Goal: Information Seeking & Learning: Check status

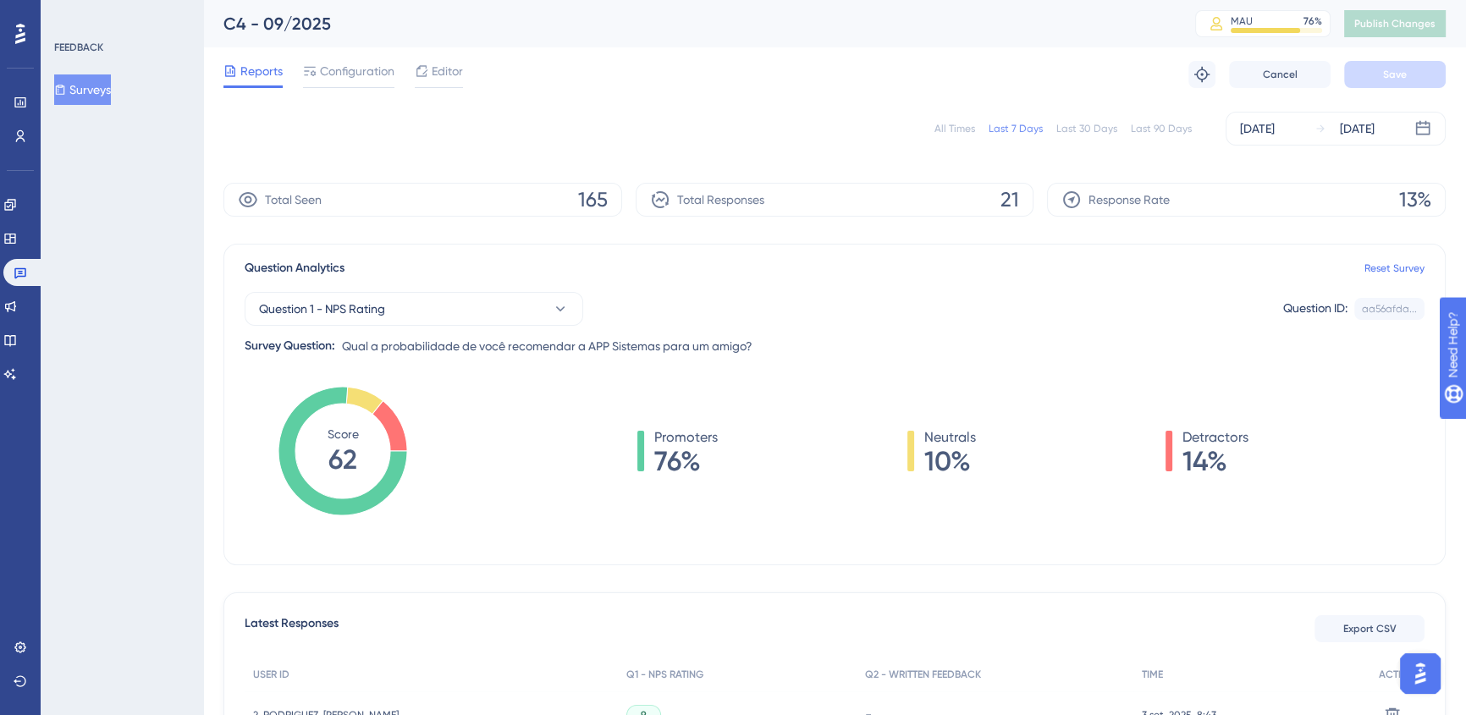
click at [961, 125] on div "All Times" at bounding box center [954, 129] width 41 height 14
click at [17, 370] on icon at bounding box center [10, 374] width 14 height 14
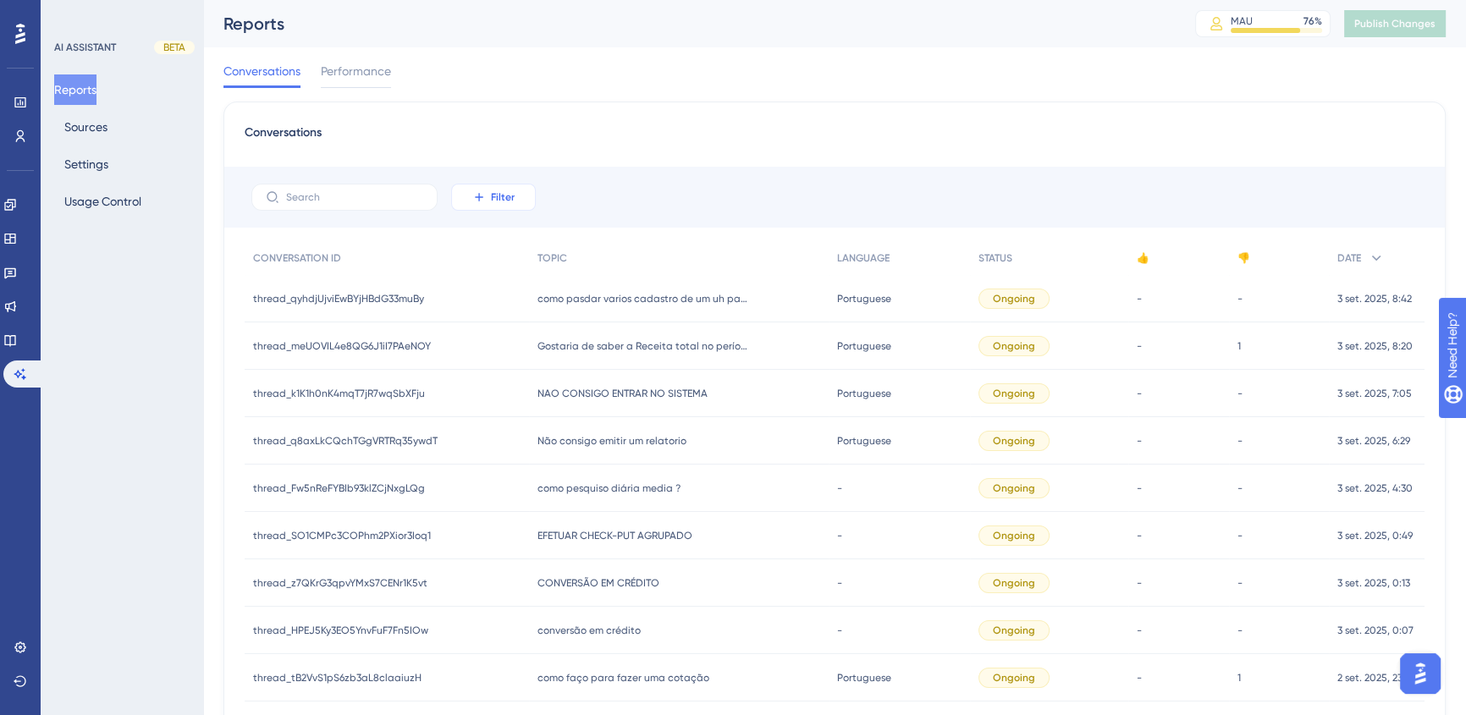
click at [478, 198] on icon at bounding box center [479, 197] width 14 height 14
click at [513, 454] on span "Date Created" at bounding box center [510, 448] width 69 height 20
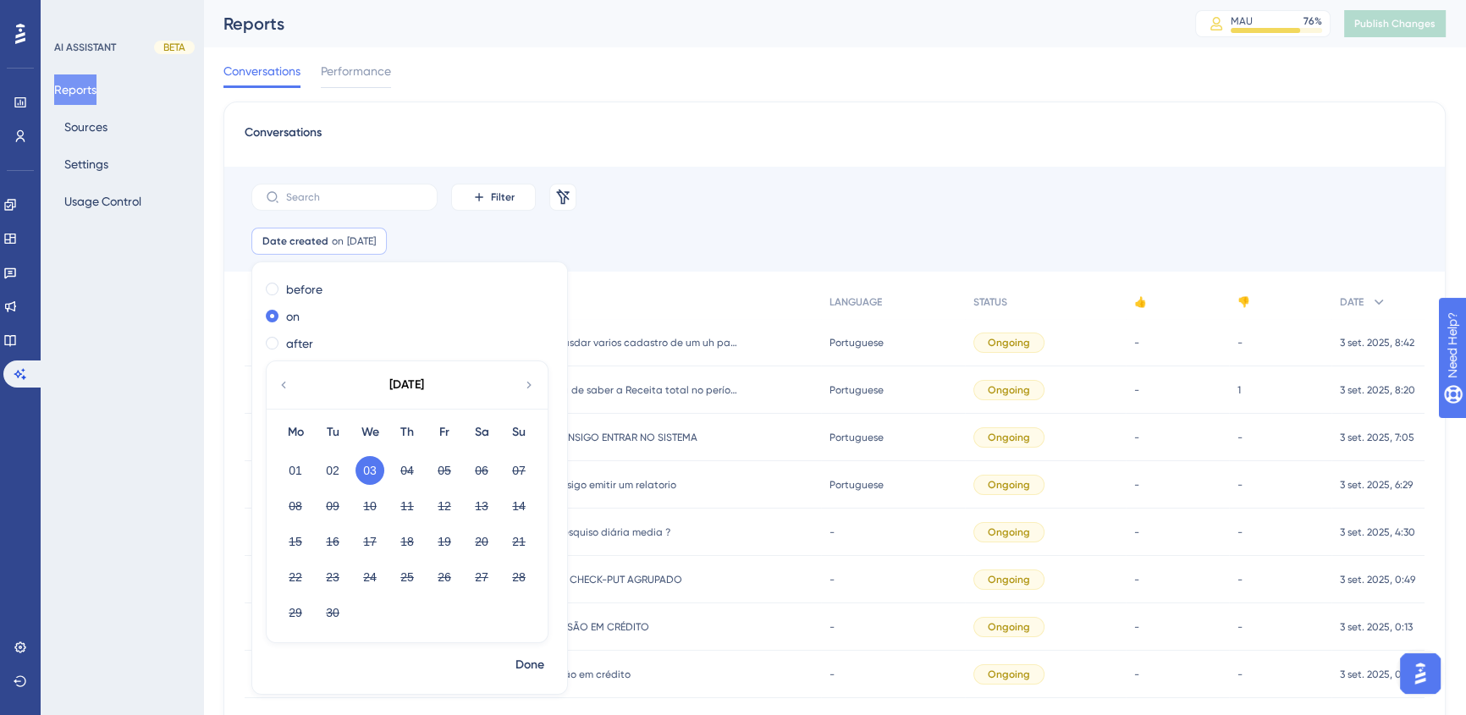
click at [282, 380] on icon at bounding box center [284, 384] width 14 height 15
click at [410, 609] on button "28" at bounding box center [407, 612] width 29 height 29
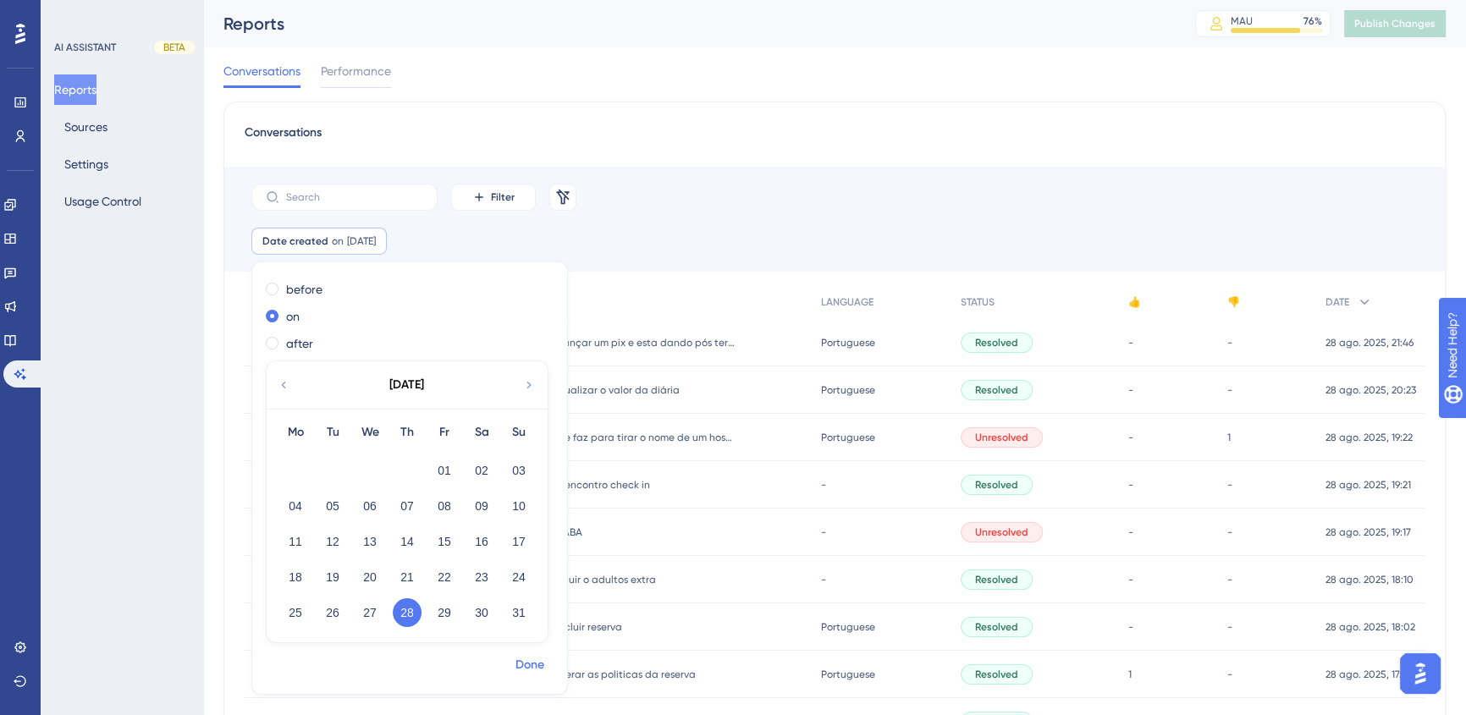
click at [528, 669] on span "Done" at bounding box center [529, 665] width 29 height 20
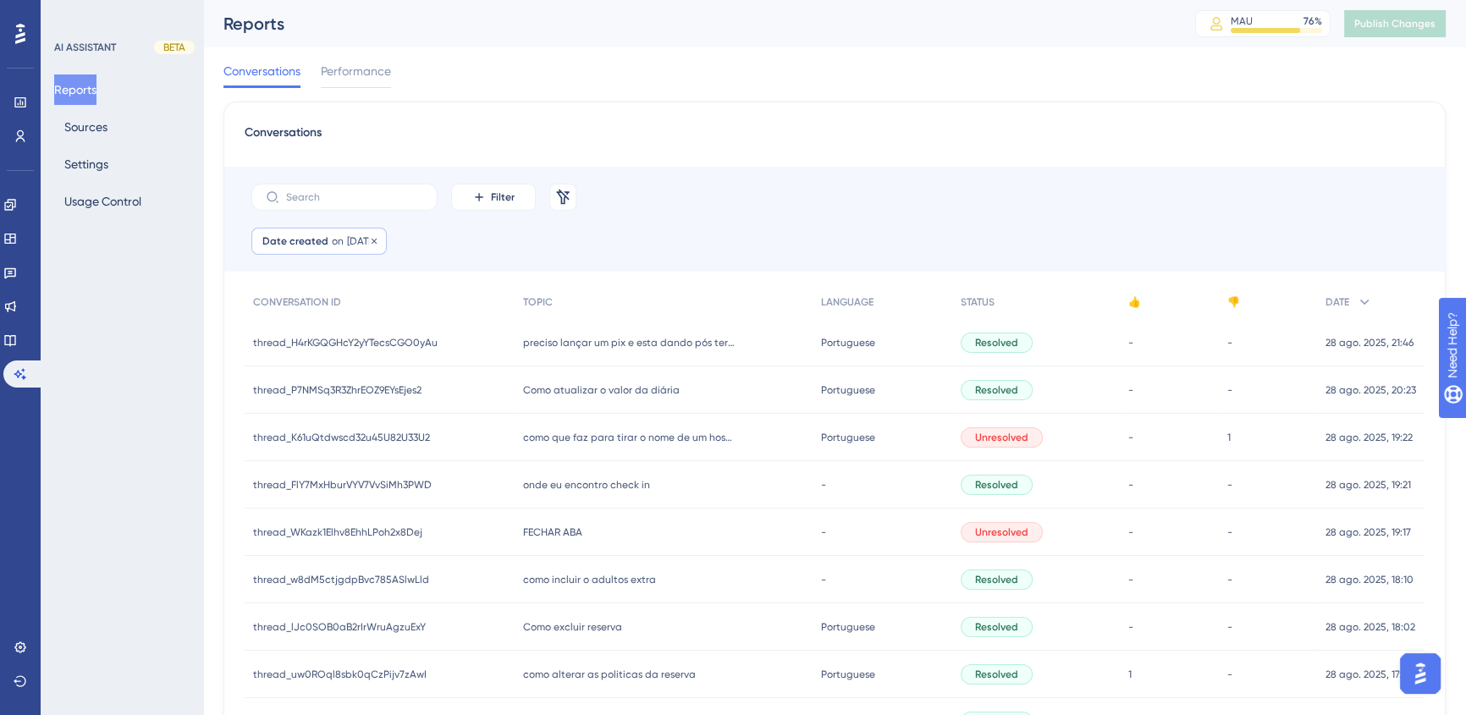
click at [333, 249] on div "Date created on [DATE] [DATE] Remove" at bounding box center [318, 241] width 135 height 27
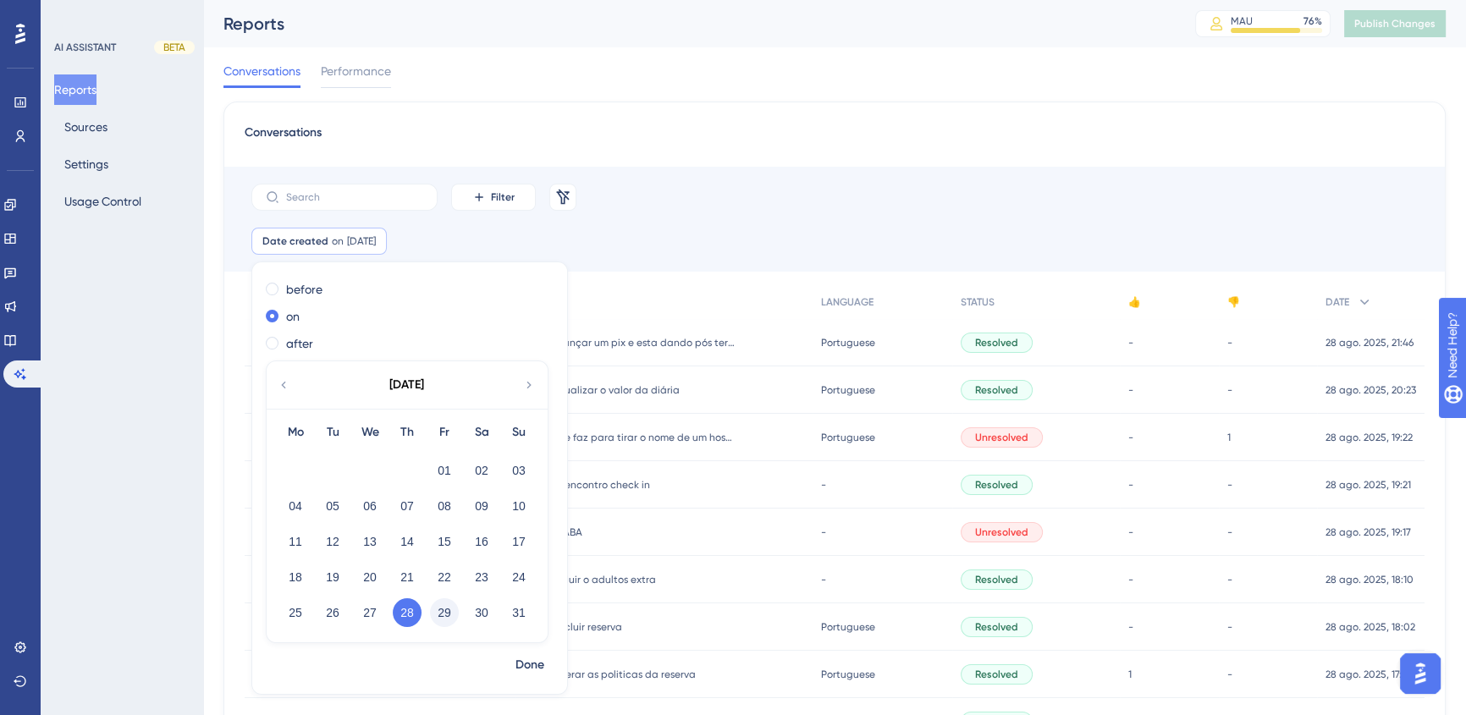
click at [440, 609] on button "29" at bounding box center [444, 612] width 29 height 29
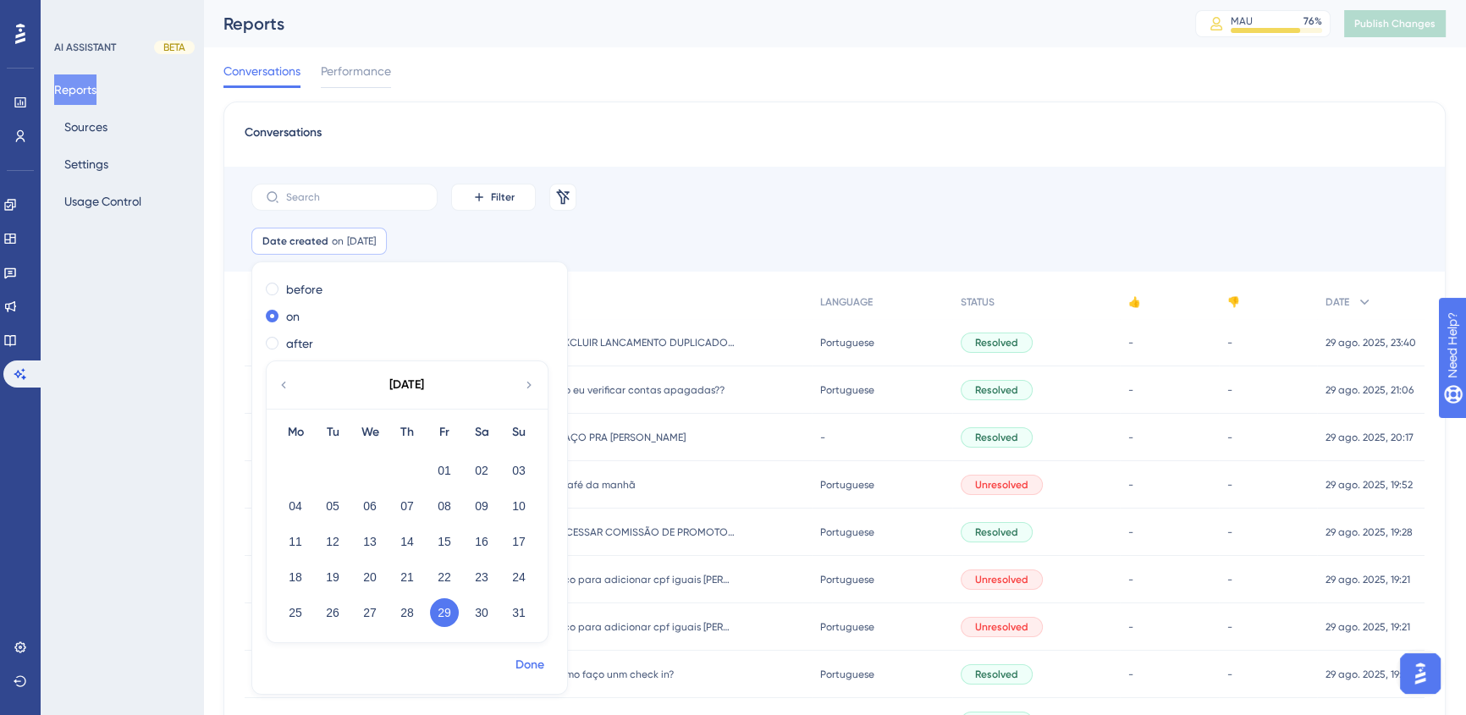
click at [532, 662] on span "Done" at bounding box center [529, 665] width 29 height 20
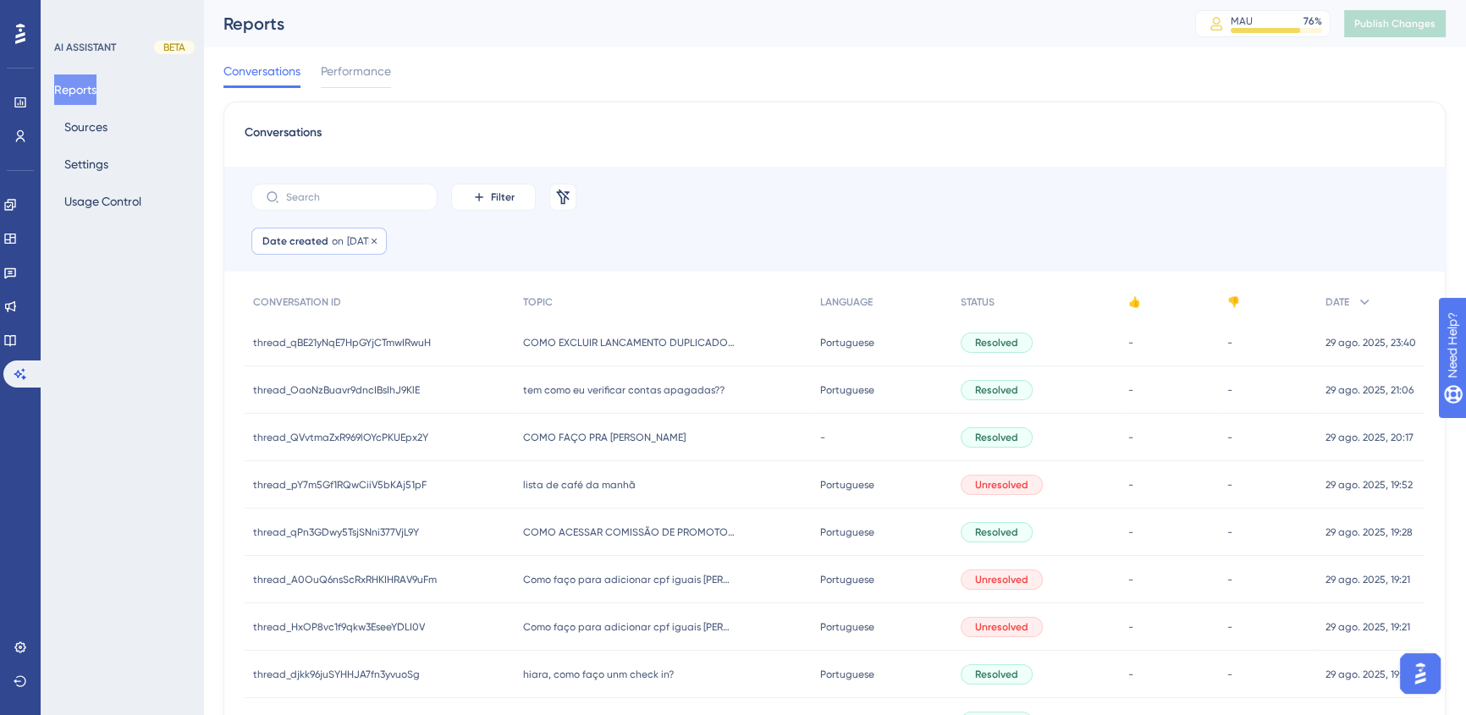
click at [358, 245] on span "[DATE]" at bounding box center [361, 241] width 29 height 14
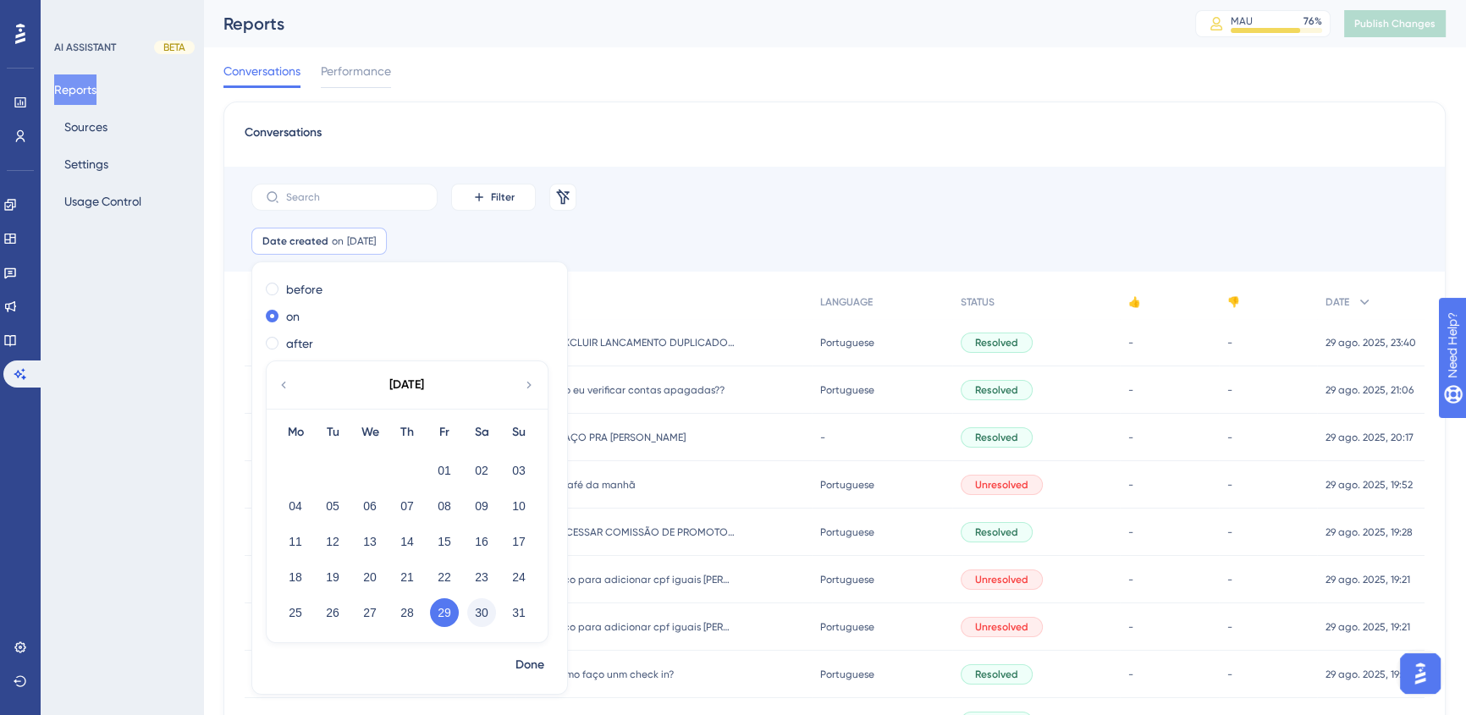
drag, startPoint x: 487, startPoint y: 608, endPoint x: 488, endPoint y: 585, distance: 22.9
click at [487, 608] on button "30" at bounding box center [481, 612] width 29 height 29
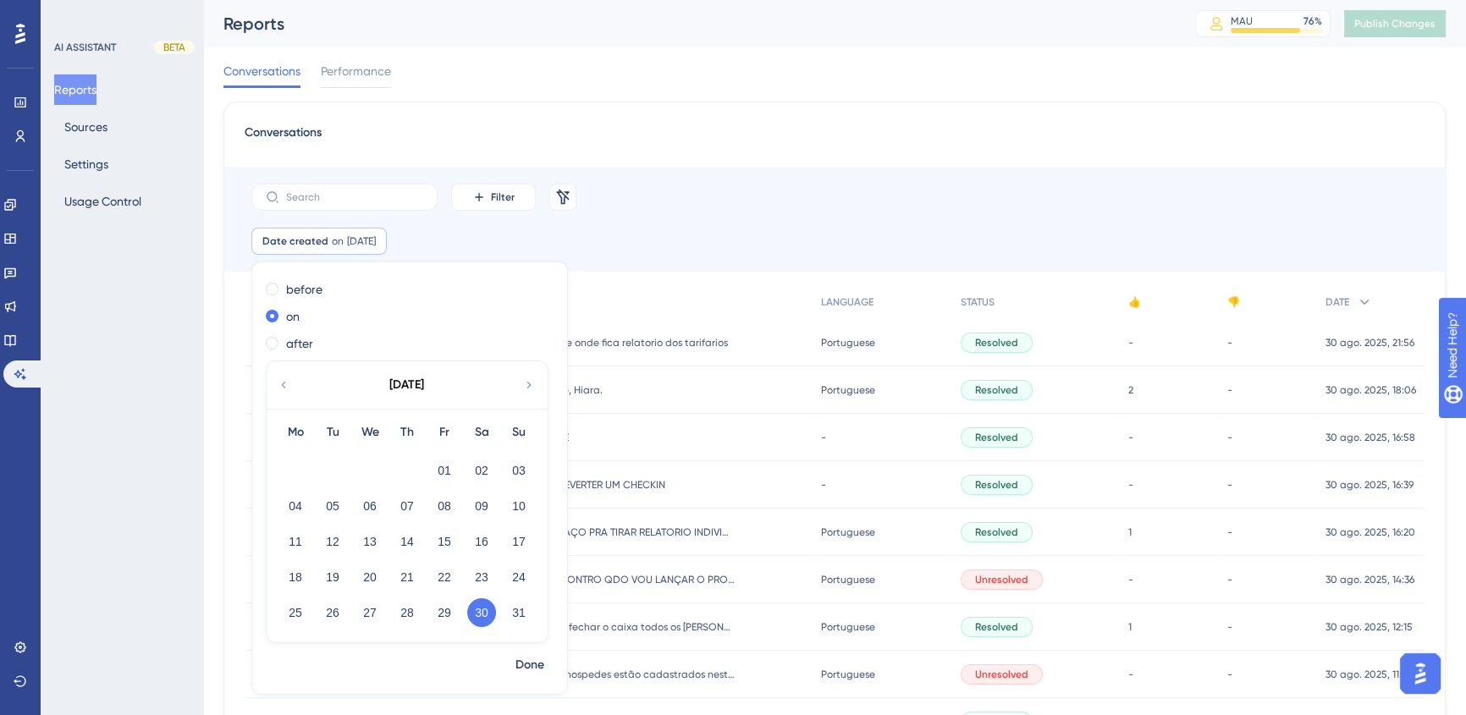
click at [790, 180] on div "Filter Remove Filters" at bounding box center [834, 197] width 1220 height 61
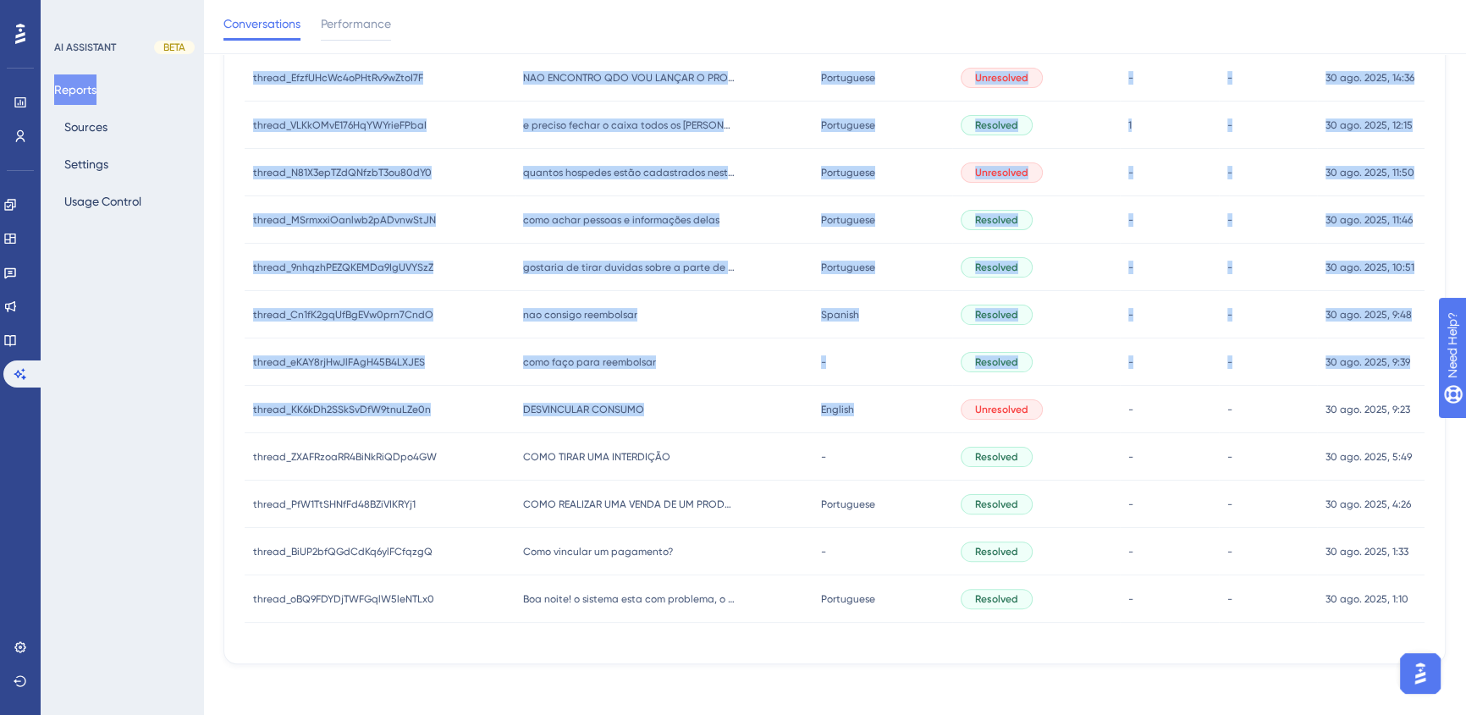
scroll to position [511, 0]
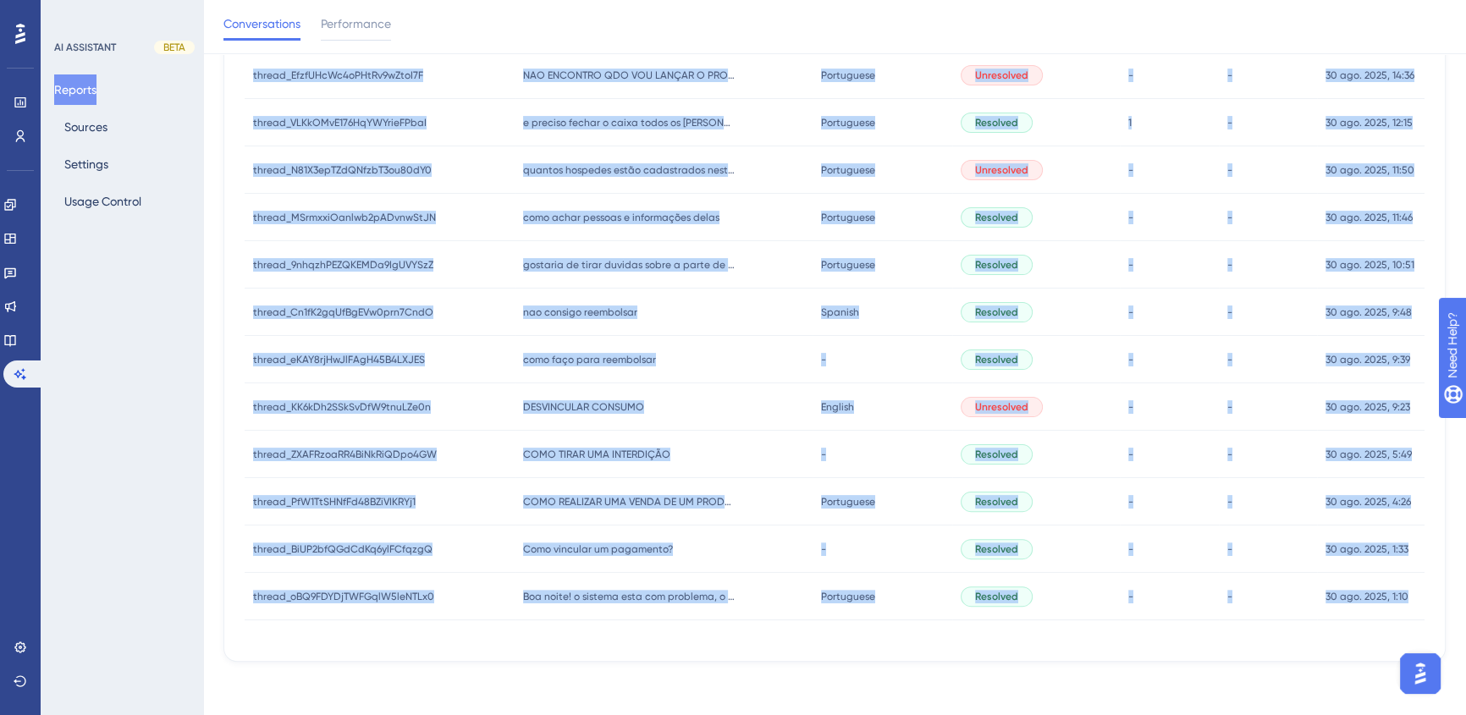
drag, startPoint x: 246, startPoint y: 340, endPoint x: 1409, endPoint y: 592, distance: 1189.8
click at [1409, 592] on div "CONVERSATION ID TOPIC LANGUAGE STATUS 👍 👎 DATE thread_5unrg298MCEBKSS14C6RGDDR …" at bounding box center [835, 201] width 1180 height 840
copy div "loremi_2dolo140SITAMET73C7ADIPI elitse_7doei204TEMPORI99U3LABOR et dolore magn …"
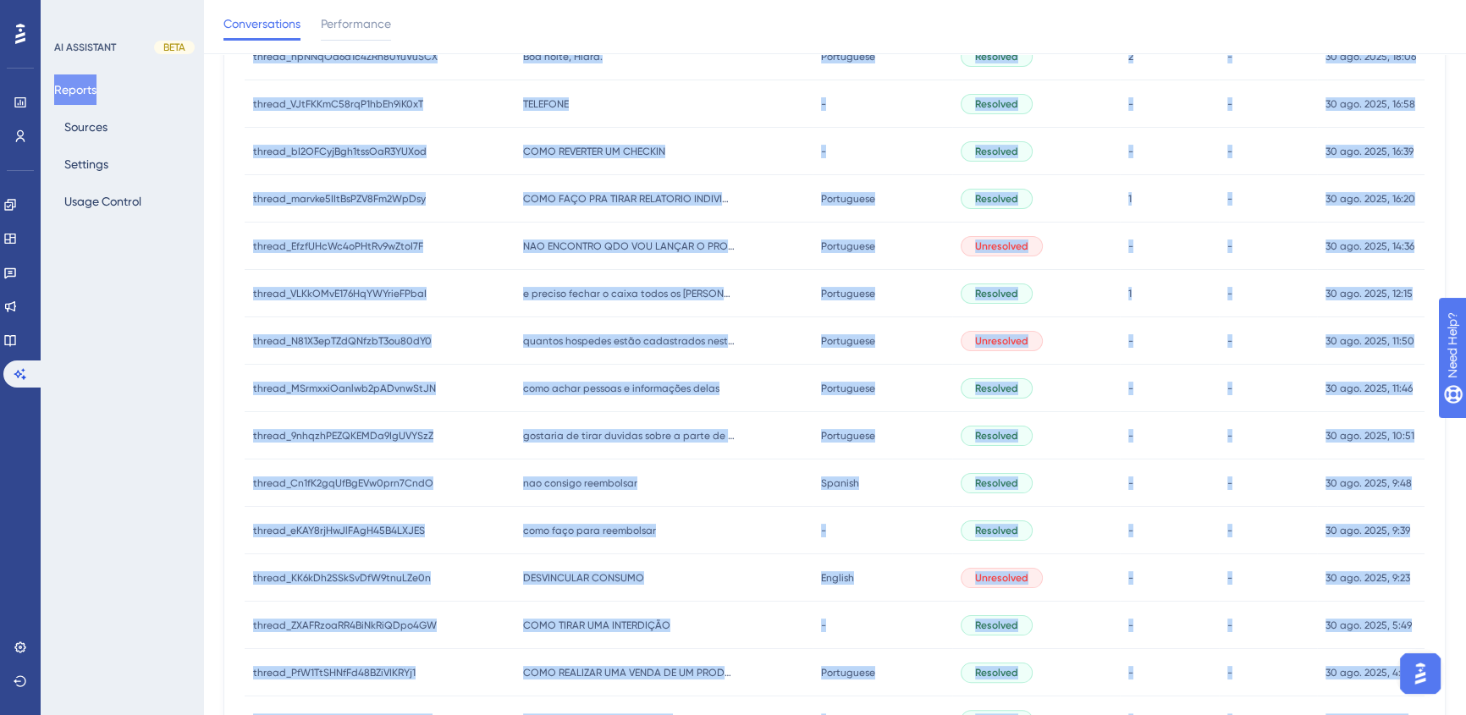
scroll to position [50, 0]
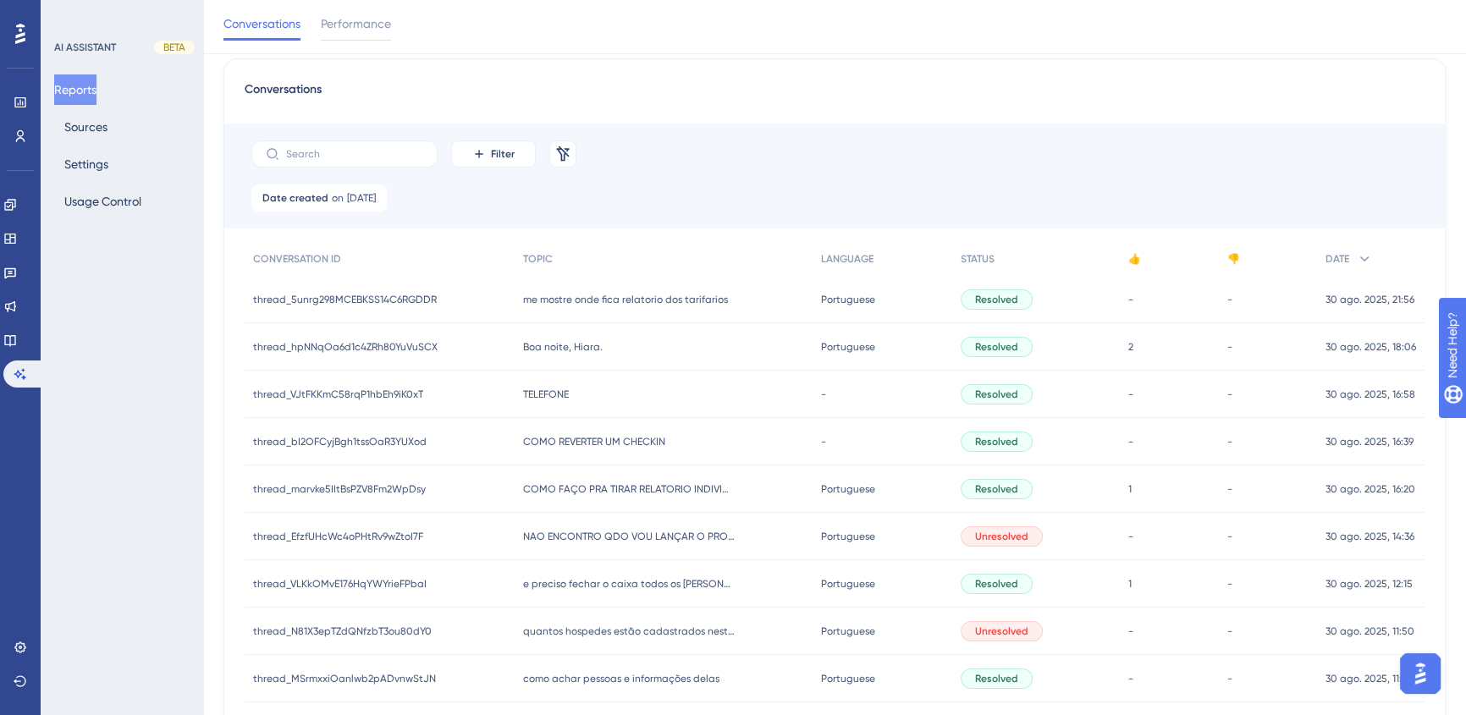
drag, startPoint x: 740, startPoint y: 170, endPoint x: 738, endPoint y: 217, distance: 47.5
click at [740, 169] on div "Filter Remove Filters" at bounding box center [834, 154] width 1220 height 61
drag, startPoint x: 250, startPoint y: 671, endPoint x: 324, endPoint y: 653, distance: 75.7
click at [309, 677] on div "thread_MSrmxxiOanlwb2pADvnwStJN thread_MSrmxxiOanlwb2pADvnwStJN" at bounding box center [380, 678] width 270 height 47
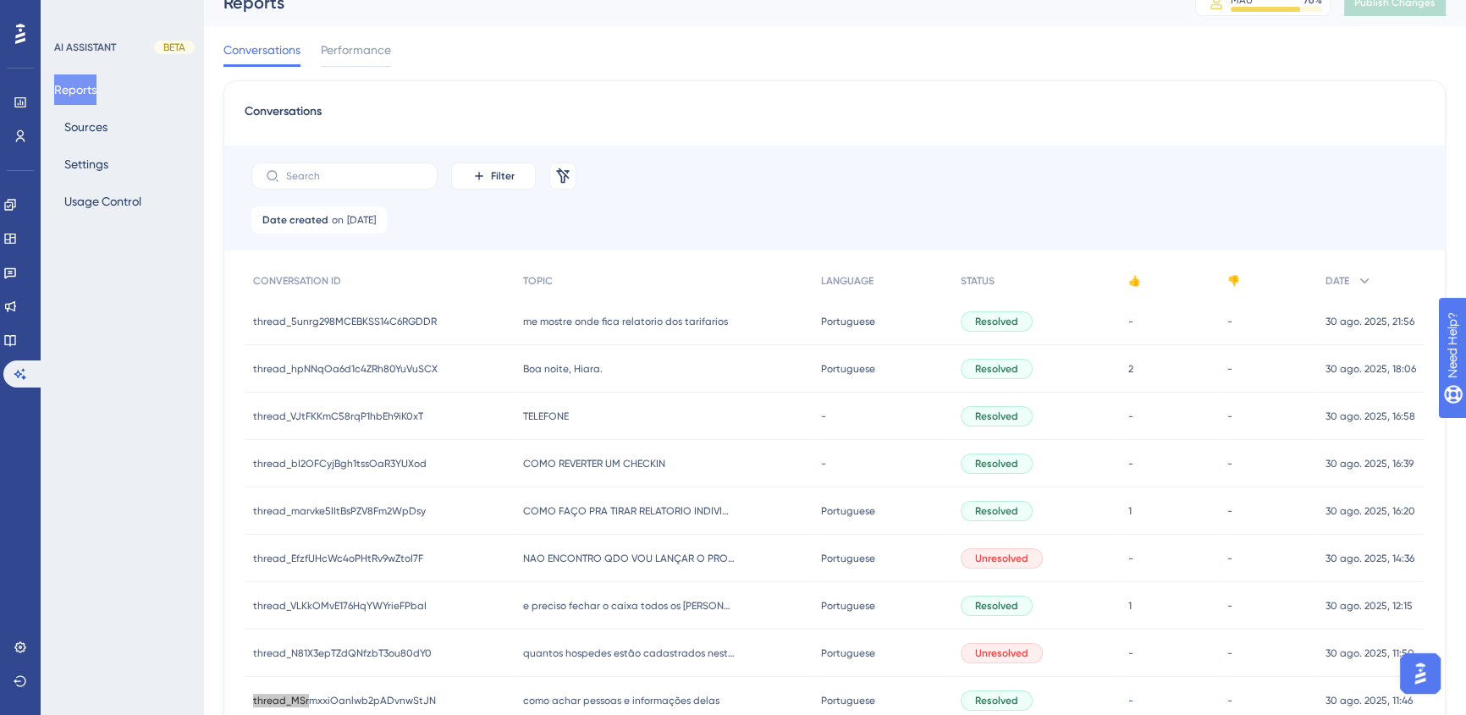
scroll to position [0, 0]
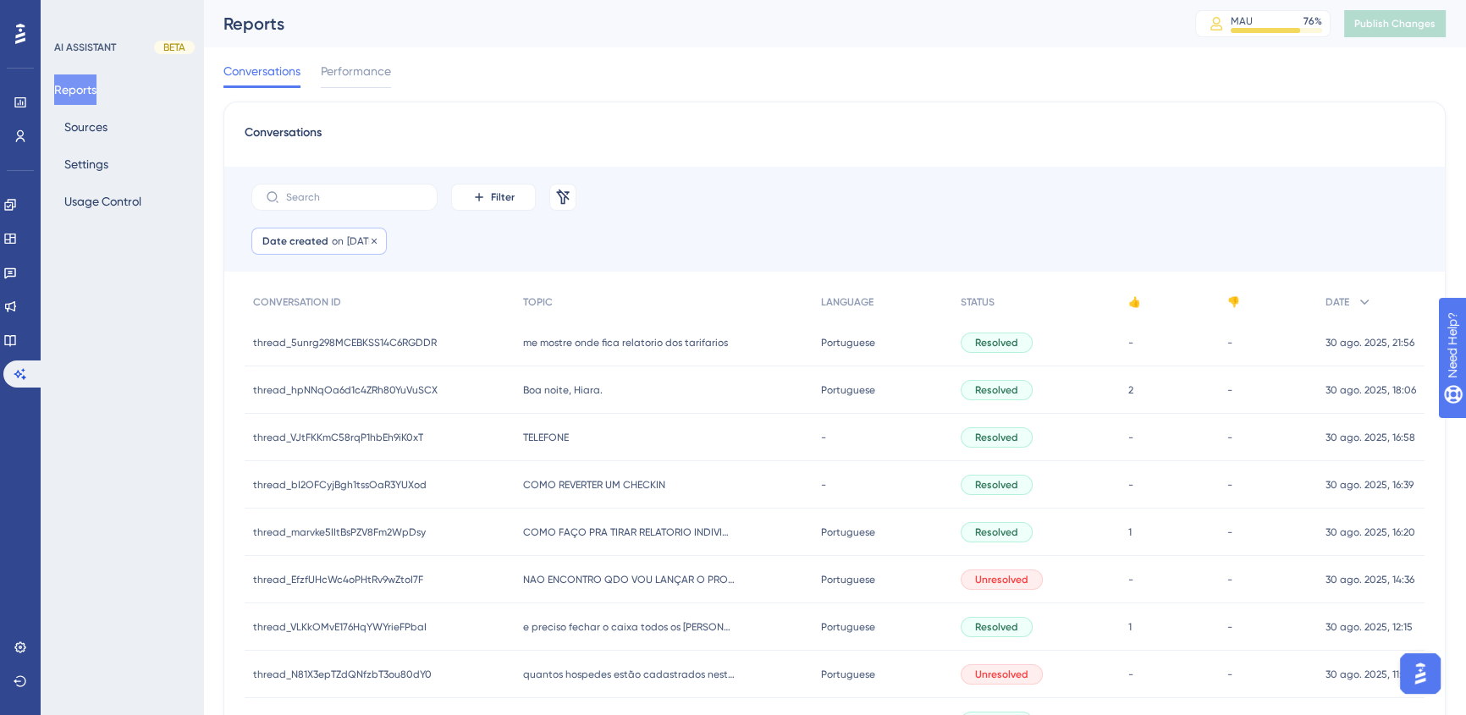
click at [363, 239] on span "[DATE]" at bounding box center [361, 241] width 29 height 14
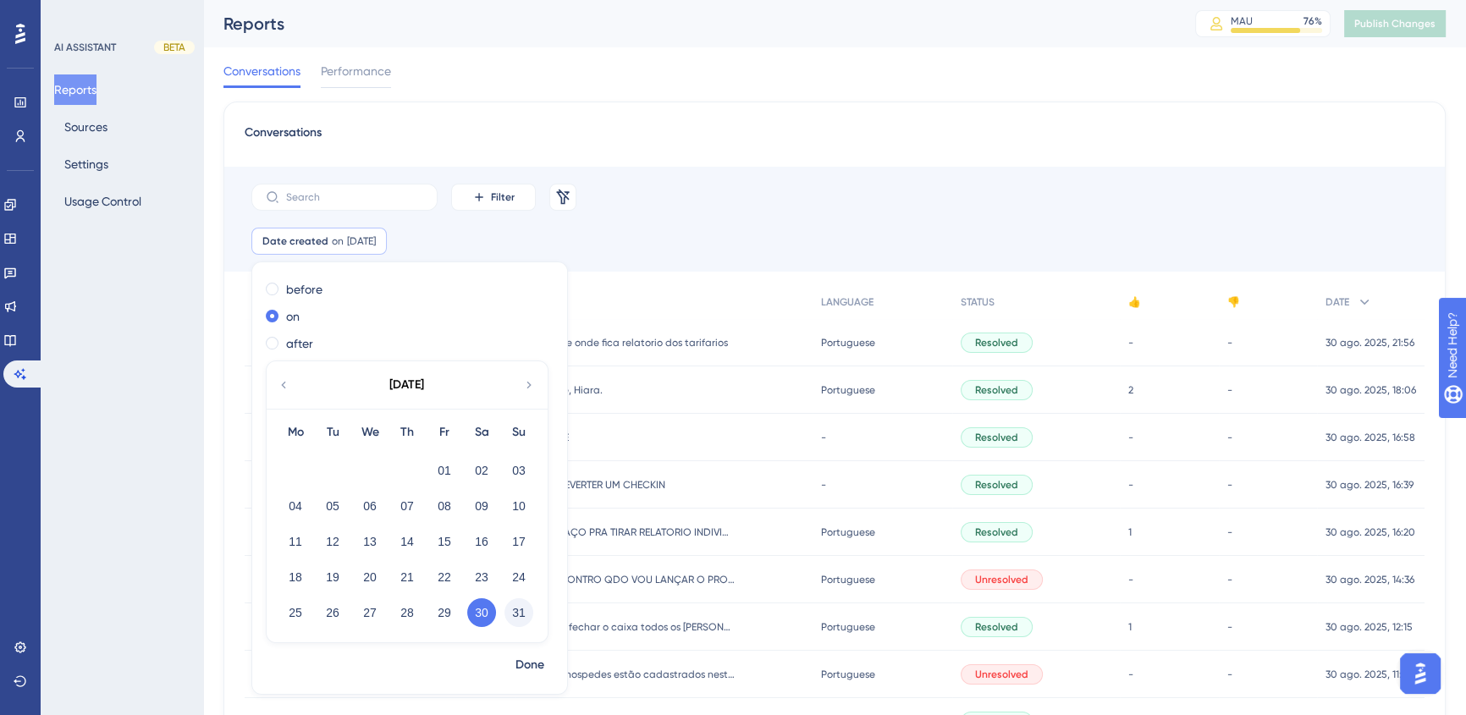
click at [520, 615] on button "31" at bounding box center [518, 612] width 29 height 29
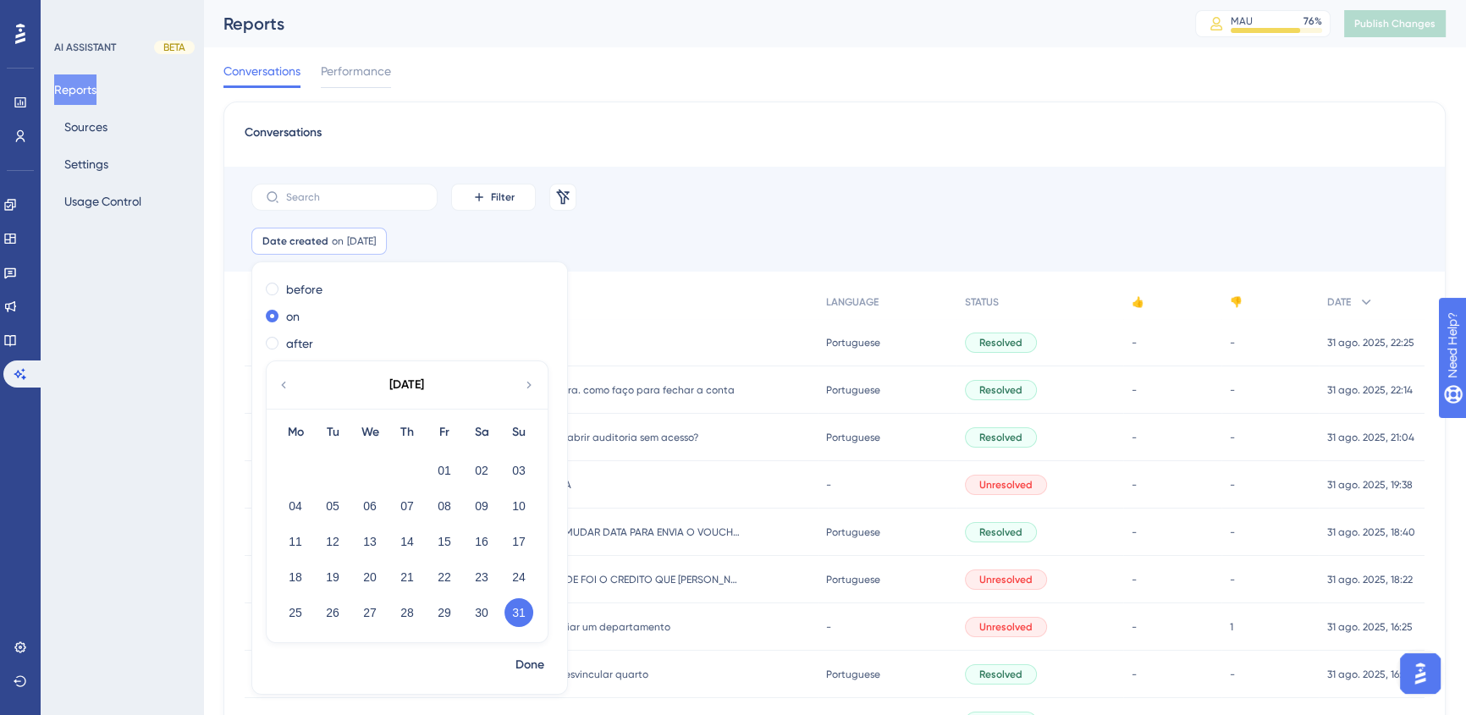
click at [532, 665] on span "Done" at bounding box center [529, 665] width 29 height 20
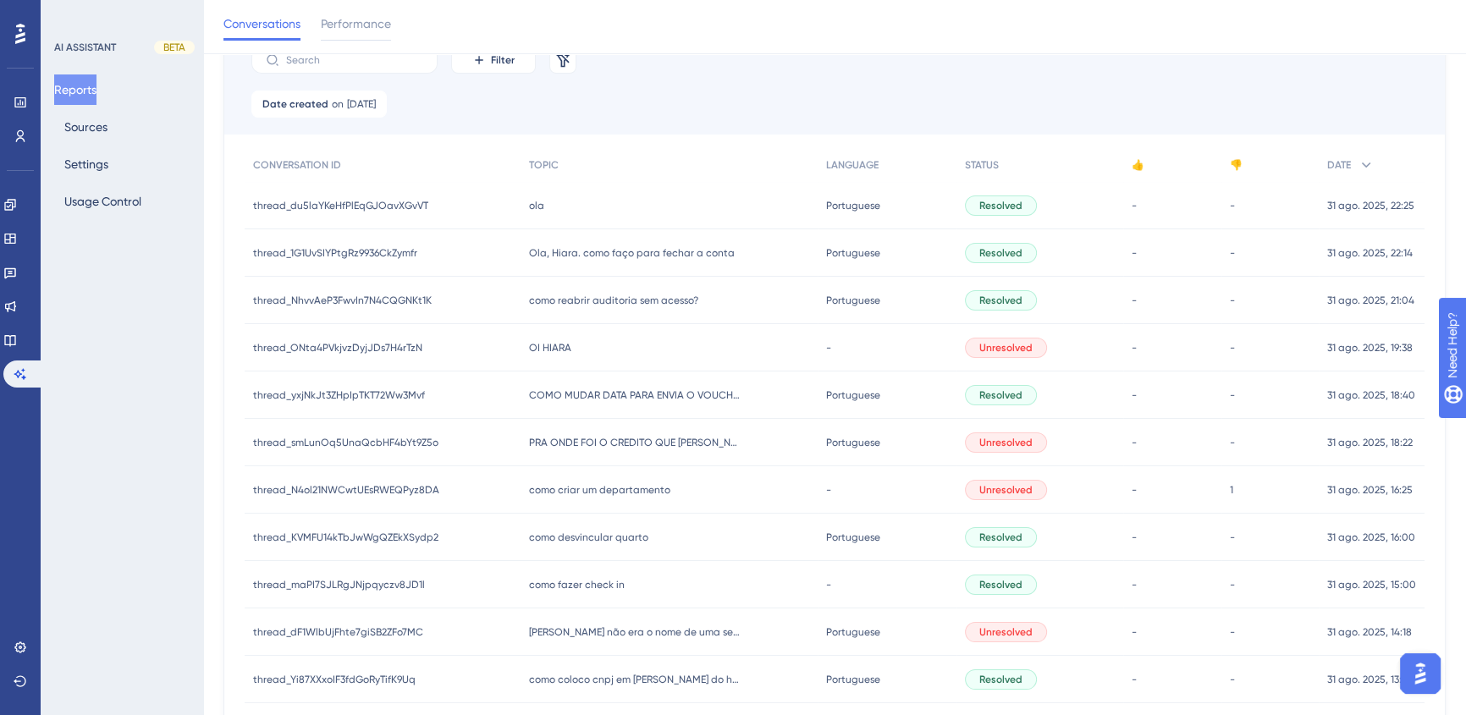
scroll to position [221, 0]
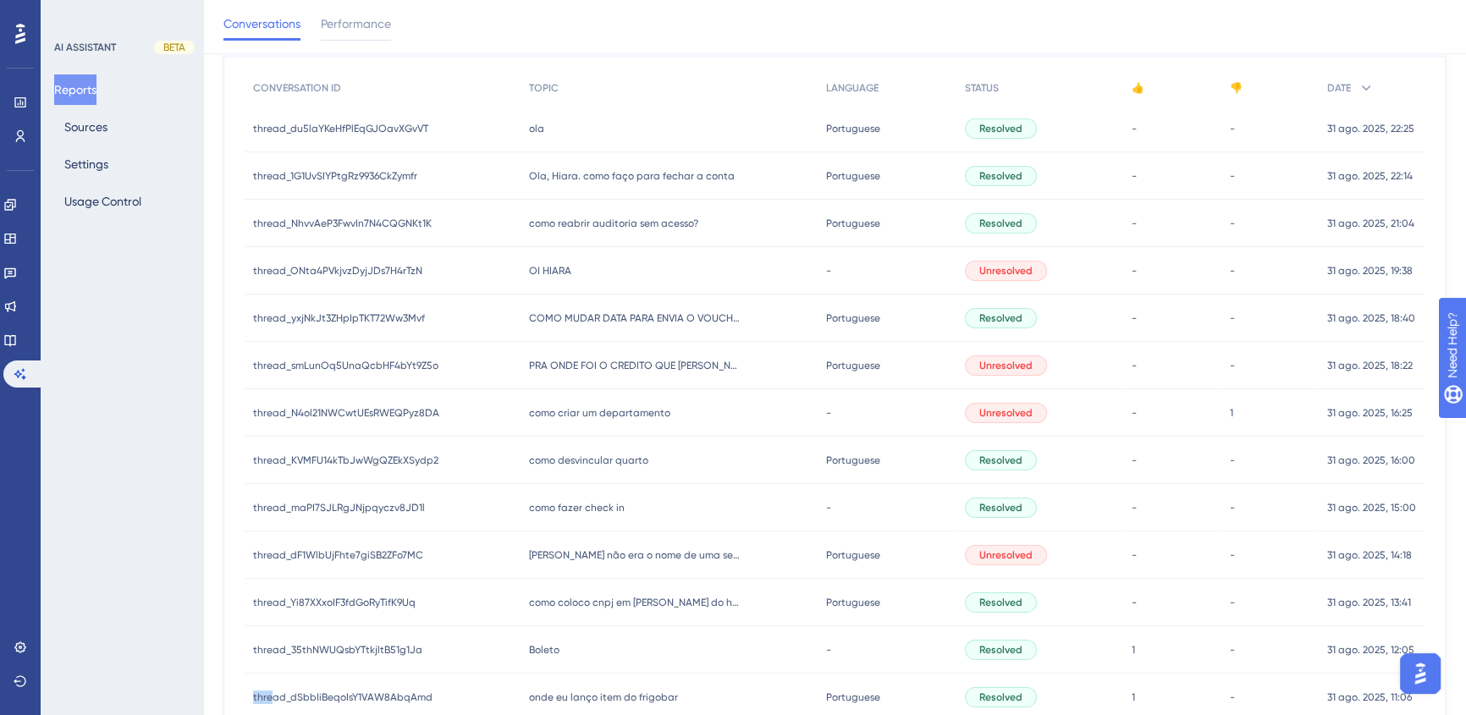
drag, startPoint x: 241, startPoint y: 692, endPoint x: 271, endPoint y: 697, distance: 30.1
click at [271, 697] on div "Conversations Filter Remove Filters Date created on [DATE] [DATE] Remove CONVER…" at bounding box center [834, 466] width 1222 height 1159
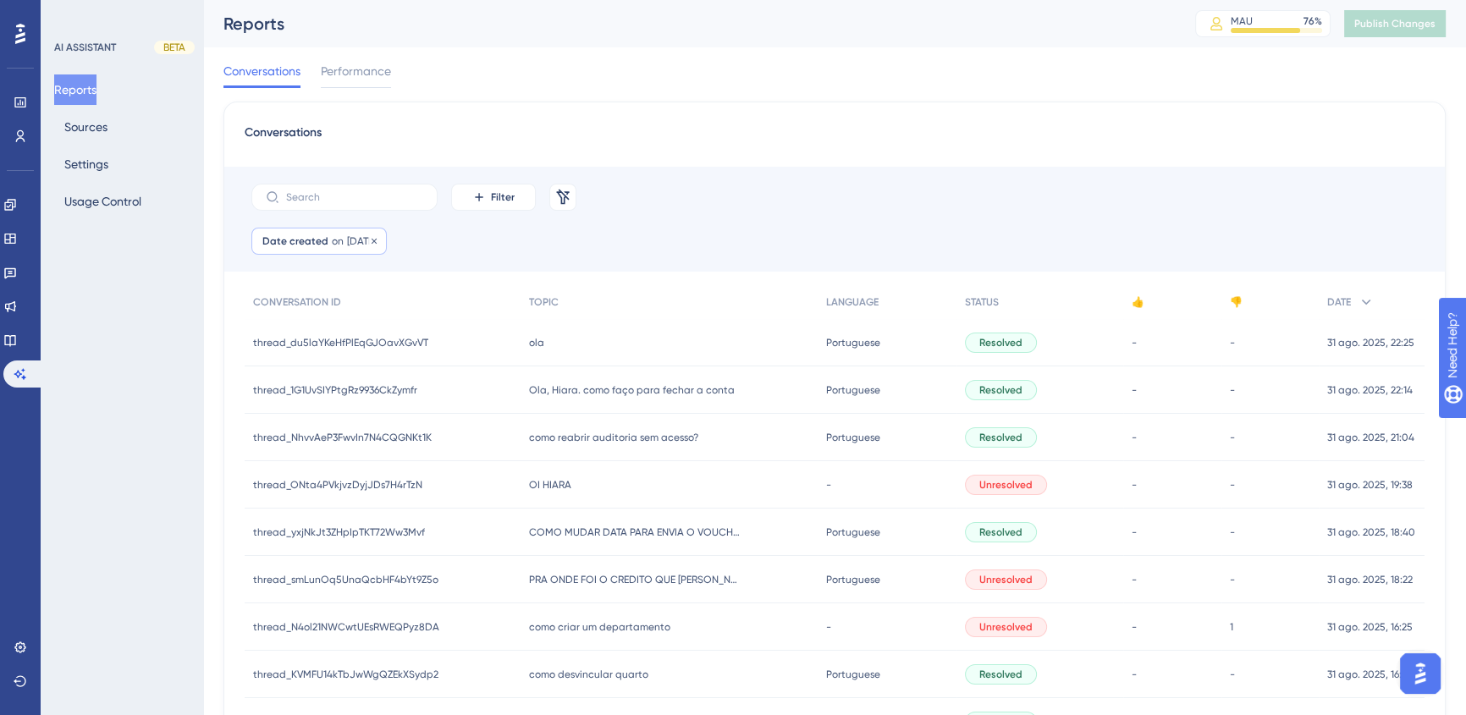
click at [332, 238] on span "on" at bounding box center [338, 241] width 12 height 14
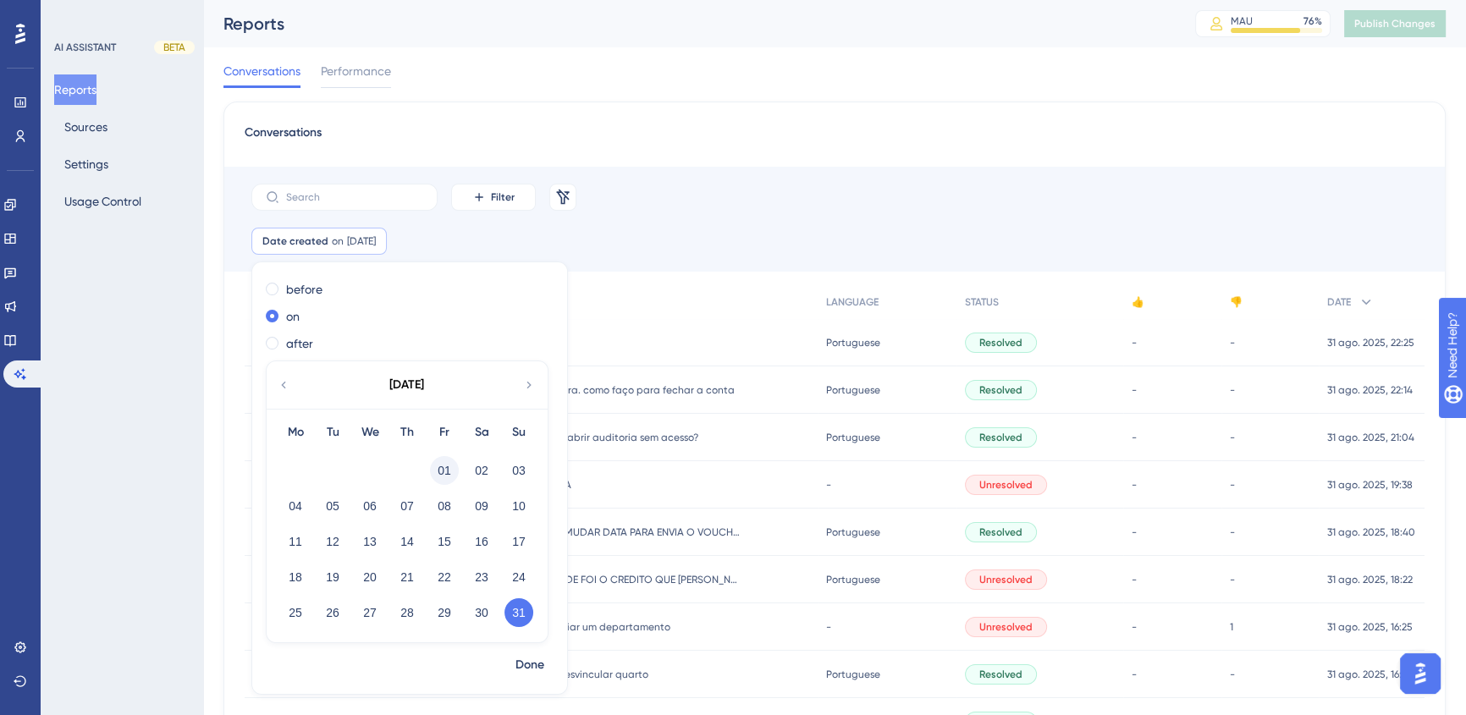
click at [438, 465] on button "01" at bounding box center [444, 470] width 29 height 29
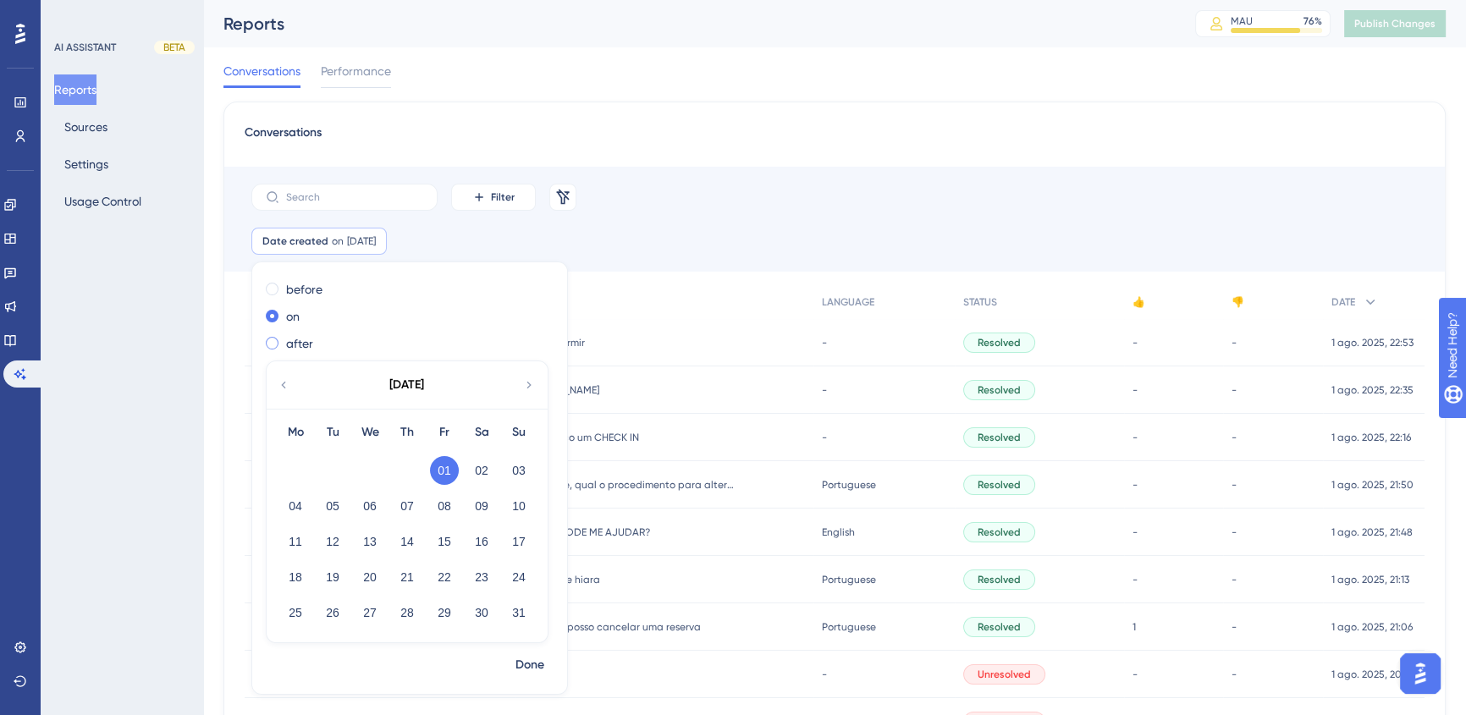
click at [279, 347] on div "after" at bounding box center [406, 343] width 281 height 20
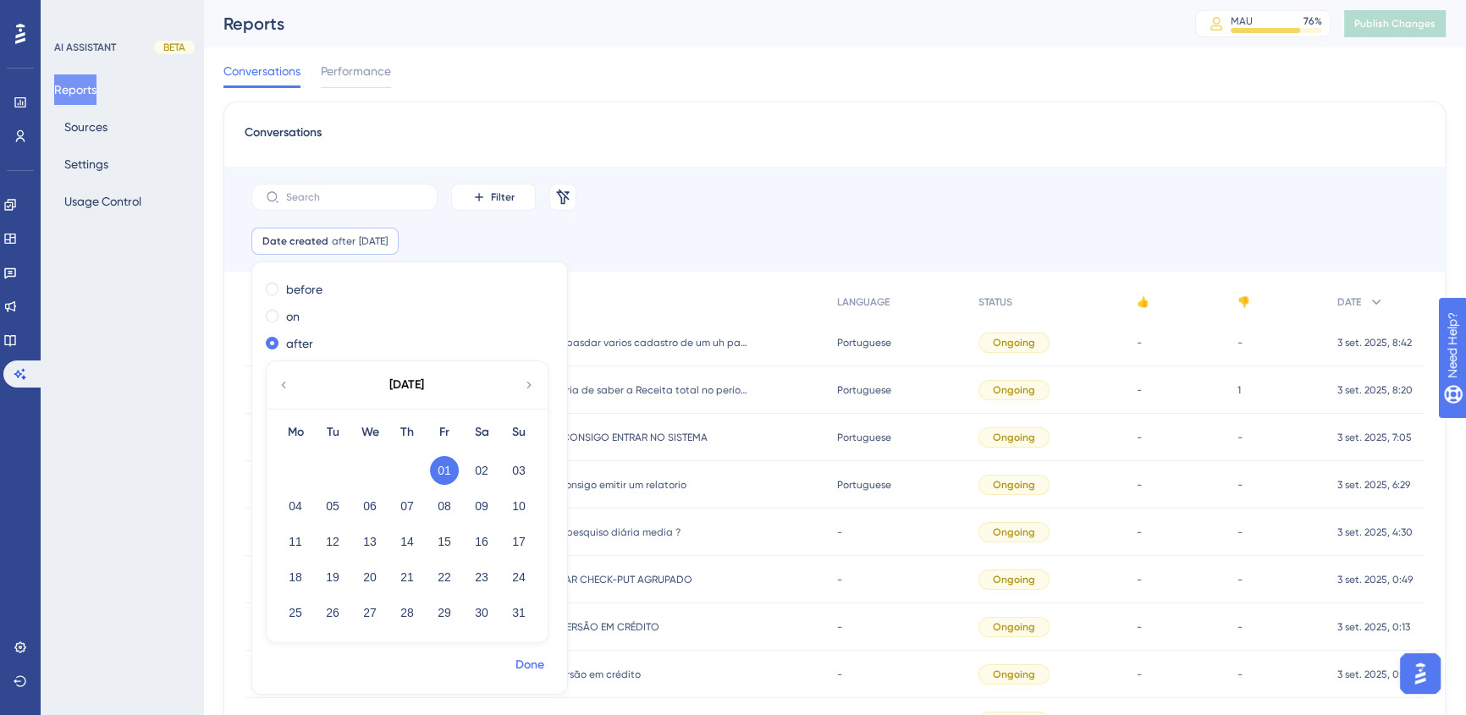
click at [525, 664] on span "Done" at bounding box center [529, 665] width 29 height 20
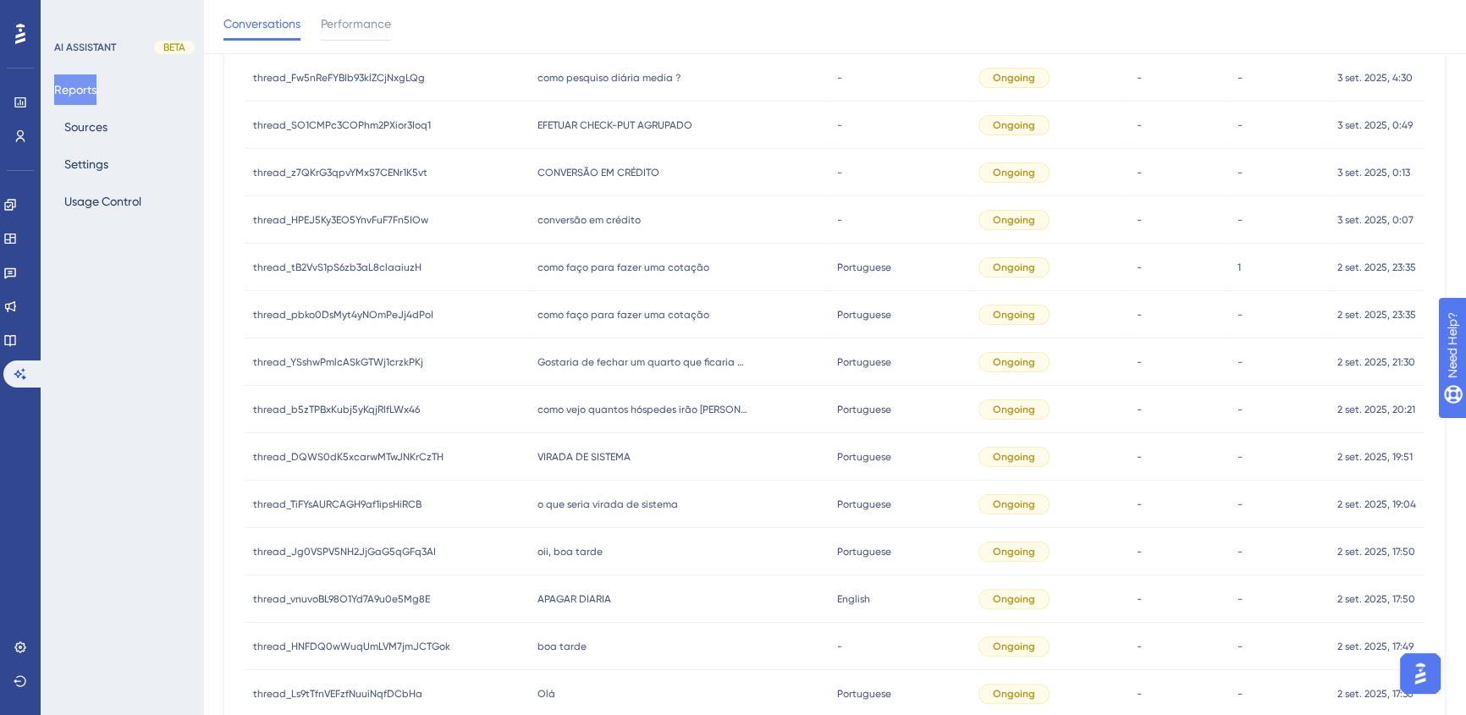
scroll to position [686, 0]
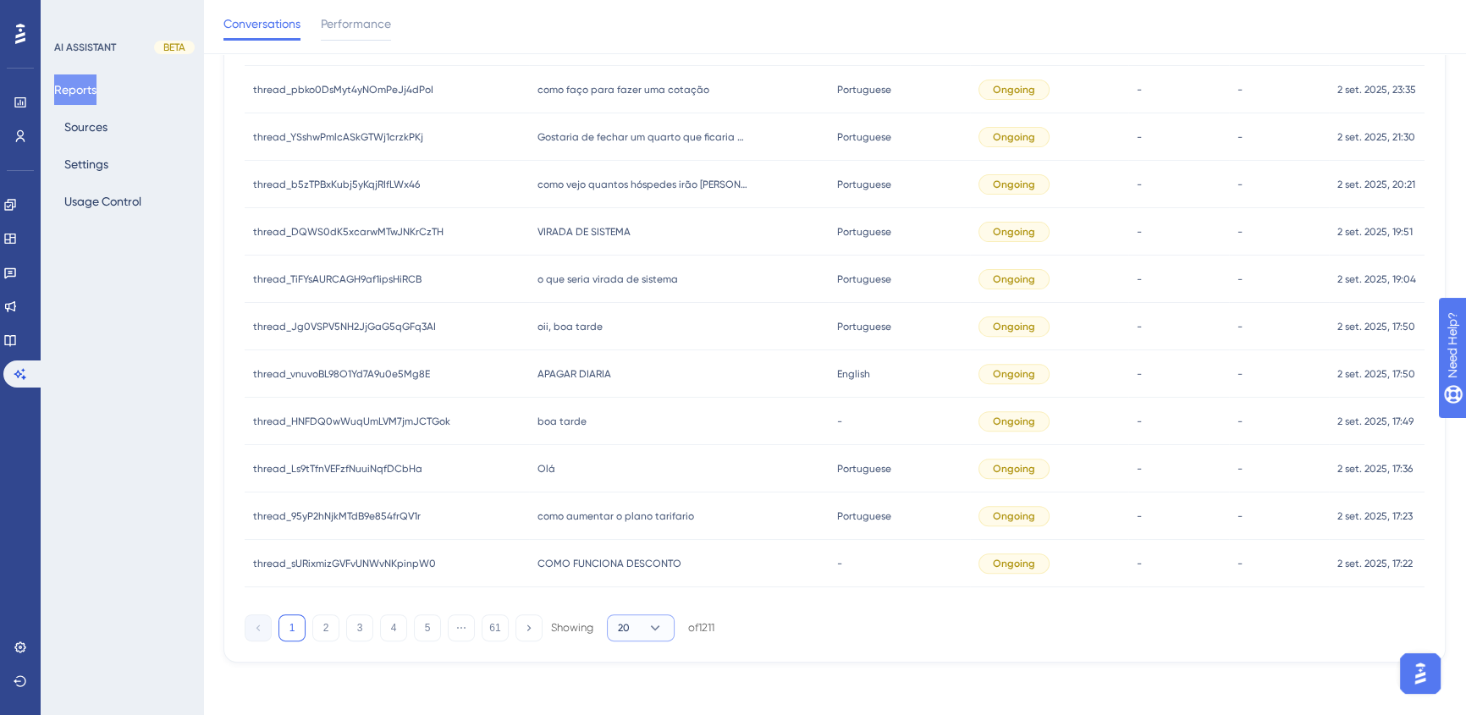
click at [638, 630] on button "20" at bounding box center [641, 627] width 68 height 27
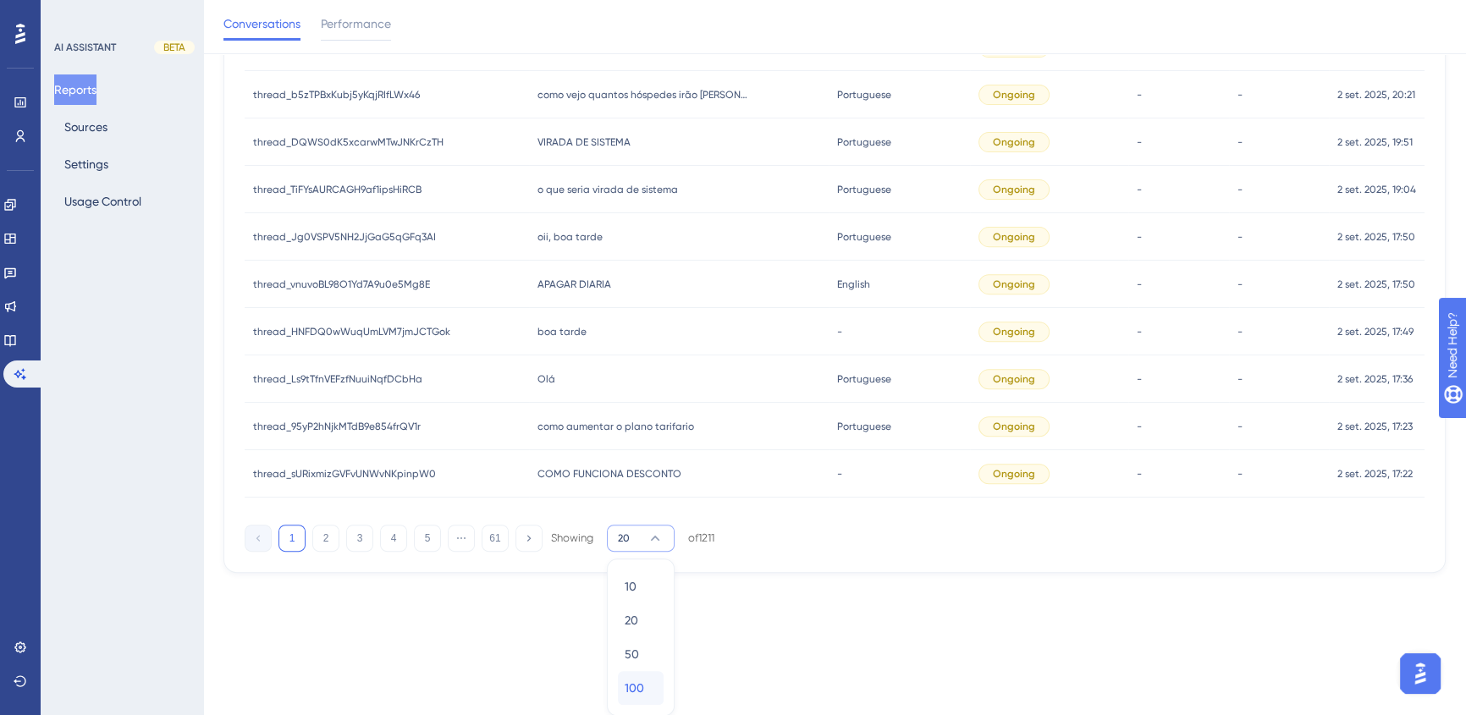
click at [642, 693] on span "100" at bounding box center [634, 688] width 19 height 20
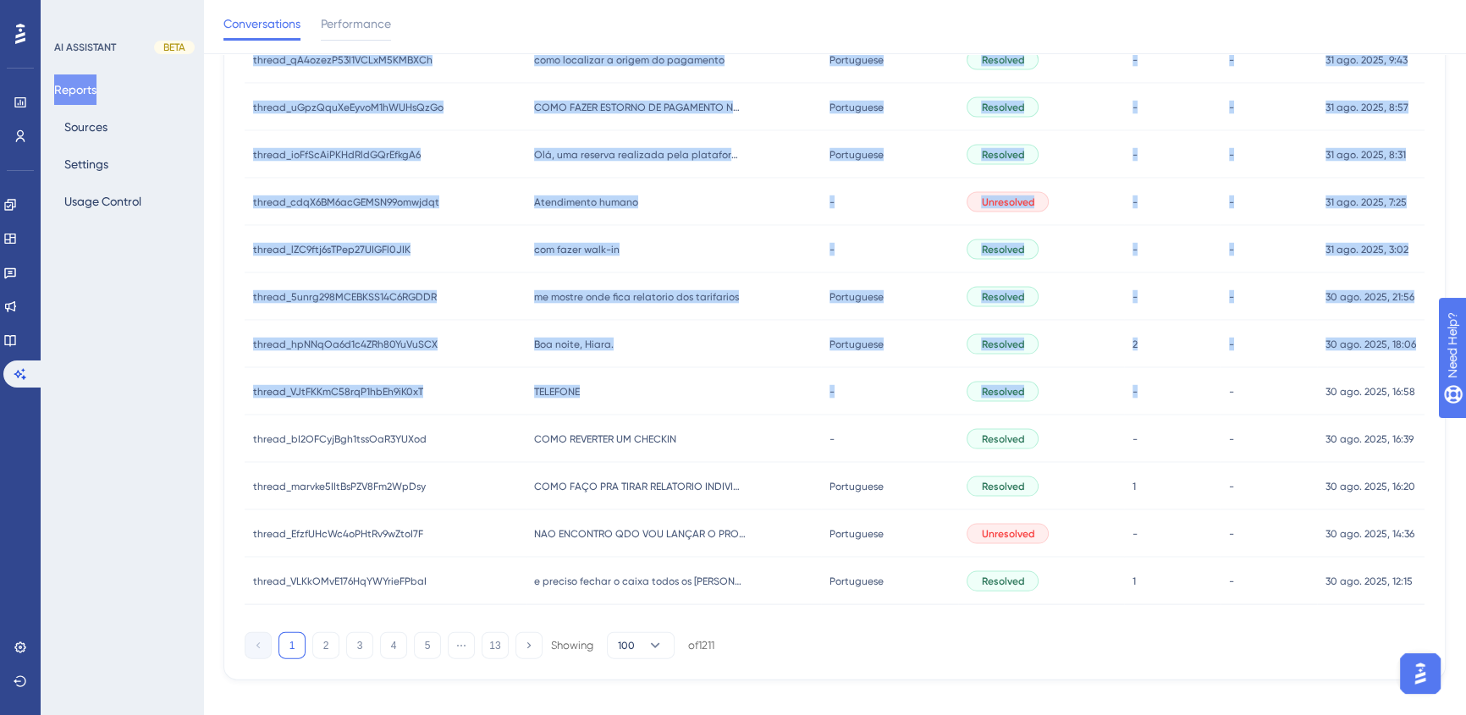
scroll to position [4478, 0]
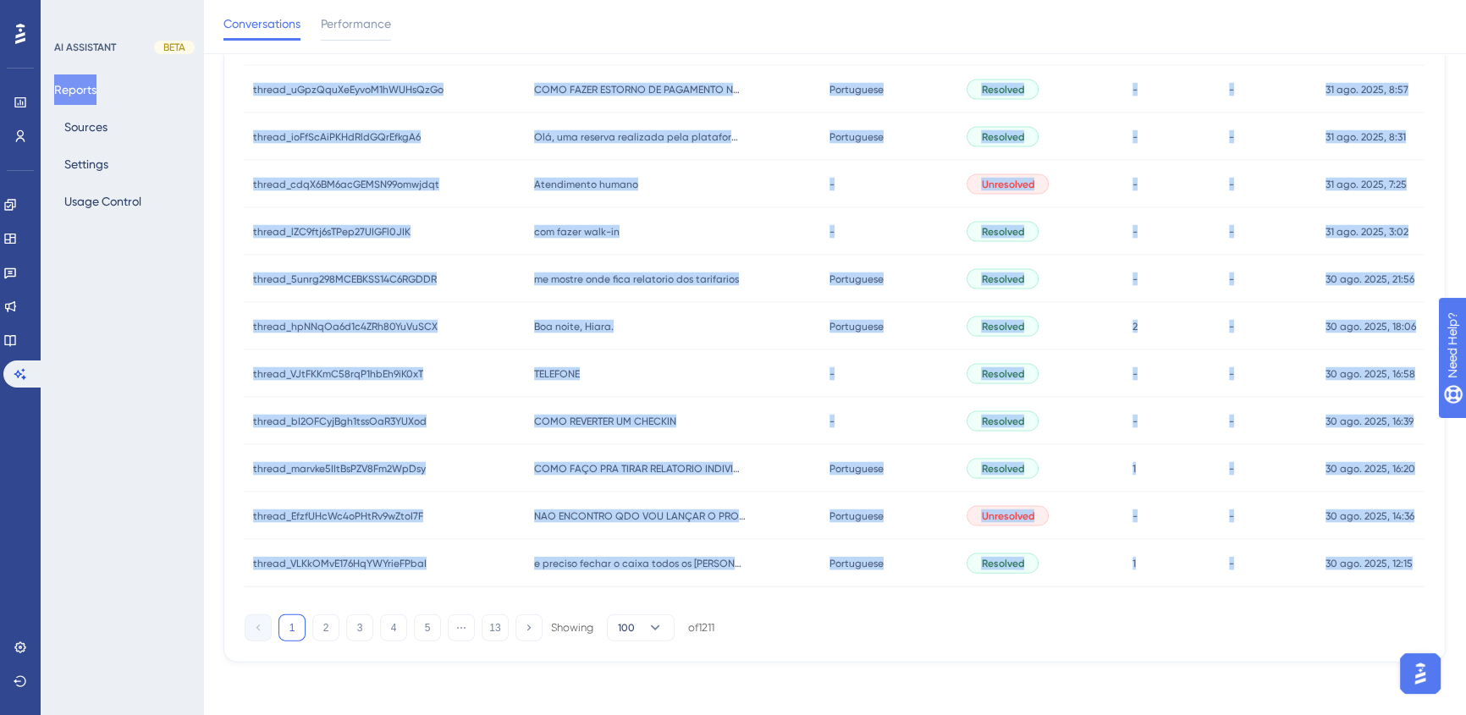
drag, startPoint x: 253, startPoint y: 338, endPoint x: 1427, endPoint y: 564, distance: 1195.3
copy div "loremi_dolorSitaMeTCoNSeC96adIp elitse_doeiuSmodTeMPoRInC19utLa etdo magnaa eni…"
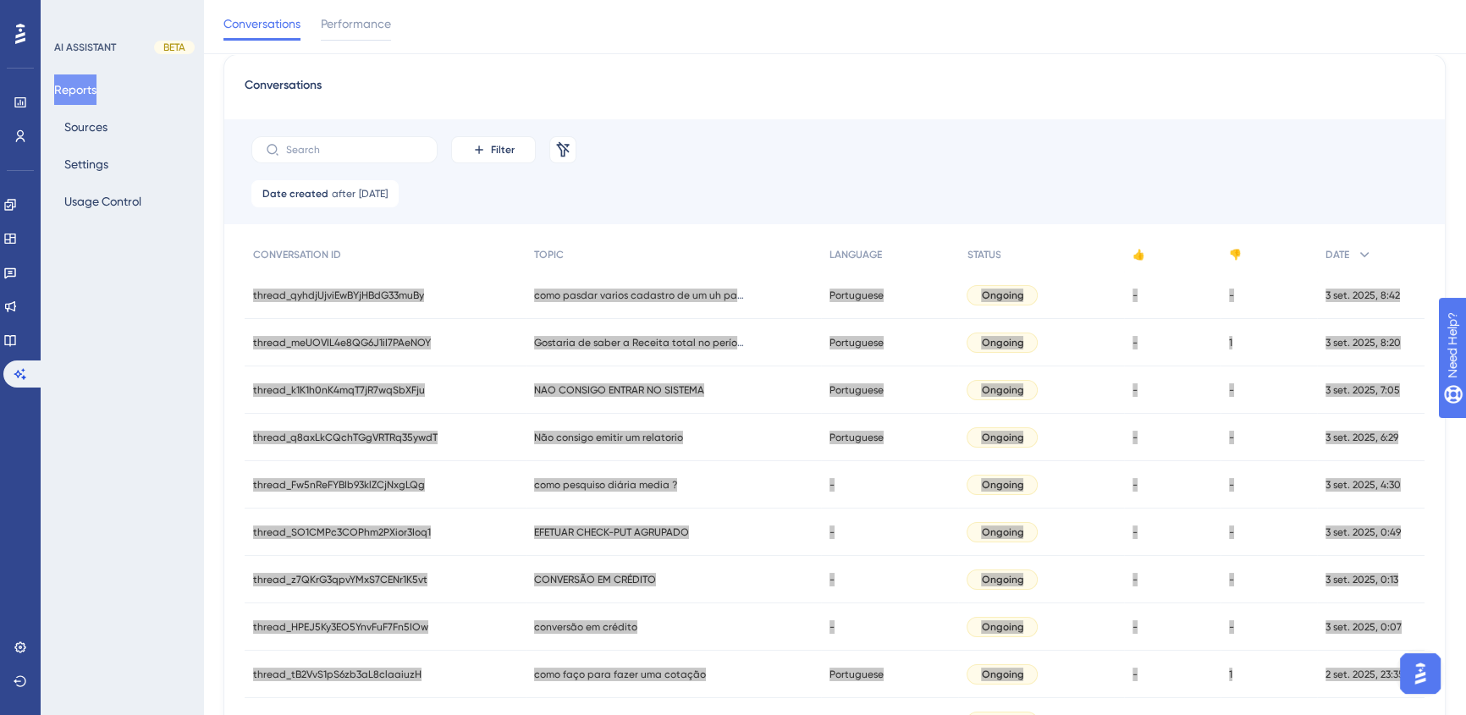
scroll to position [0, 0]
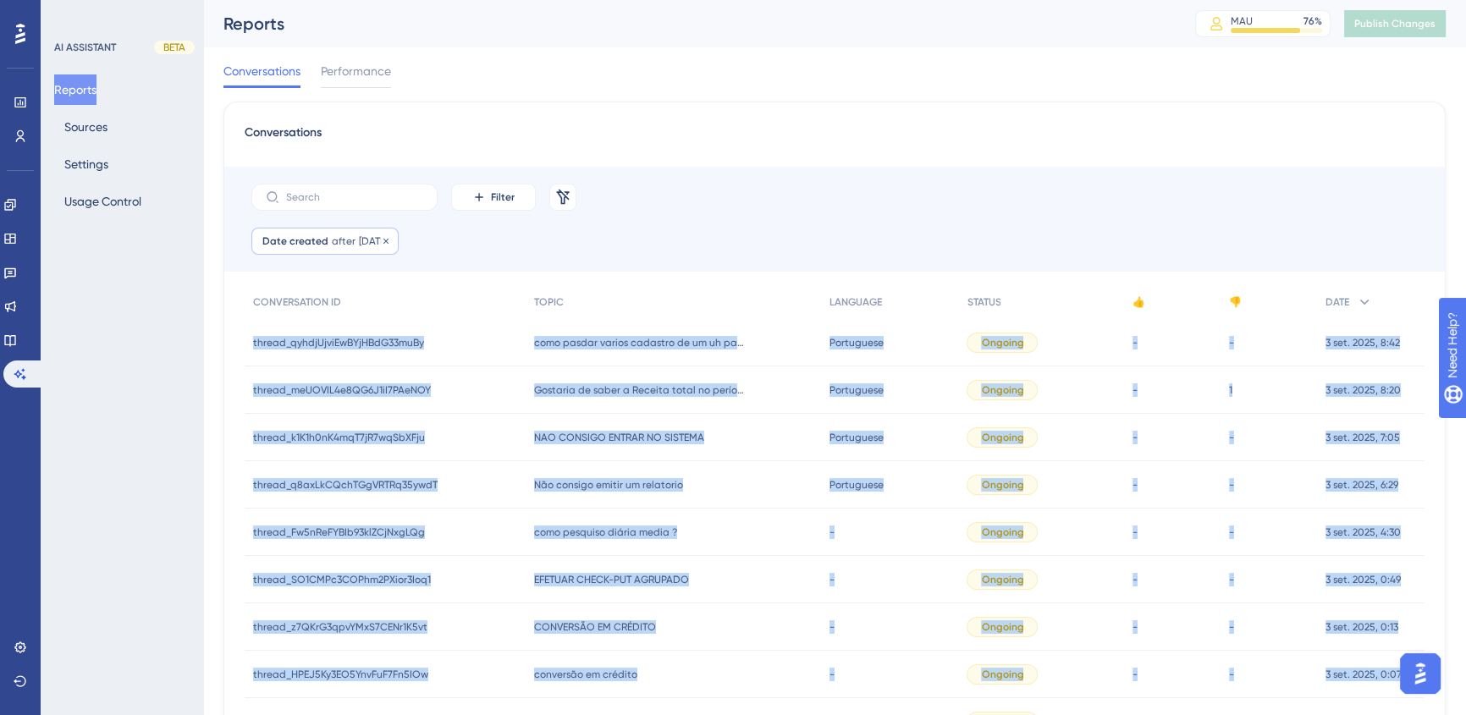
click at [359, 239] on span "[DATE]" at bounding box center [373, 241] width 29 height 14
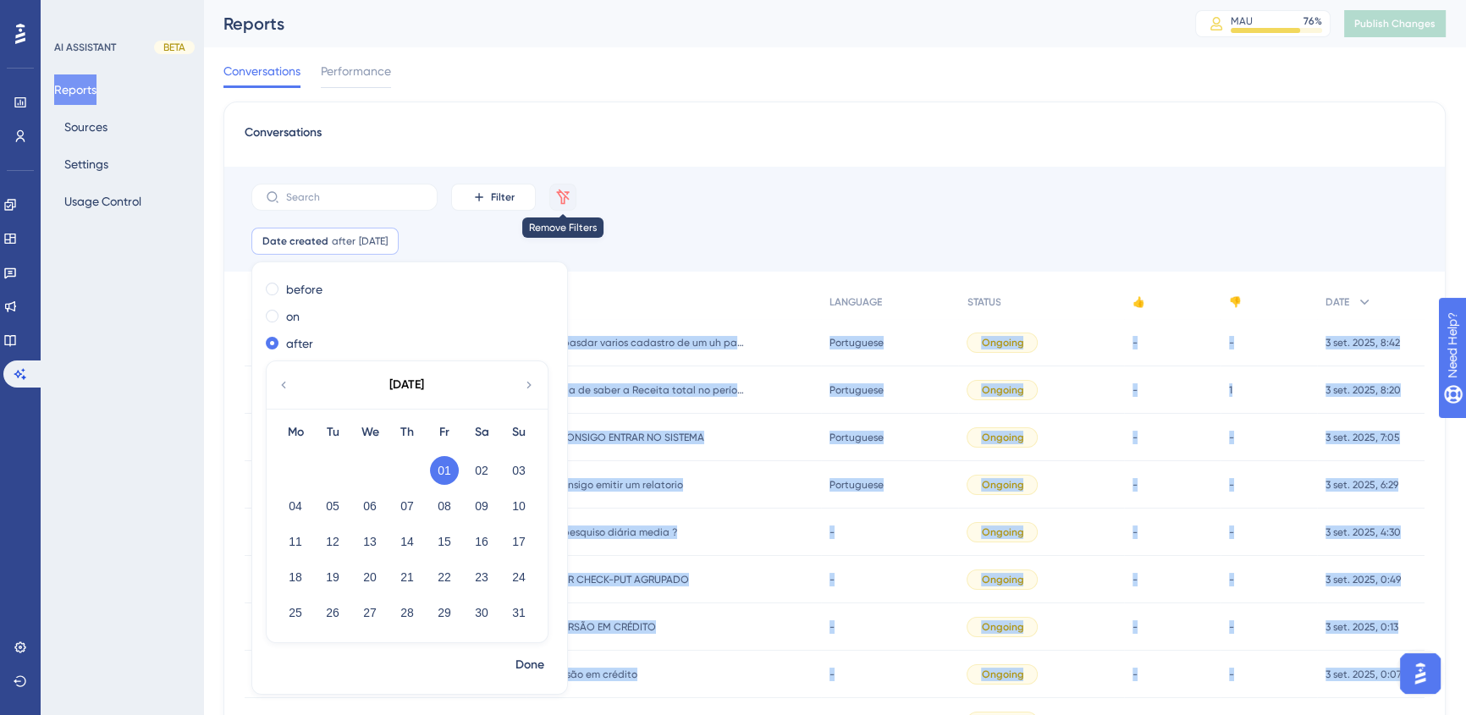
click at [567, 199] on icon at bounding box center [563, 196] width 13 height 15
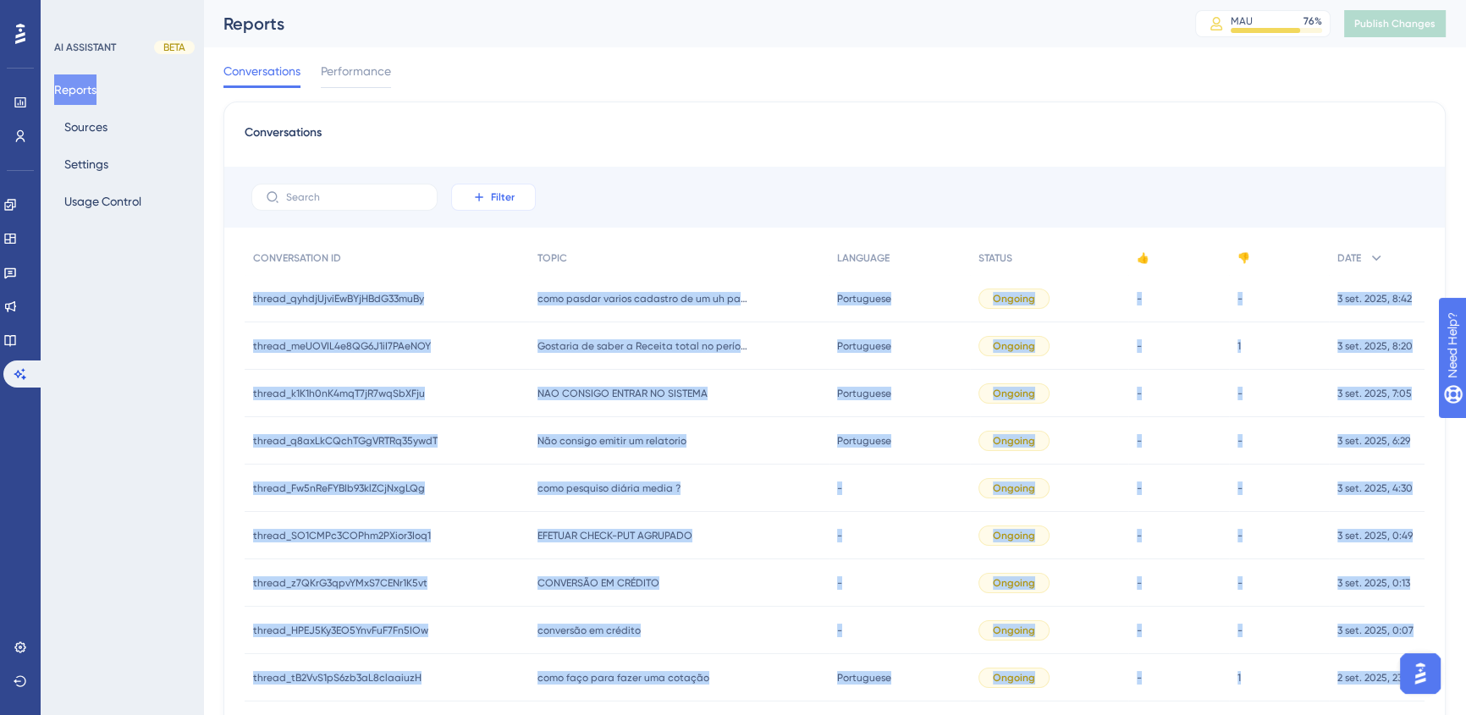
click at [517, 196] on button "Filter" at bounding box center [493, 197] width 85 height 27
click at [510, 451] on span "Date Created" at bounding box center [510, 448] width 69 height 20
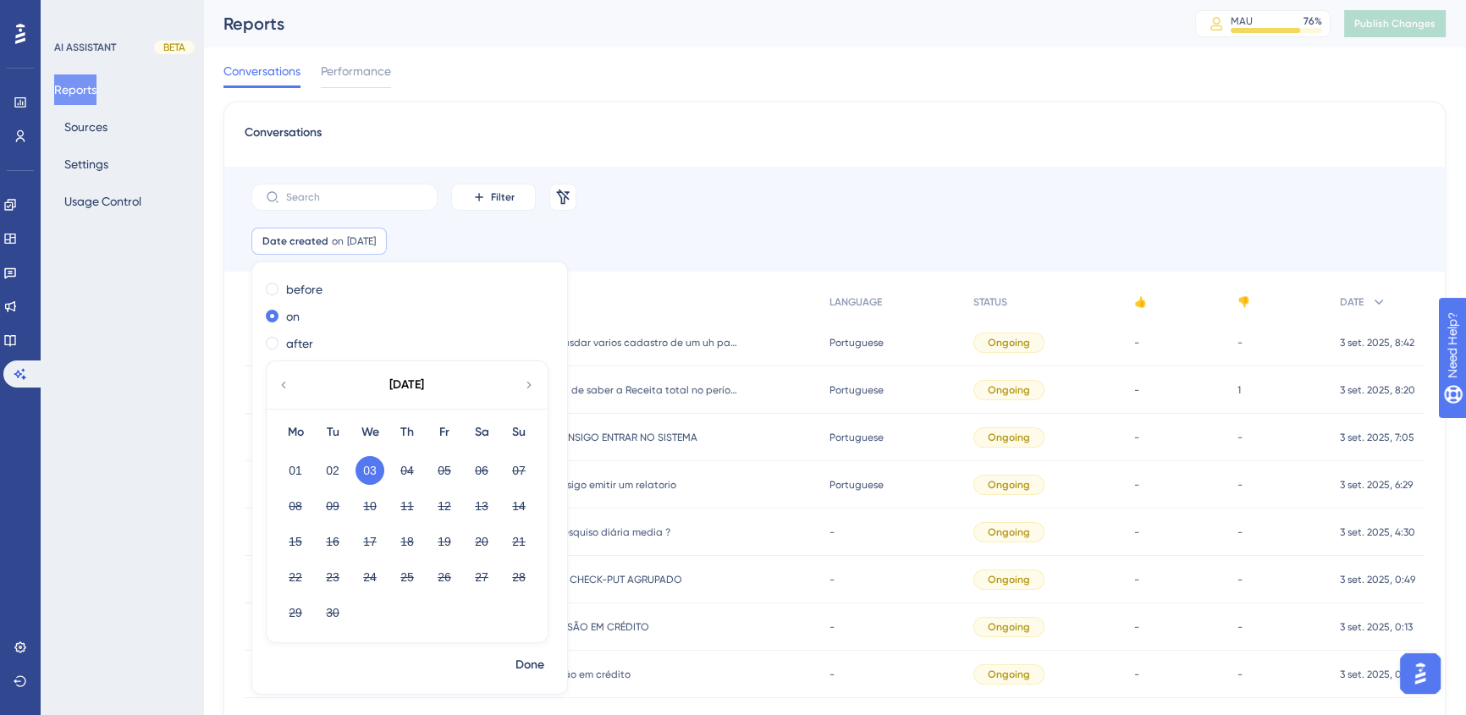
click at [280, 383] on icon at bounding box center [284, 384] width 14 height 15
drag, startPoint x: 438, startPoint y: 465, endPoint x: 442, endPoint y: 475, distance: 9.9
click at [438, 466] on button "01" at bounding box center [444, 470] width 29 height 29
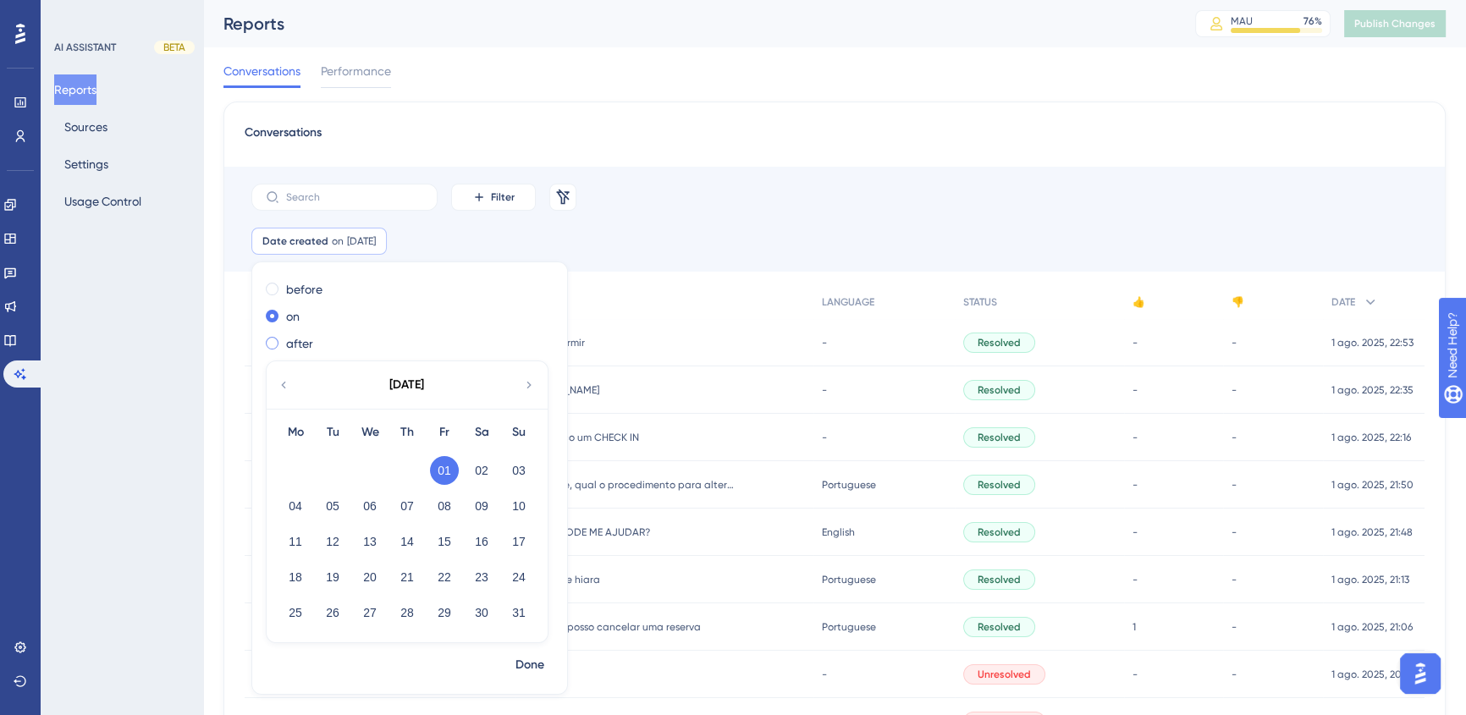
click at [292, 339] on label "after" at bounding box center [299, 343] width 27 height 20
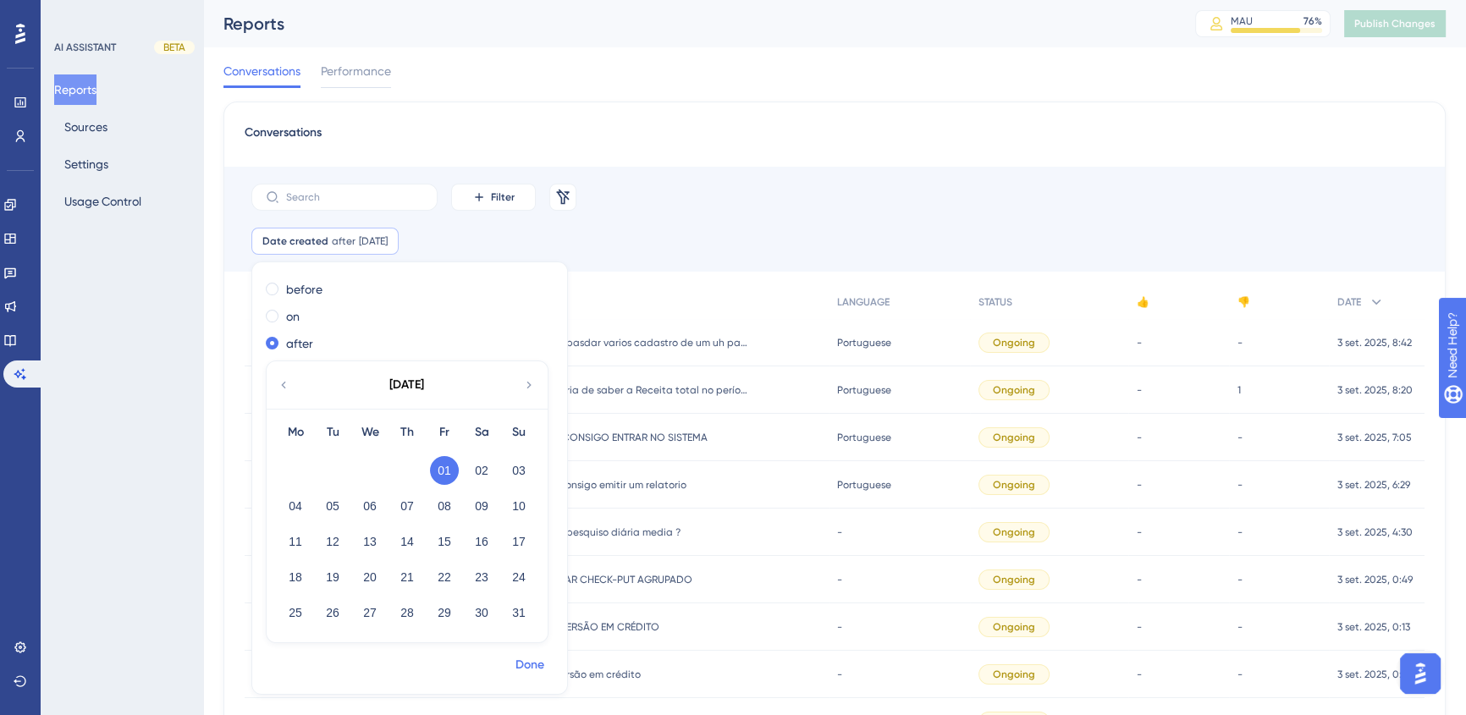
click at [537, 671] on span "Done" at bounding box center [529, 665] width 29 height 20
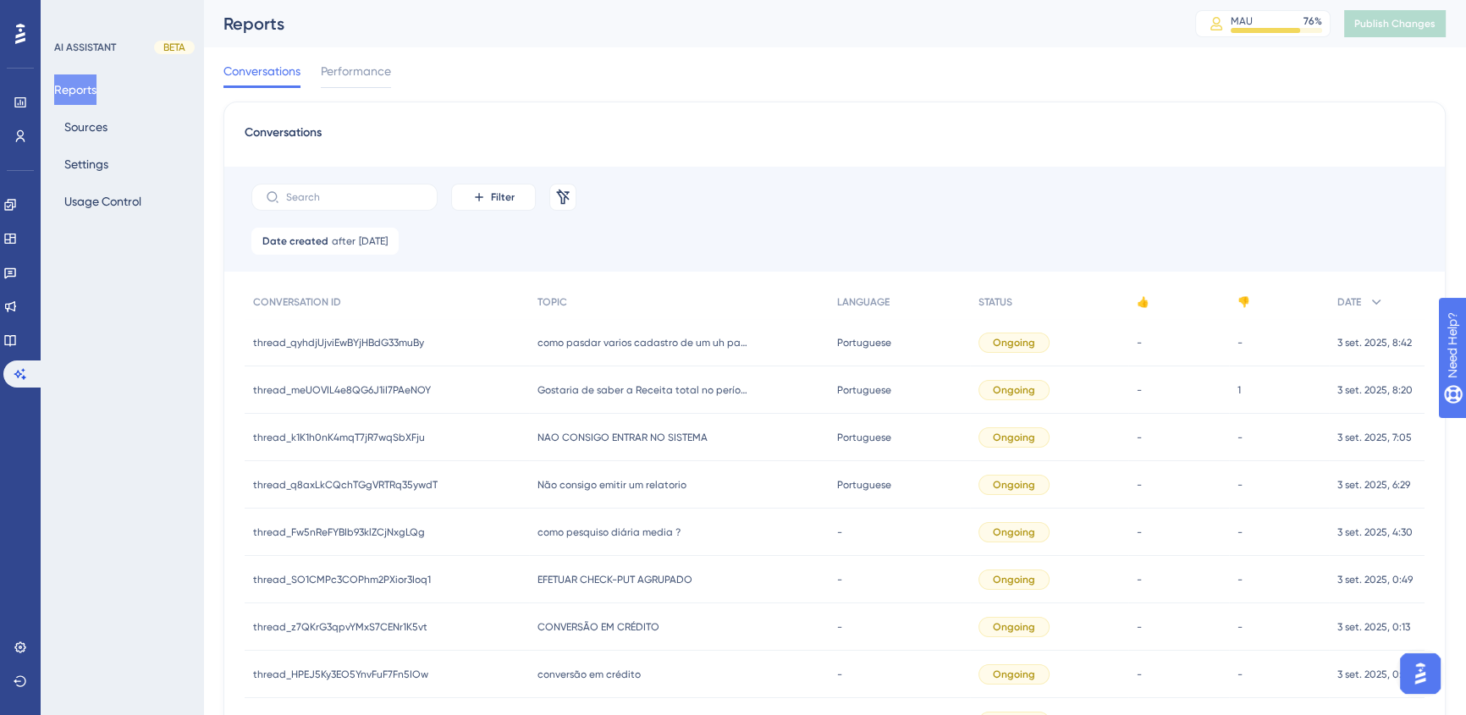
click at [773, 186] on div "Filter Remove Filters" at bounding box center [834, 197] width 1220 height 61
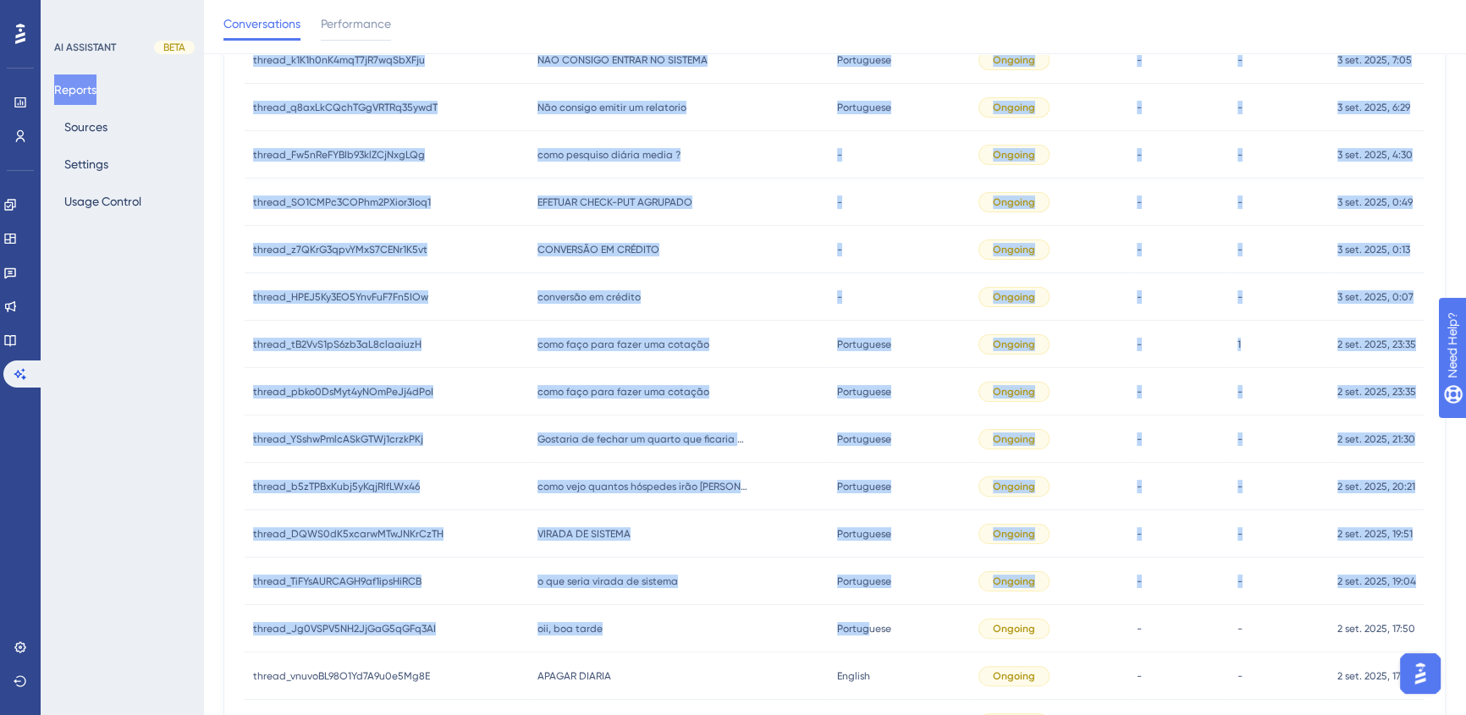
scroll to position [686, 0]
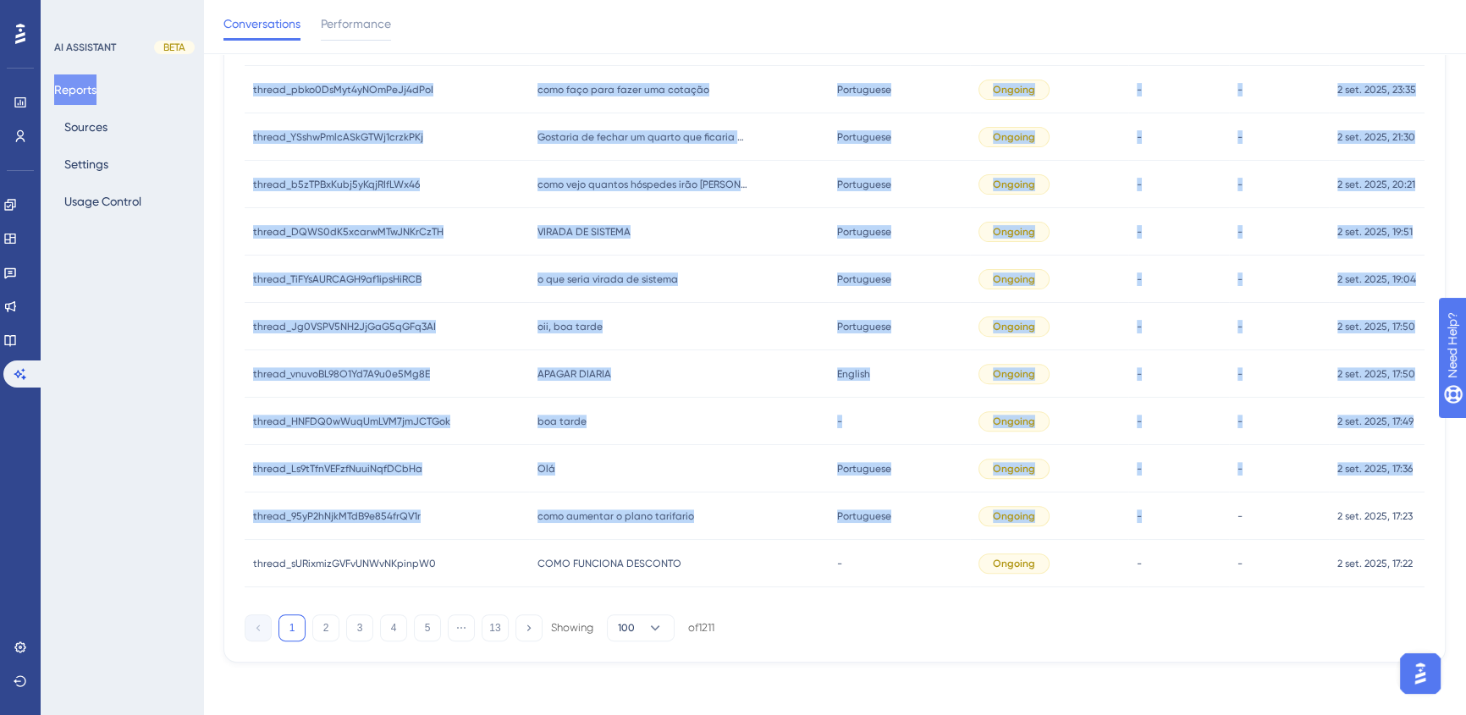
drag, startPoint x: 242, startPoint y: 347, endPoint x: 569, endPoint y: 595, distance: 410.1
click at [1204, 521] on div "Conversations Filter Remove Filters Date created after [DATE] [DATE] Remove CON…" at bounding box center [834, 42] width 1222 height 1241
click at [634, 625] on span "100" at bounding box center [626, 628] width 17 height 14
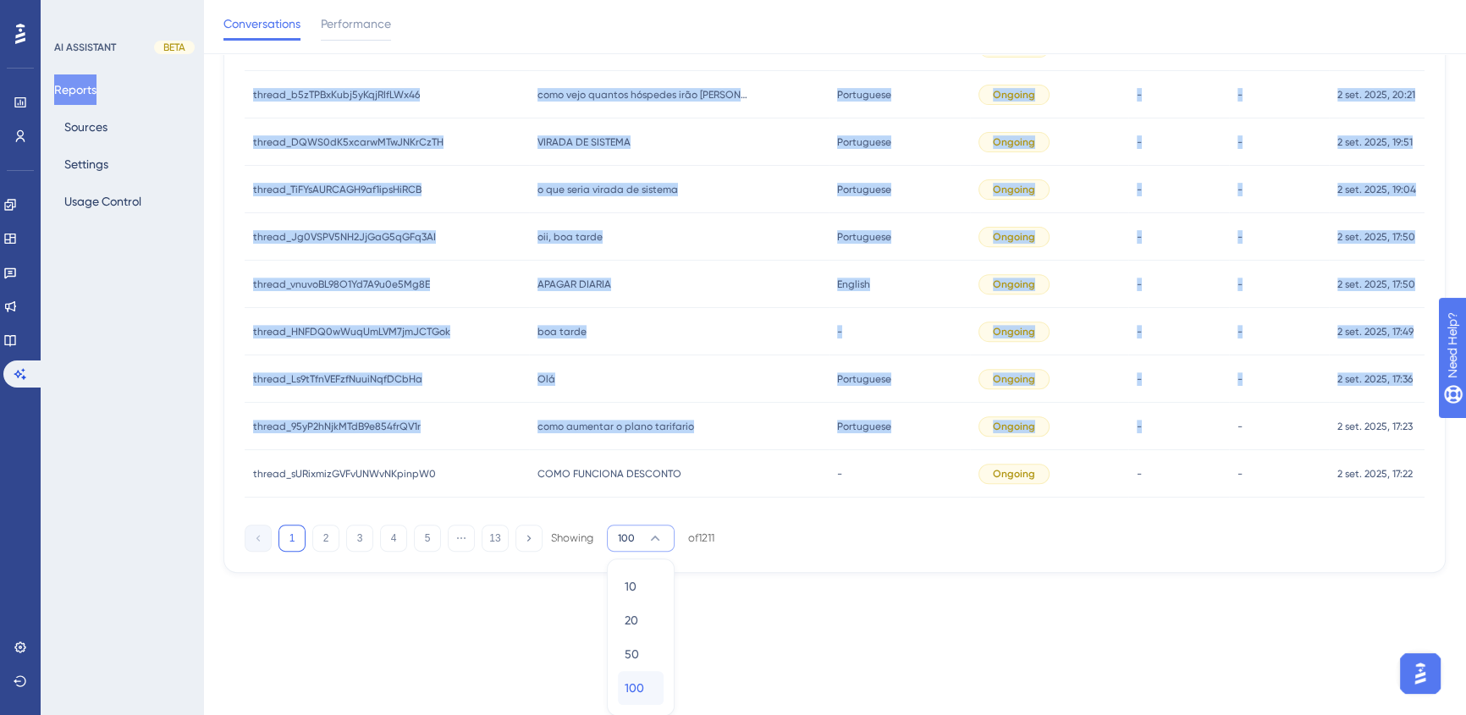
click at [631, 682] on span "100" at bounding box center [634, 688] width 19 height 20
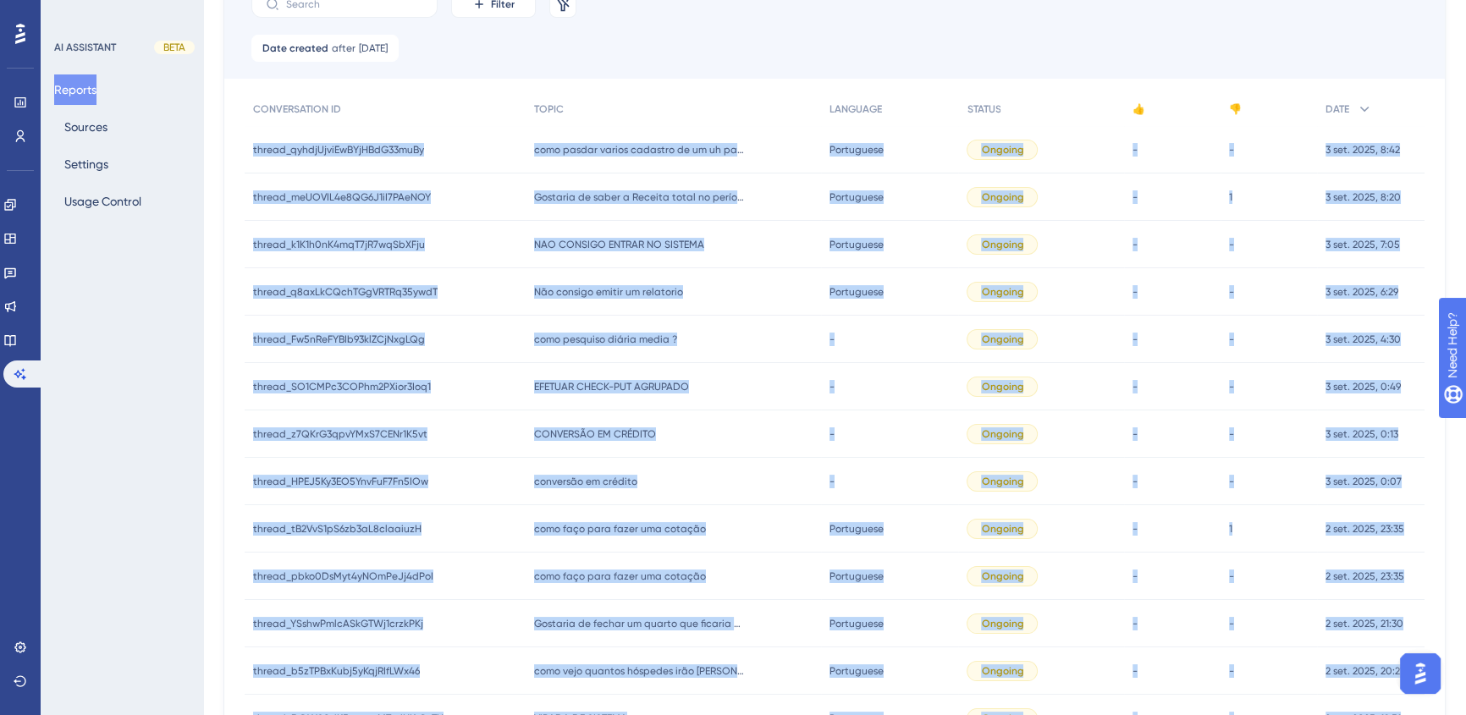
scroll to position [0, 0]
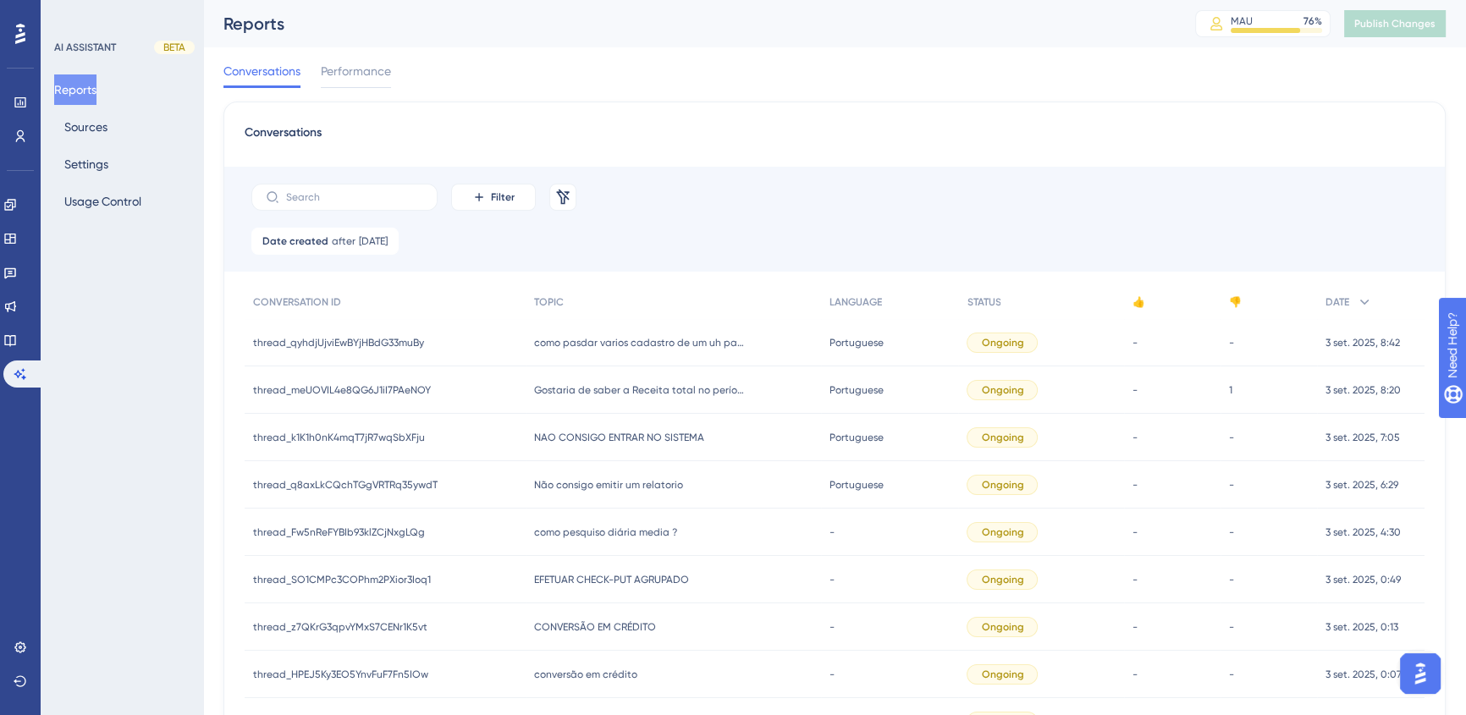
click at [861, 194] on div "Filter Remove Filters" at bounding box center [834, 197] width 1220 height 61
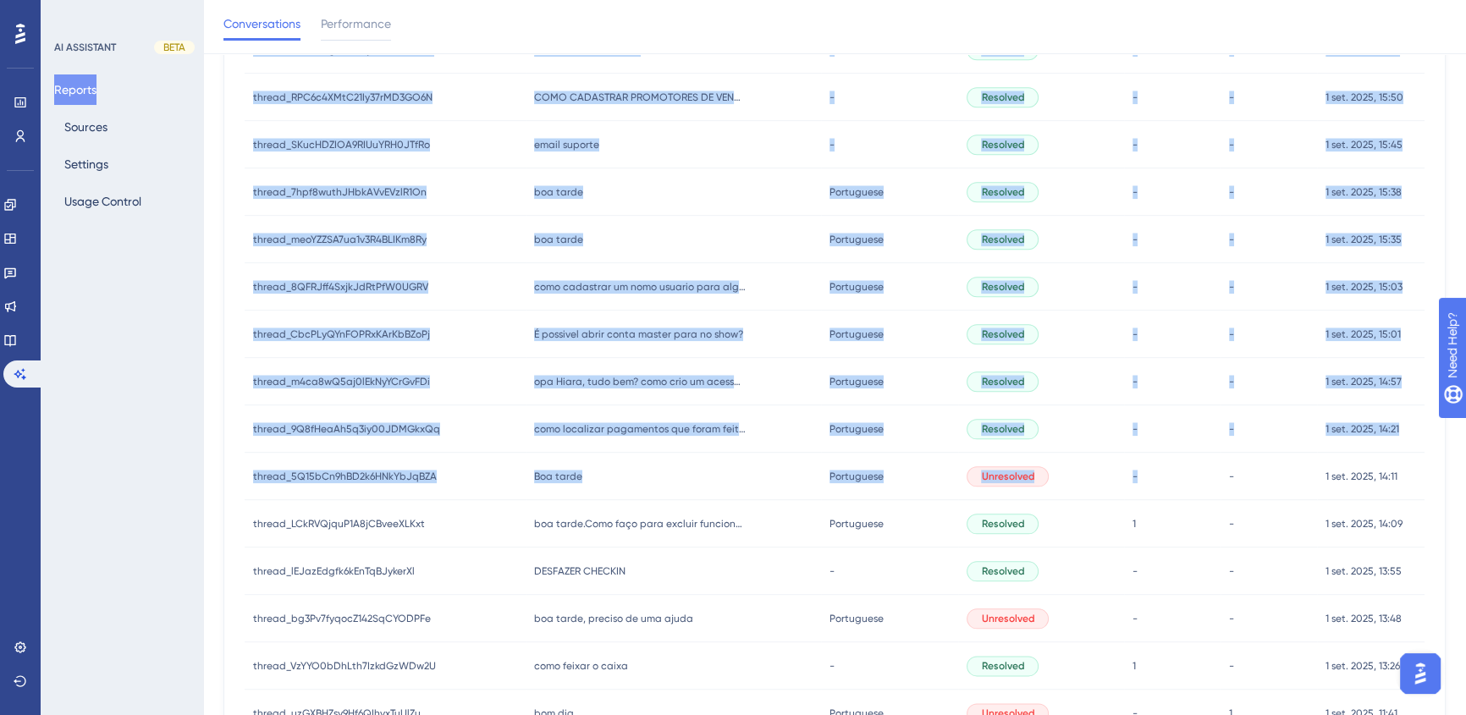
scroll to position [2846, 0]
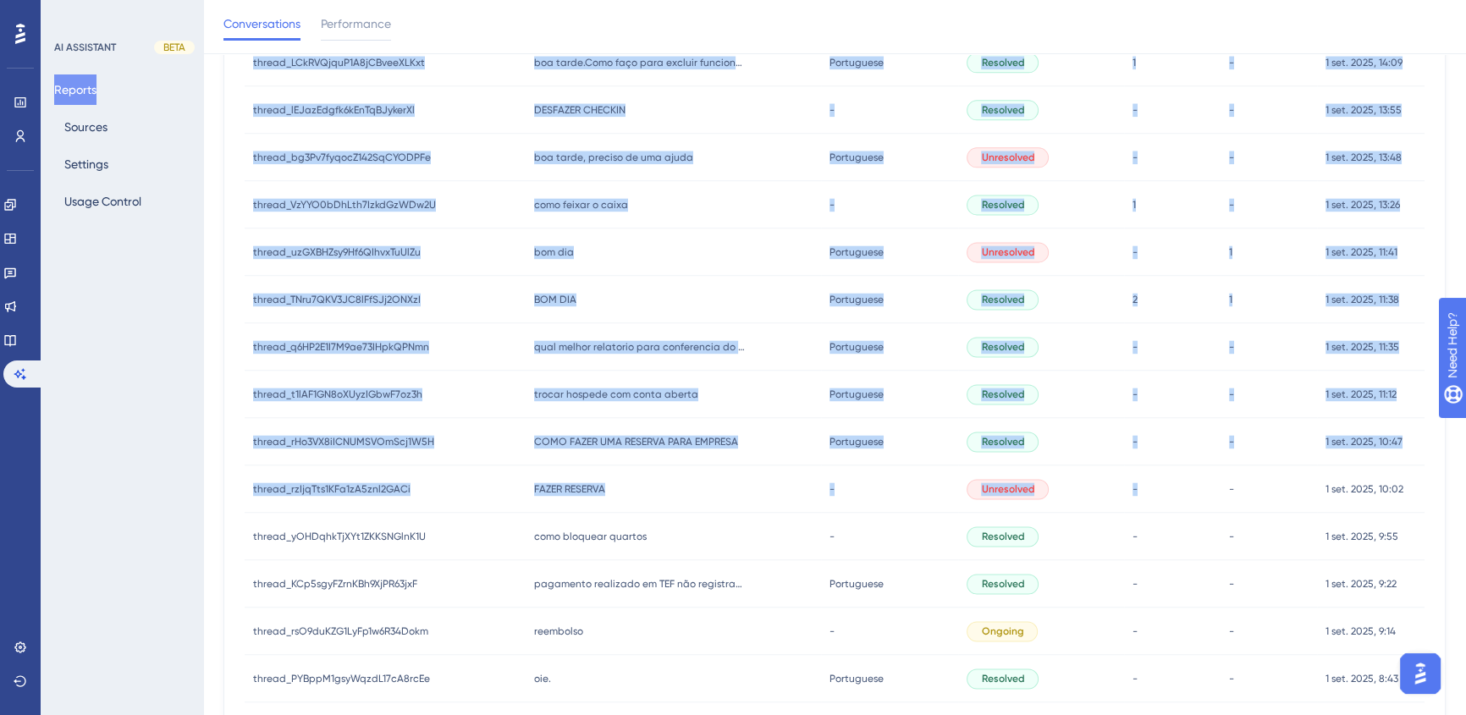
drag, startPoint x: 245, startPoint y: 347, endPoint x: 1217, endPoint y: 493, distance: 982.5
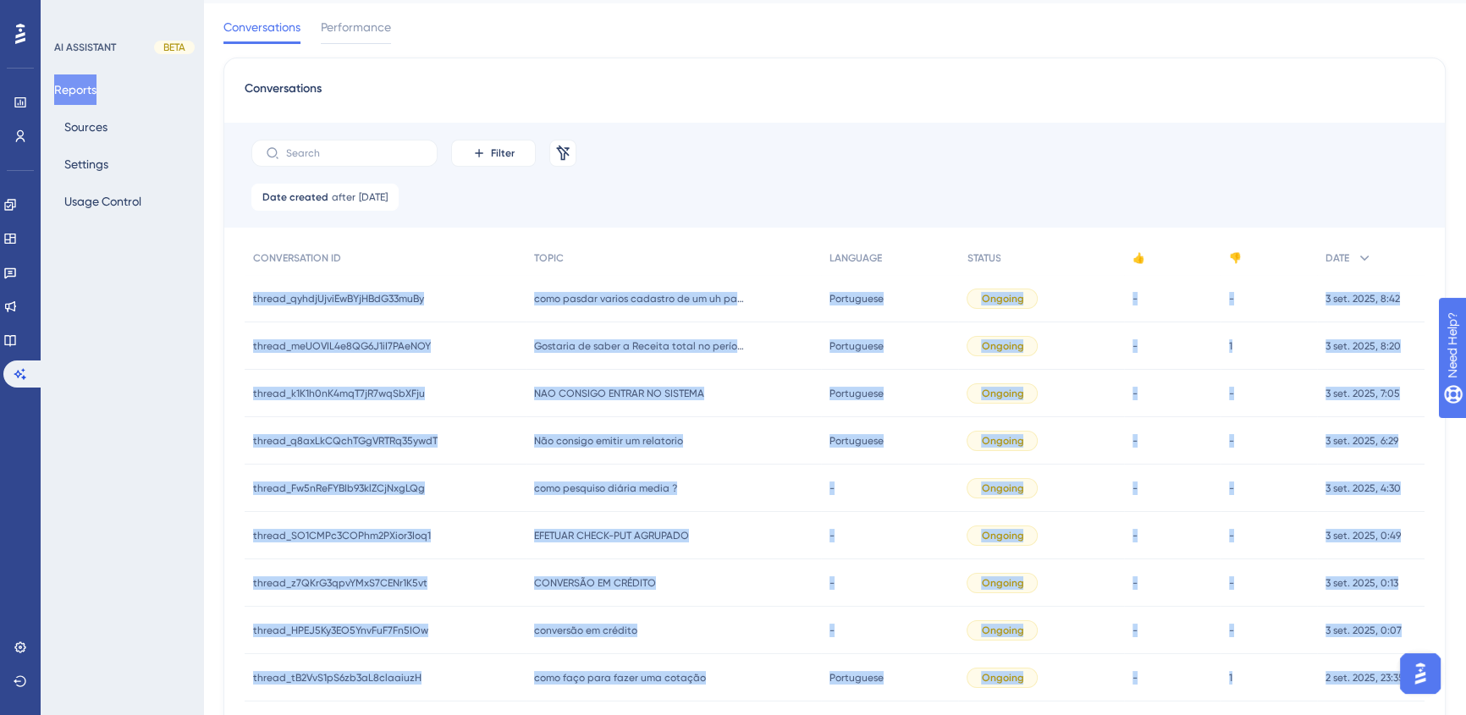
scroll to position [0, 0]
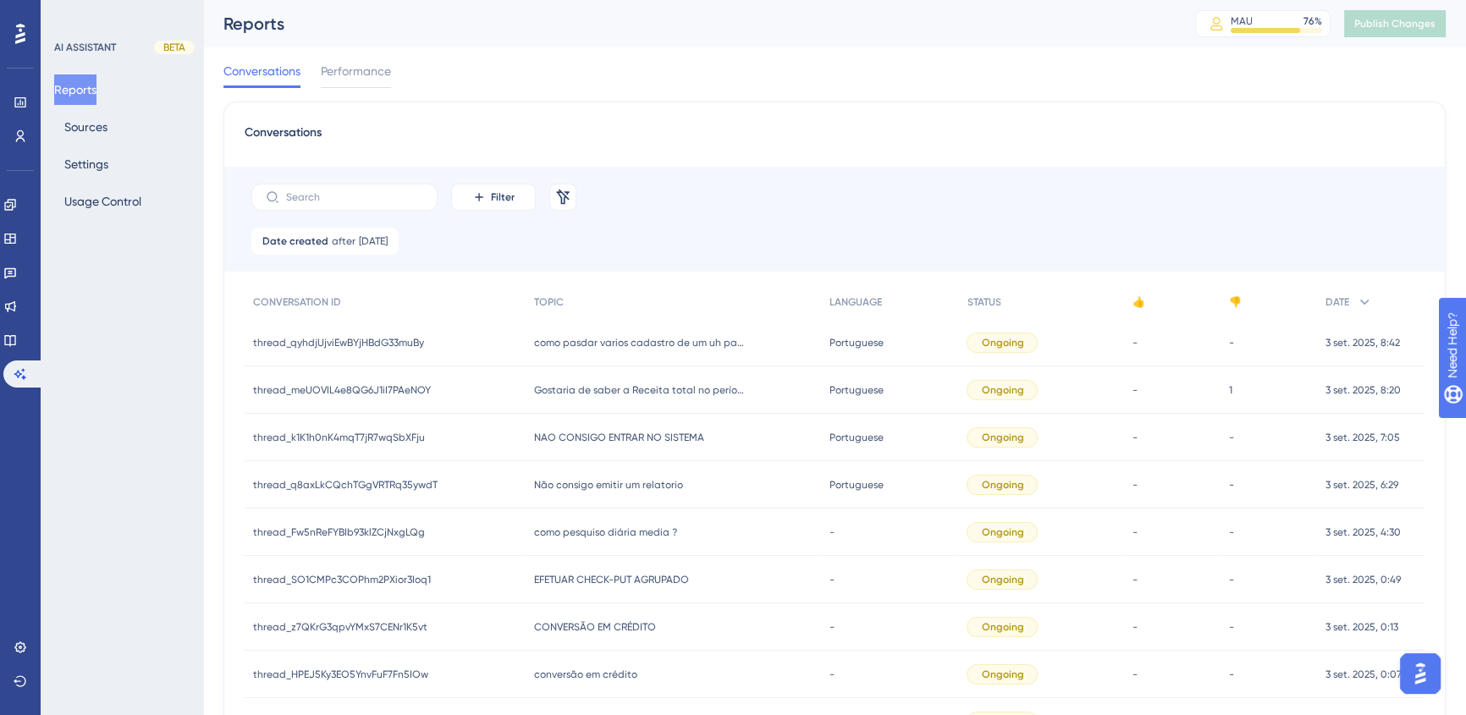
click at [1080, 178] on div "Filter Remove Filters" at bounding box center [834, 197] width 1220 height 61
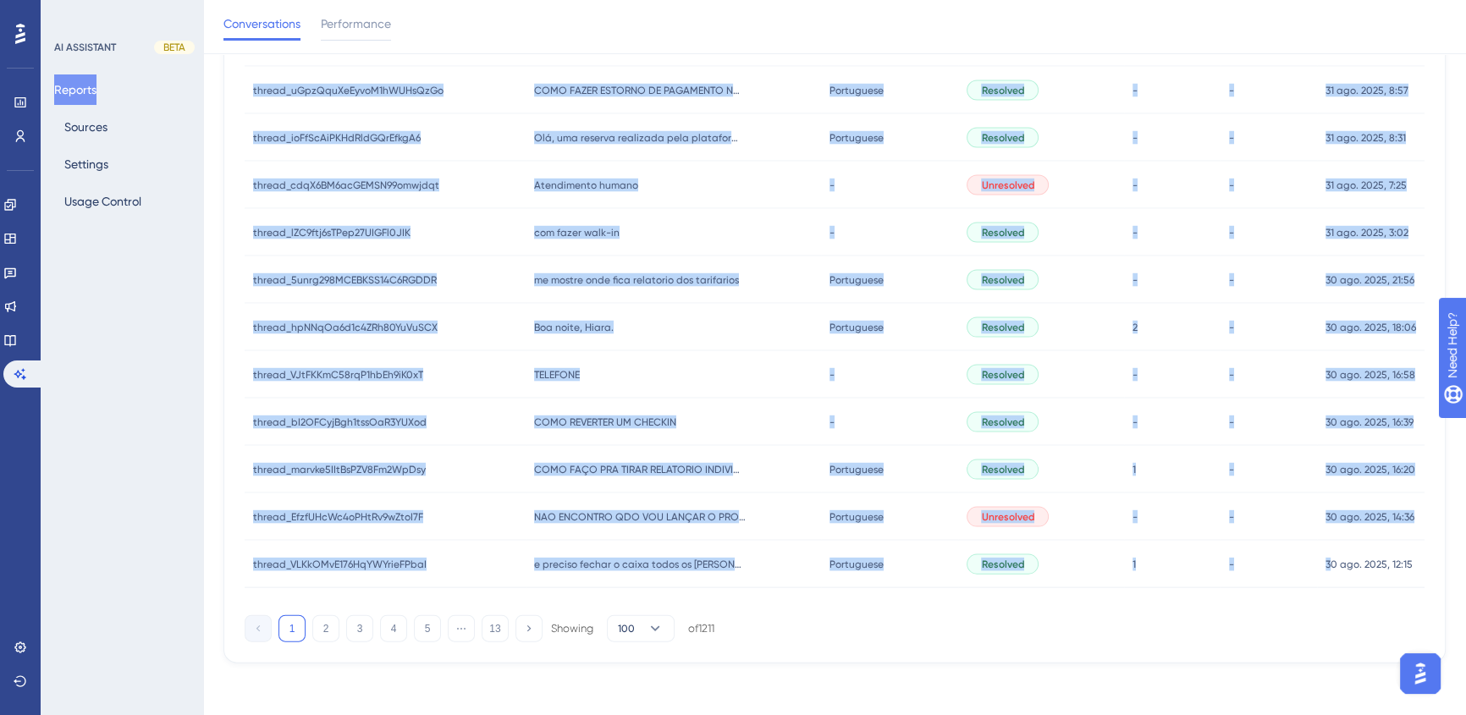
scroll to position [4478, 0]
drag, startPoint x: 246, startPoint y: 243, endPoint x: 1423, endPoint y: 580, distance: 1223.6
copy div "loremi_do6siTAmEtCoNsECTetURaDI elitse_do4eiUSmOdTeMpORIncIDiDU utl etd Magnaal…"
click at [324, 630] on button "2" at bounding box center [325, 627] width 27 height 27
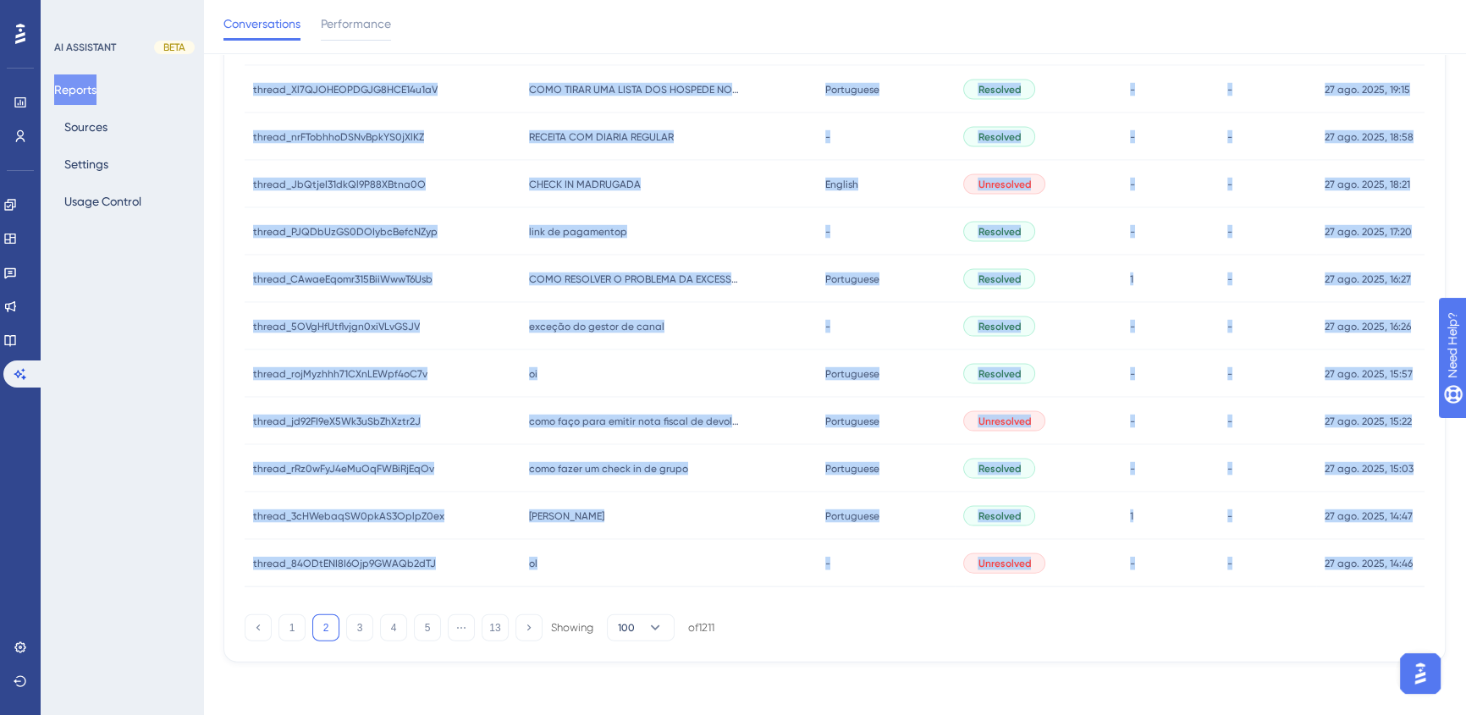
drag, startPoint x: 245, startPoint y: 346, endPoint x: 1415, endPoint y: 564, distance: 1189.6
copy div "loremi_D68S9amETcONsecT7ad95eL2 seddoe_T34I4utLAbOReetD0ma98aL8 enimadm veniamq…"
click at [355, 631] on button "3" at bounding box center [359, 627] width 27 height 27
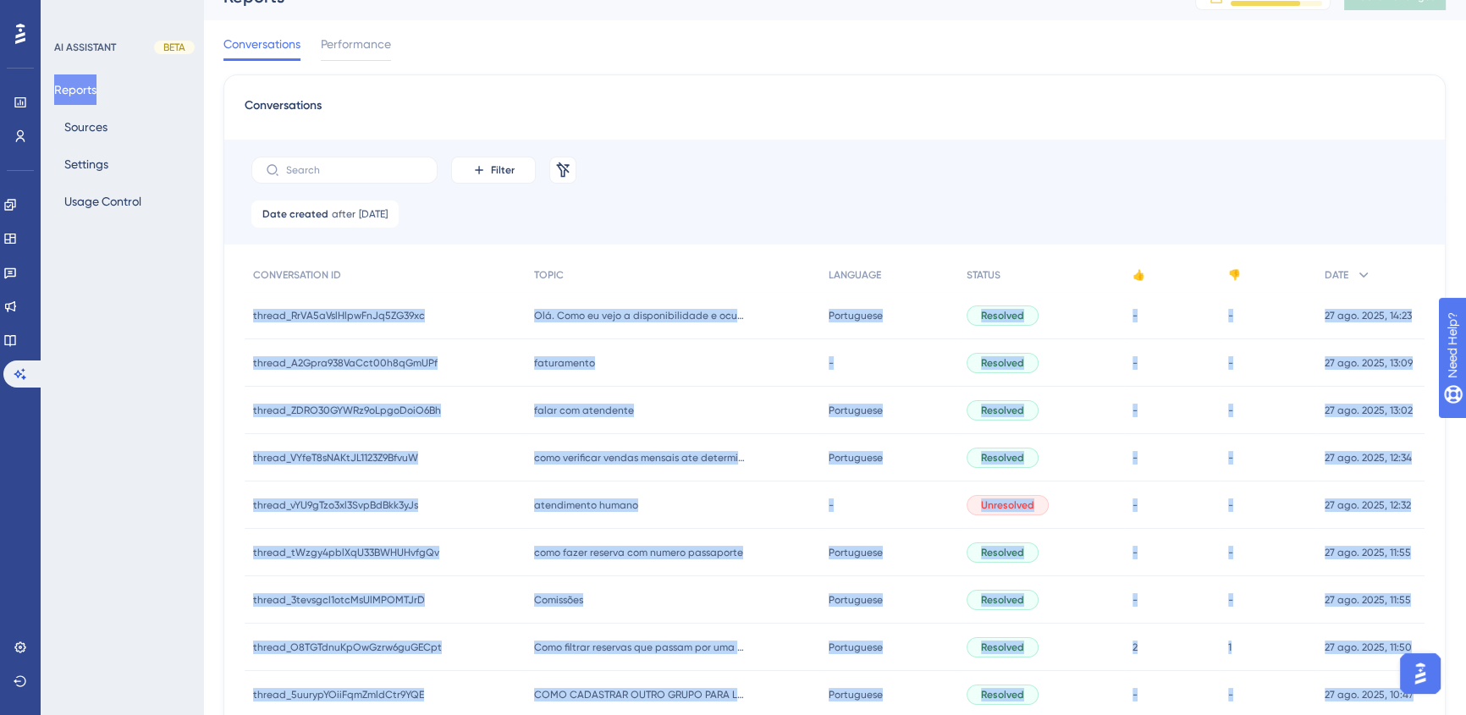
scroll to position [76, 0]
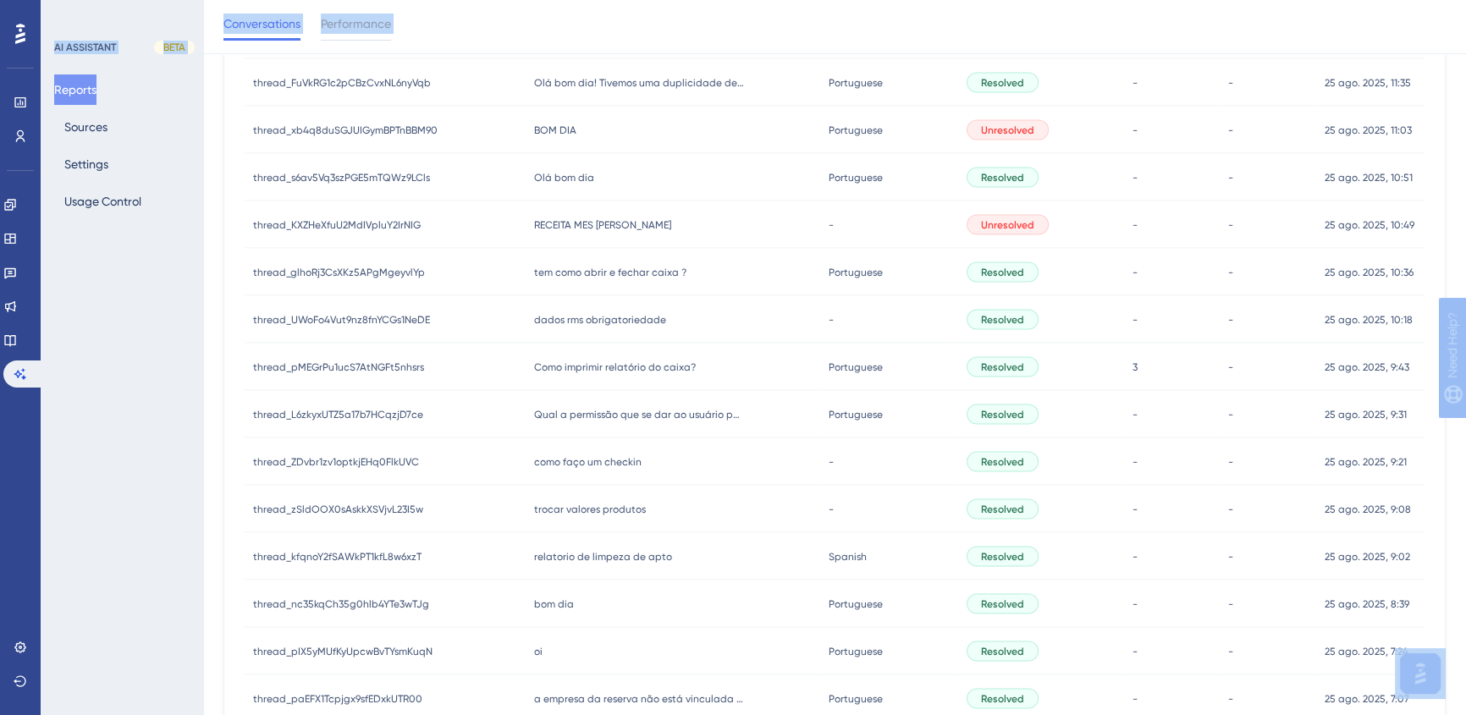
scroll to position [4478, 0]
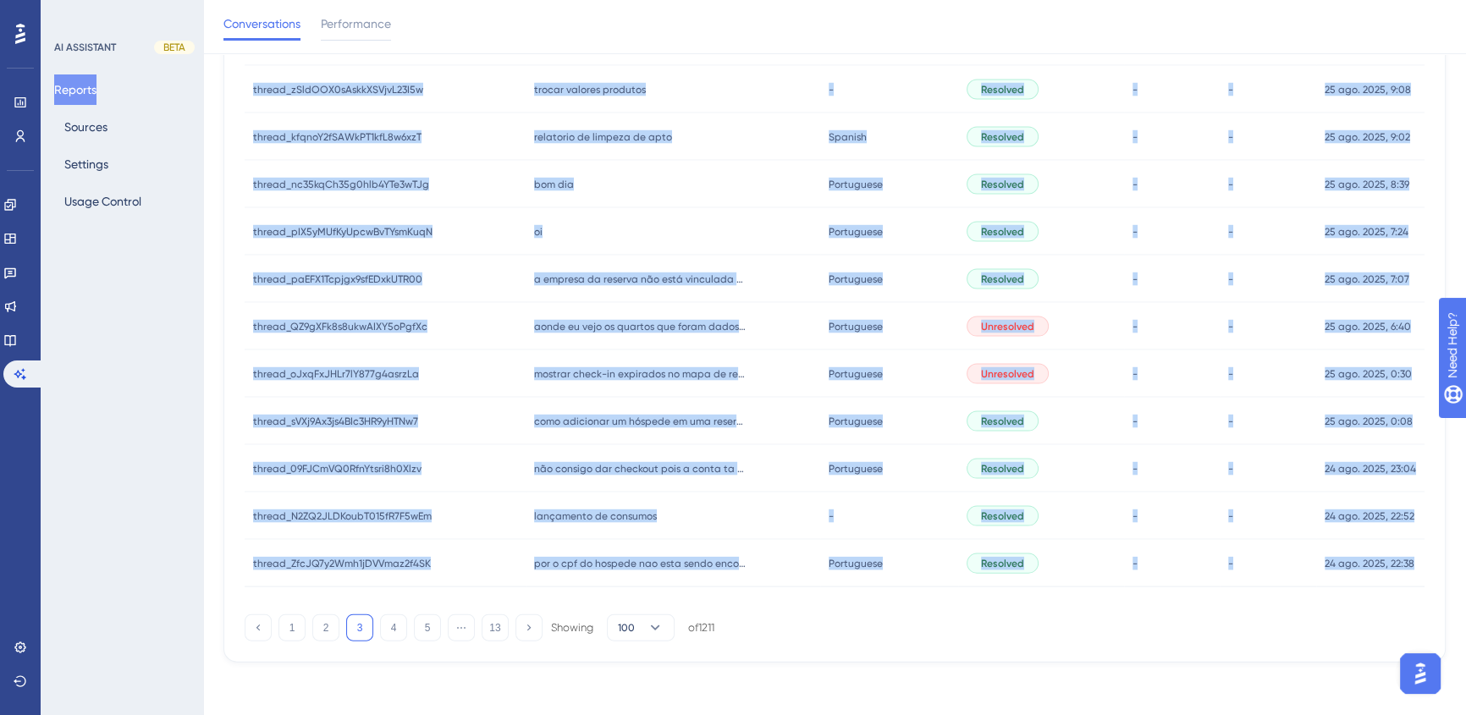
drag, startPoint x: 383, startPoint y: 277, endPoint x: 1417, endPoint y: 561, distance: 1071.7
copy div "loremi_DoLO3sItaMetcOnSe9AD11el seddoe_TeMP7iNciDiduNtUt1LA67et Dol. Magn al en…"
click at [391, 625] on button "4" at bounding box center [393, 627] width 27 height 27
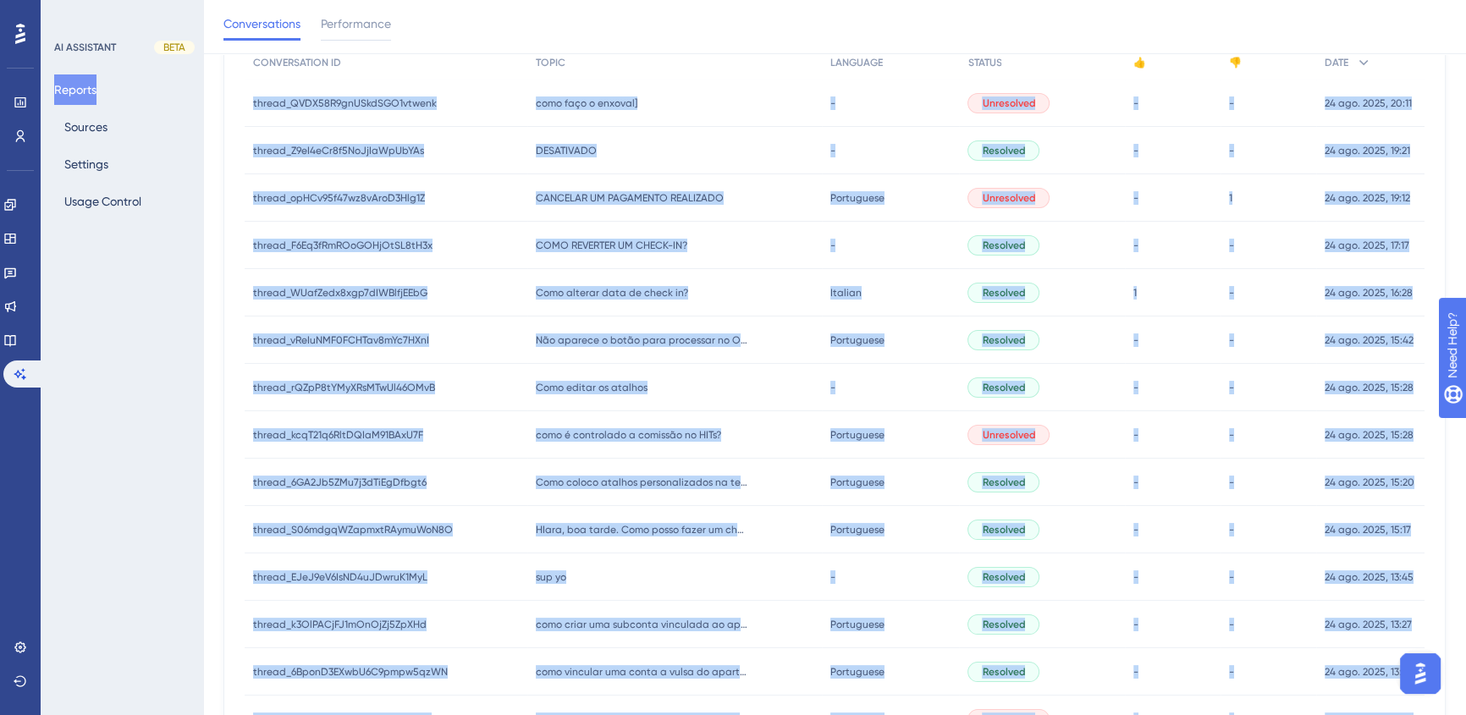
scroll to position [0, 0]
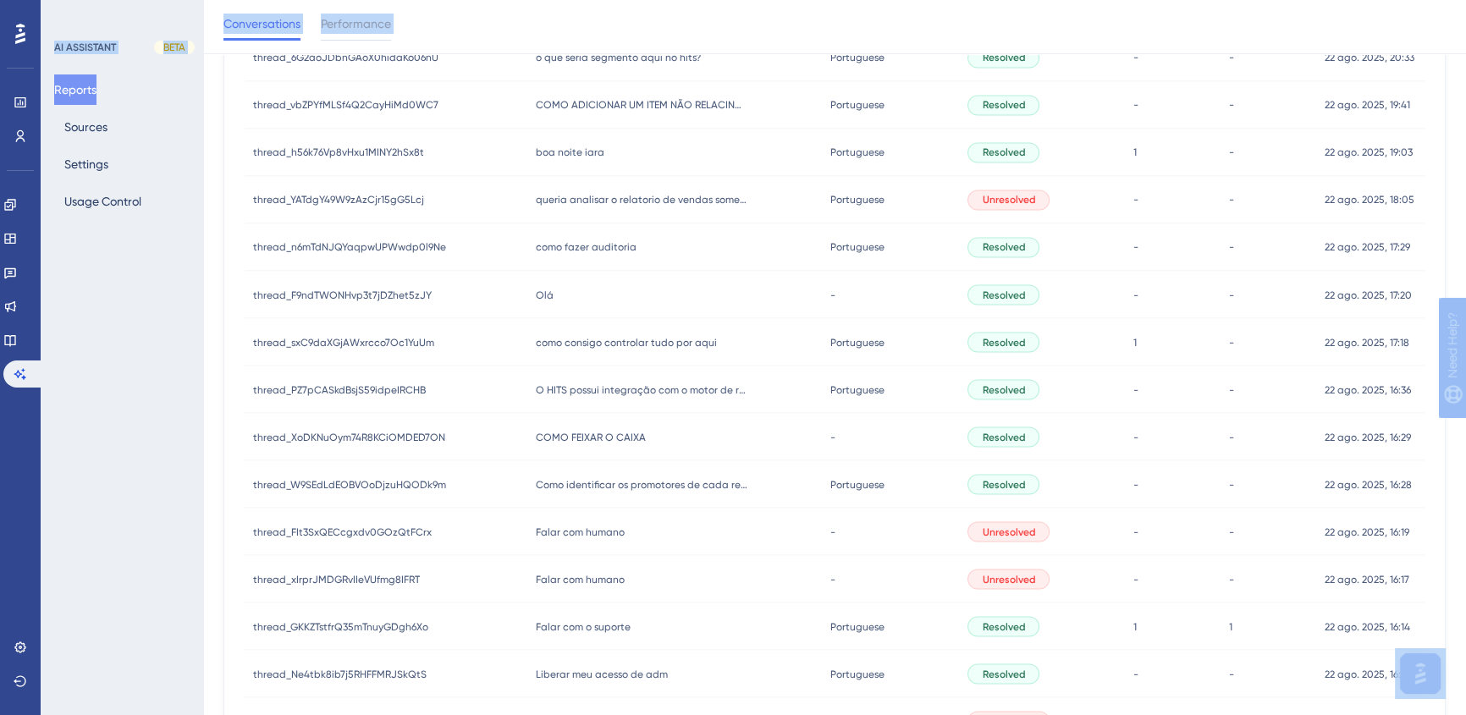
scroll to position [4478, 0]
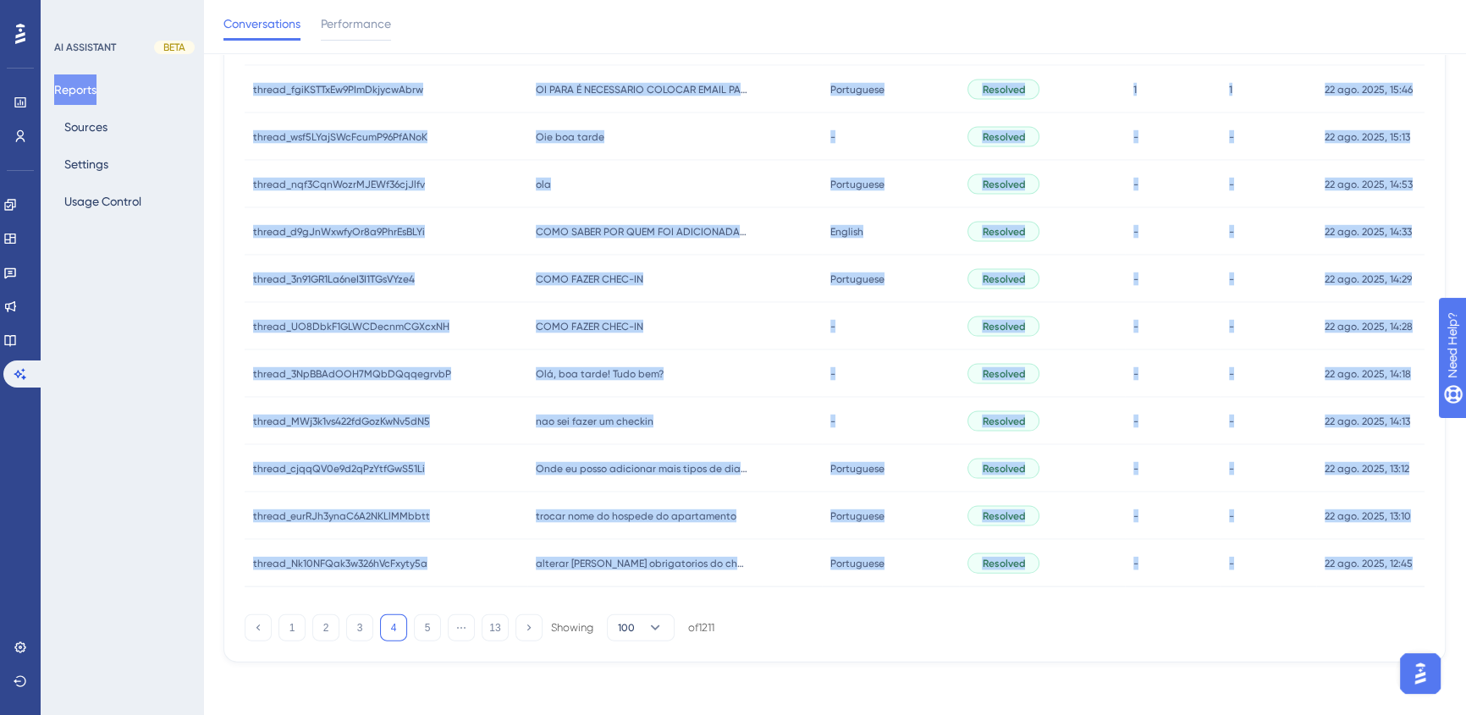
drag, startPoint x: 246, startPoint y: 342, endPoint x: 1413, endPoint y: 566, distance: 1188.4
copy div "loremi_DOLO69S6amETcoNSE9adipis elitse_DOEI82T0inCIdiDUN7utlabo etdo magn a eni…"
click at [424, 633] on button "5" at bounding box center [427, 627] width 27 height 27
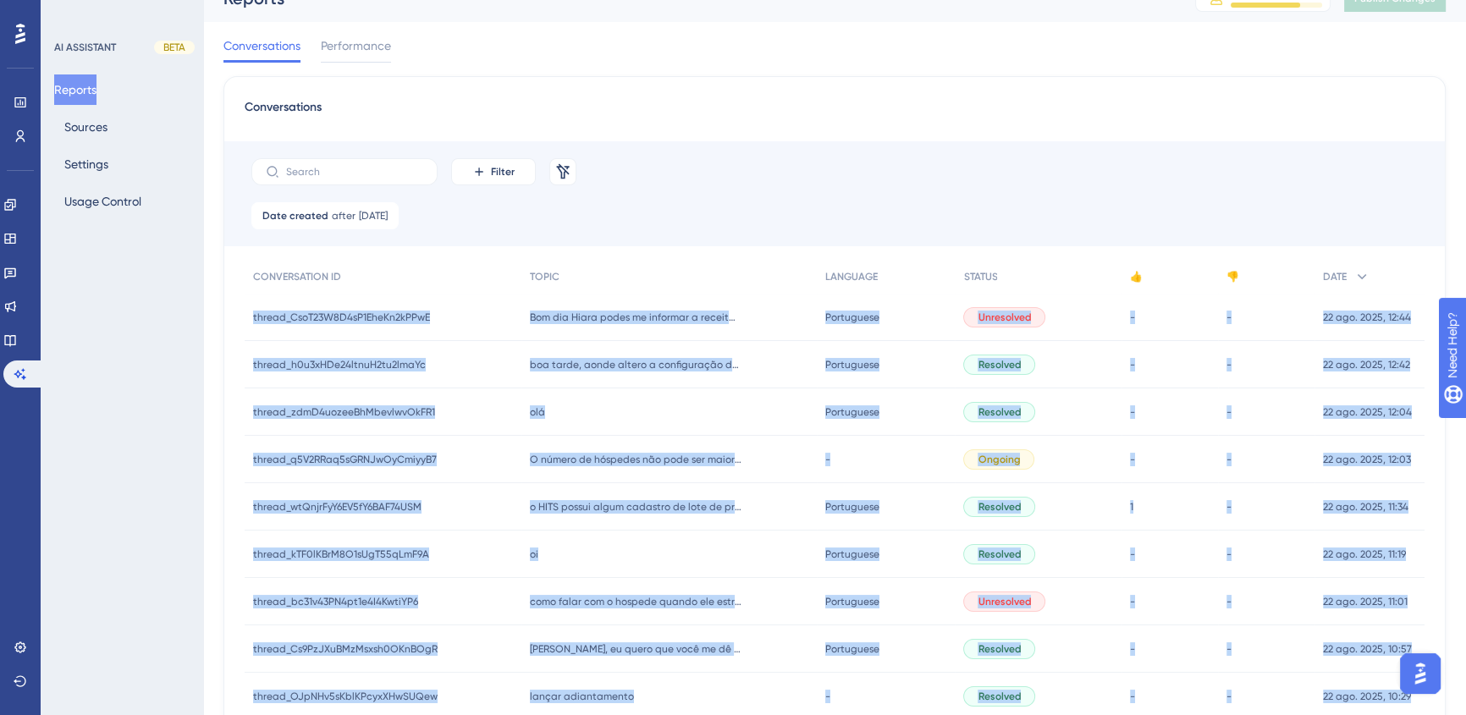
scroll to position [0, 0]
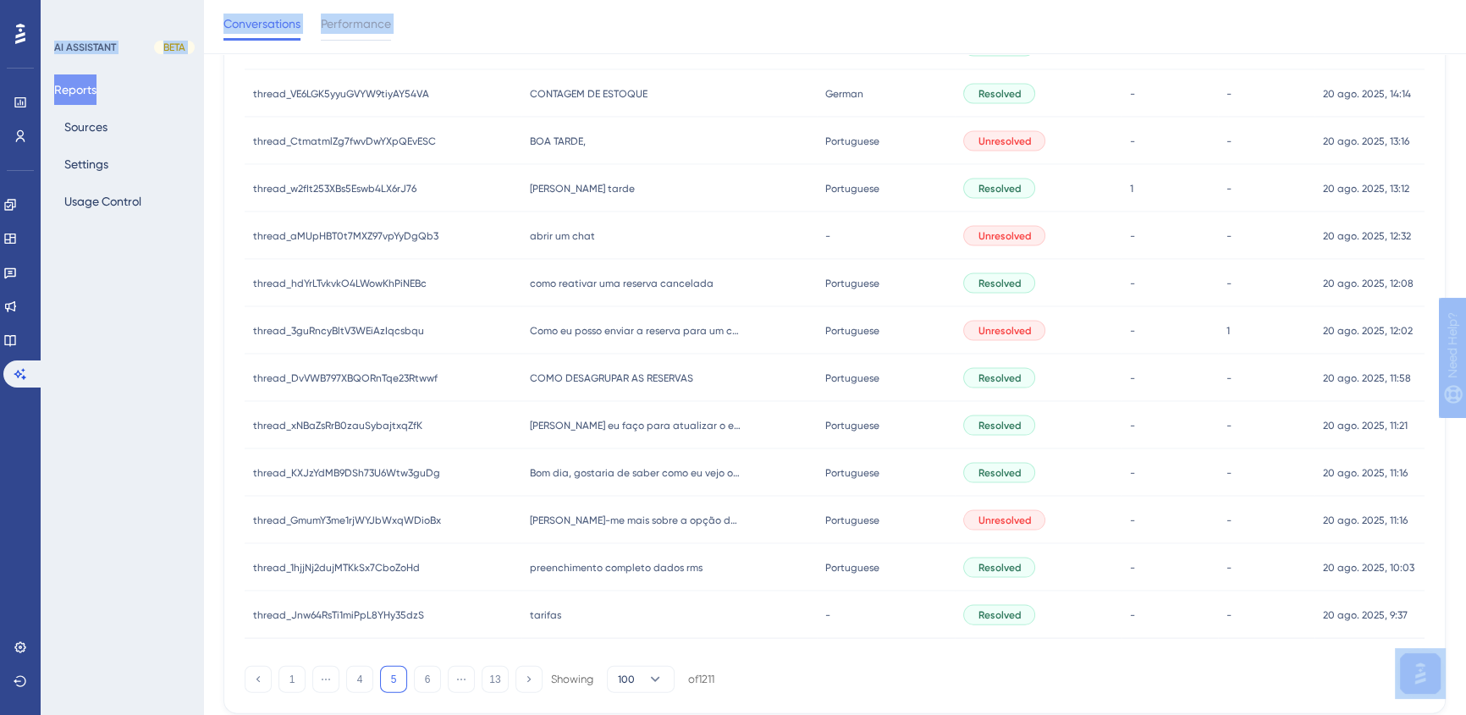
scroll to position [4478, 0]
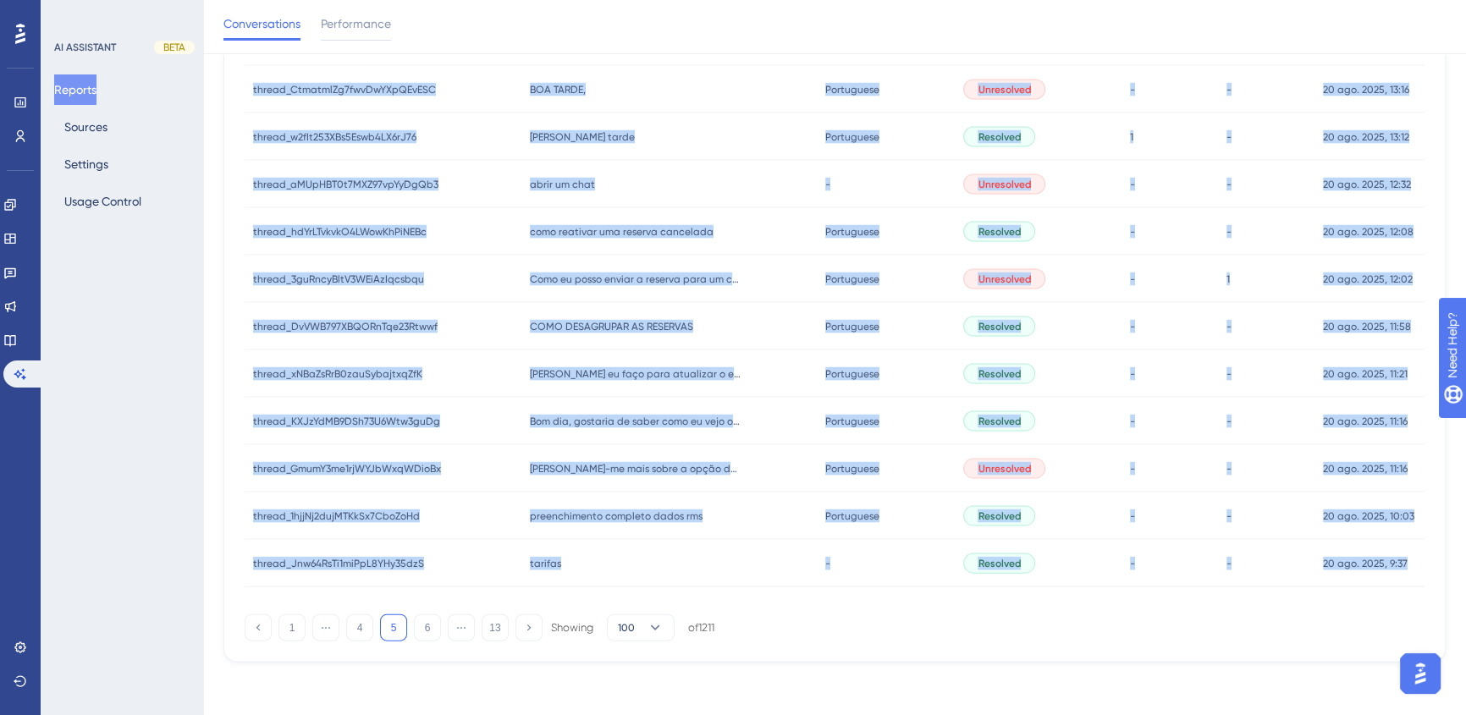
drag, startPoint x: 313, startPoint y: 348, endPoint x: 1410, endPoint y: 565, distance: 1118.1
copy div "loremi_DolO24S9A6cO7AdiPi7eLItS doeius_TemP38I0U3lA9EtdOl4mAGnA Ali eni Admin v…"
click at [429, 635] on button "6" at bounding box center [427, 627] width 27 height 27
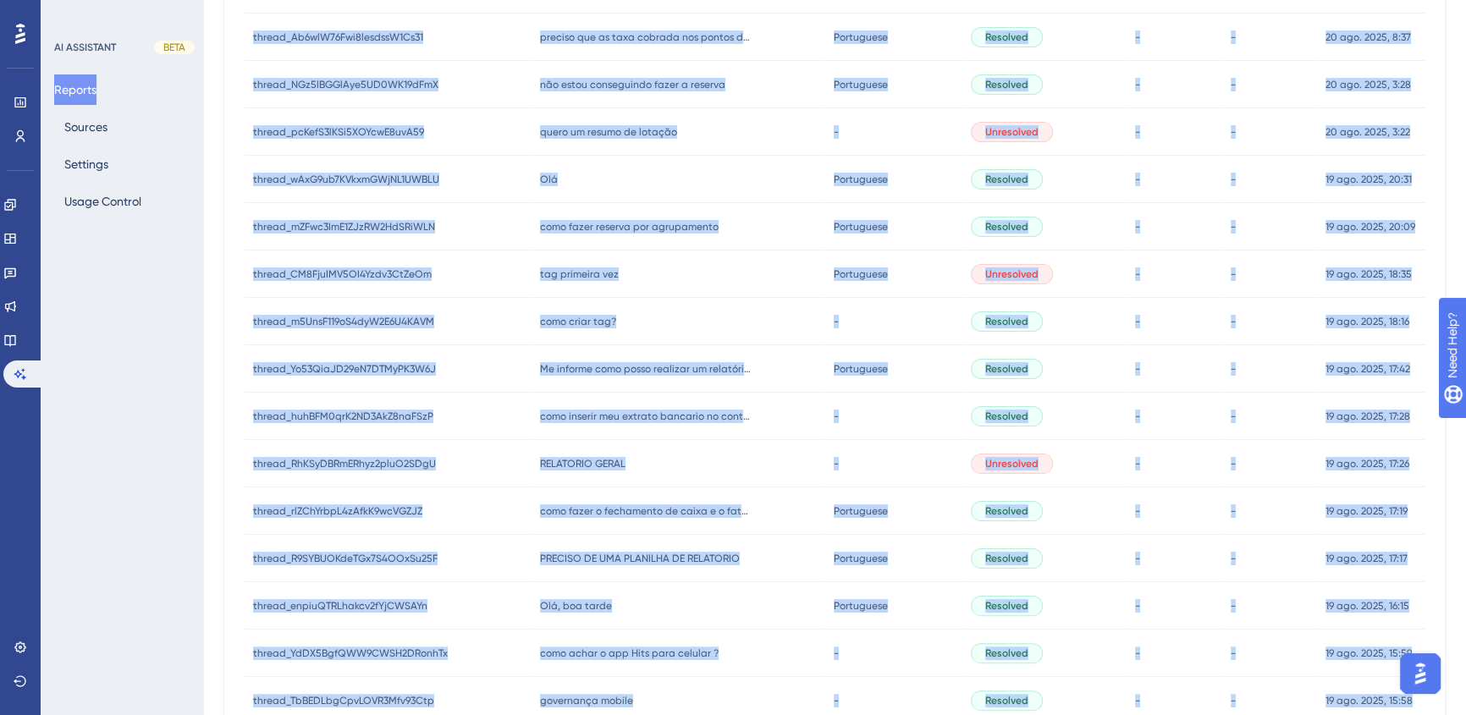
scroll to position [0, 0]
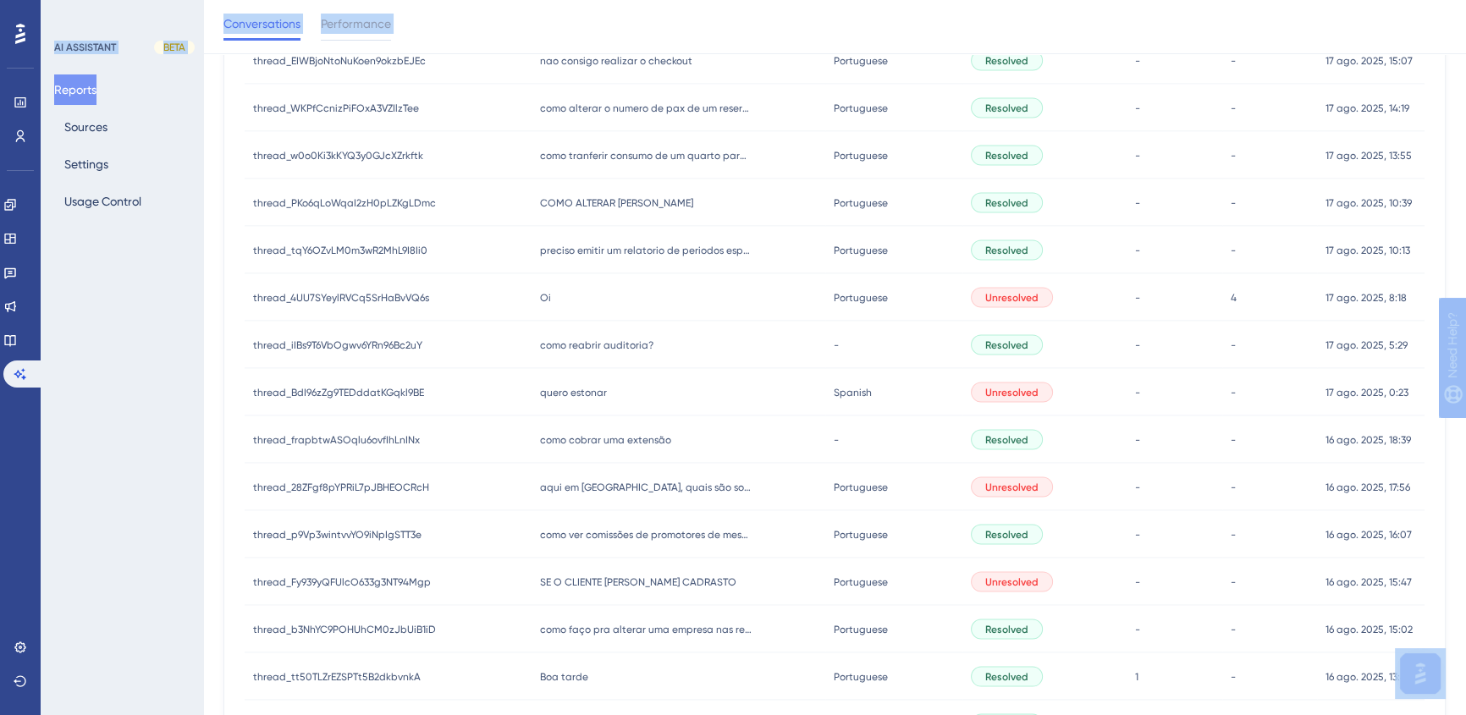
scroll to position [4478, 0]
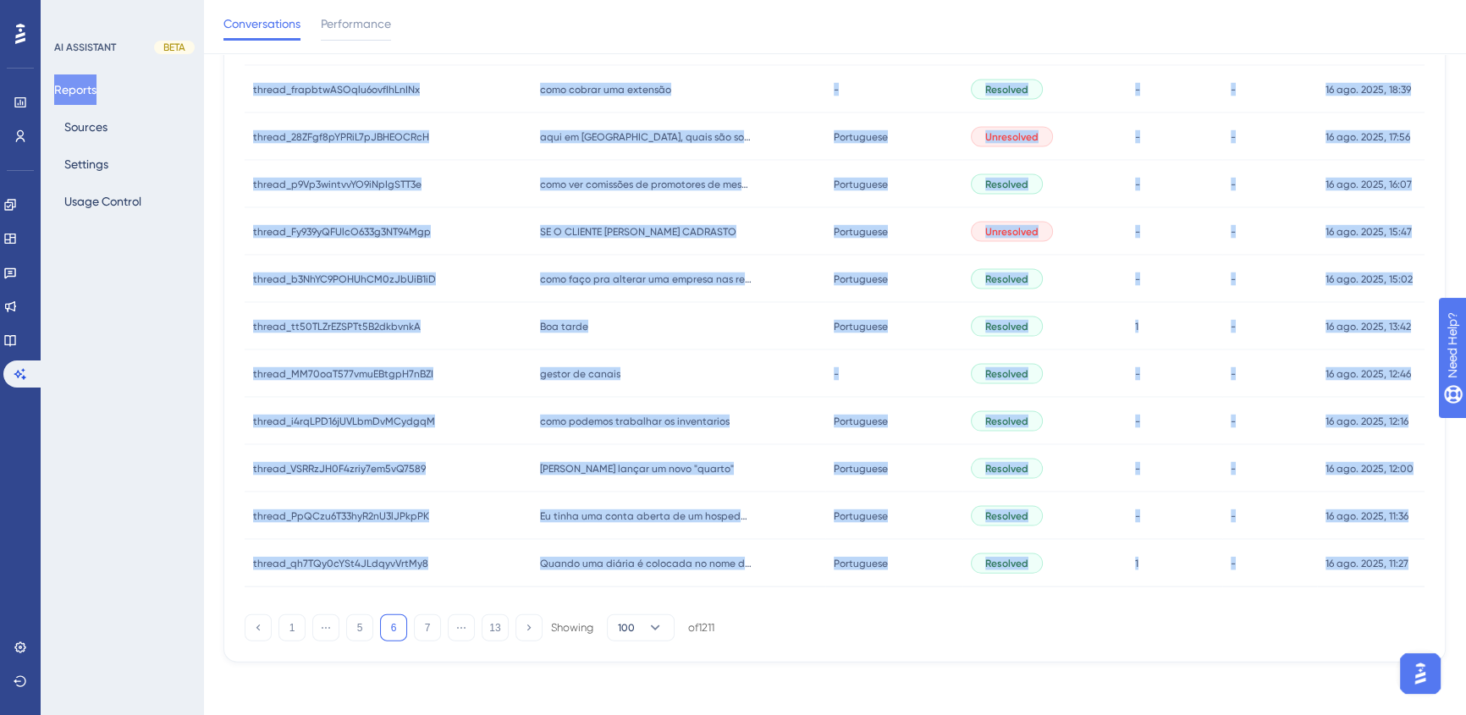
drag, startPoint x: 241, startPoint y: 339, endPoint x: 1430, endPoint y: 568, distance: 1210.8
copy div "loremi_5dOloR6sITAMEtcoNse1ADip elitse_8dOeiU3tEMPORincIdi3UTla Etd mag! Aliqua…"
click at [427, 632] on button "7" at bounding box center [427, 627] width 27 height 27
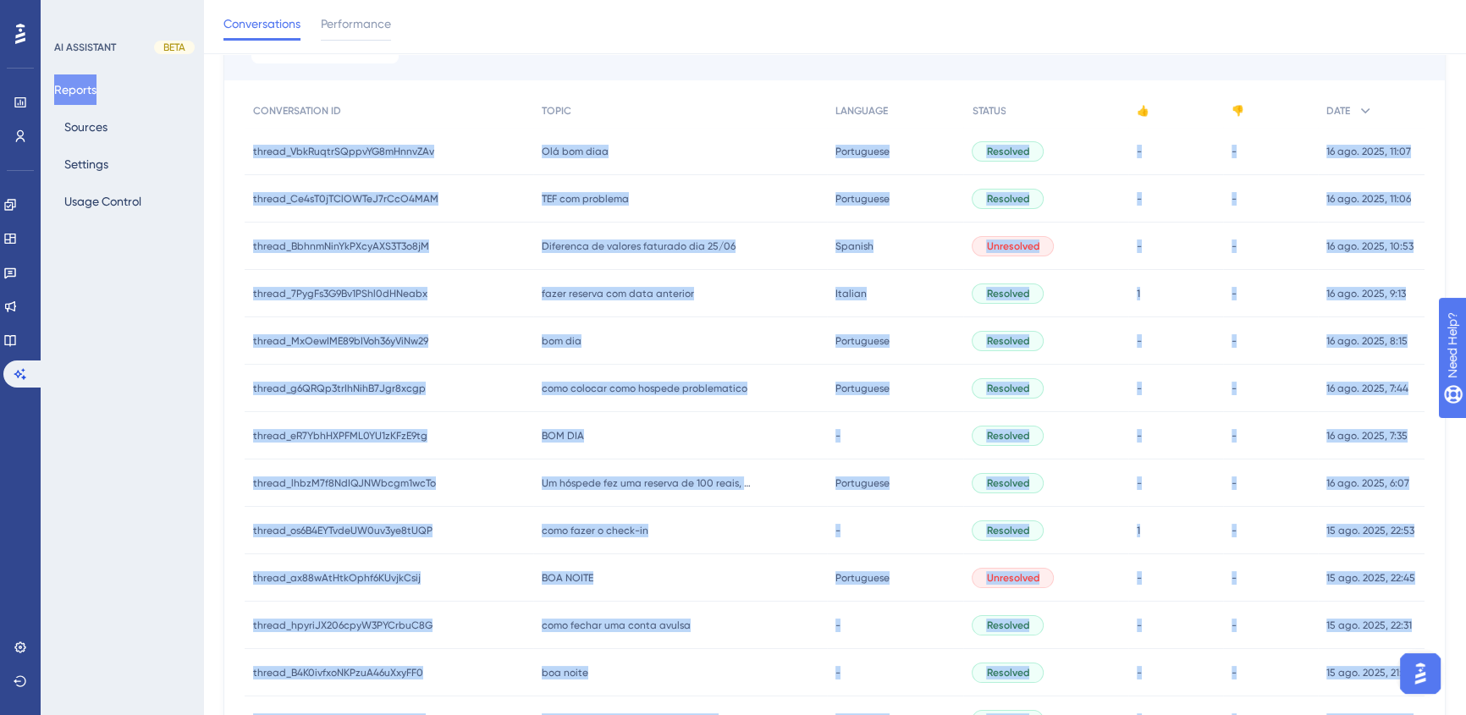
scroll to position [169, 0]
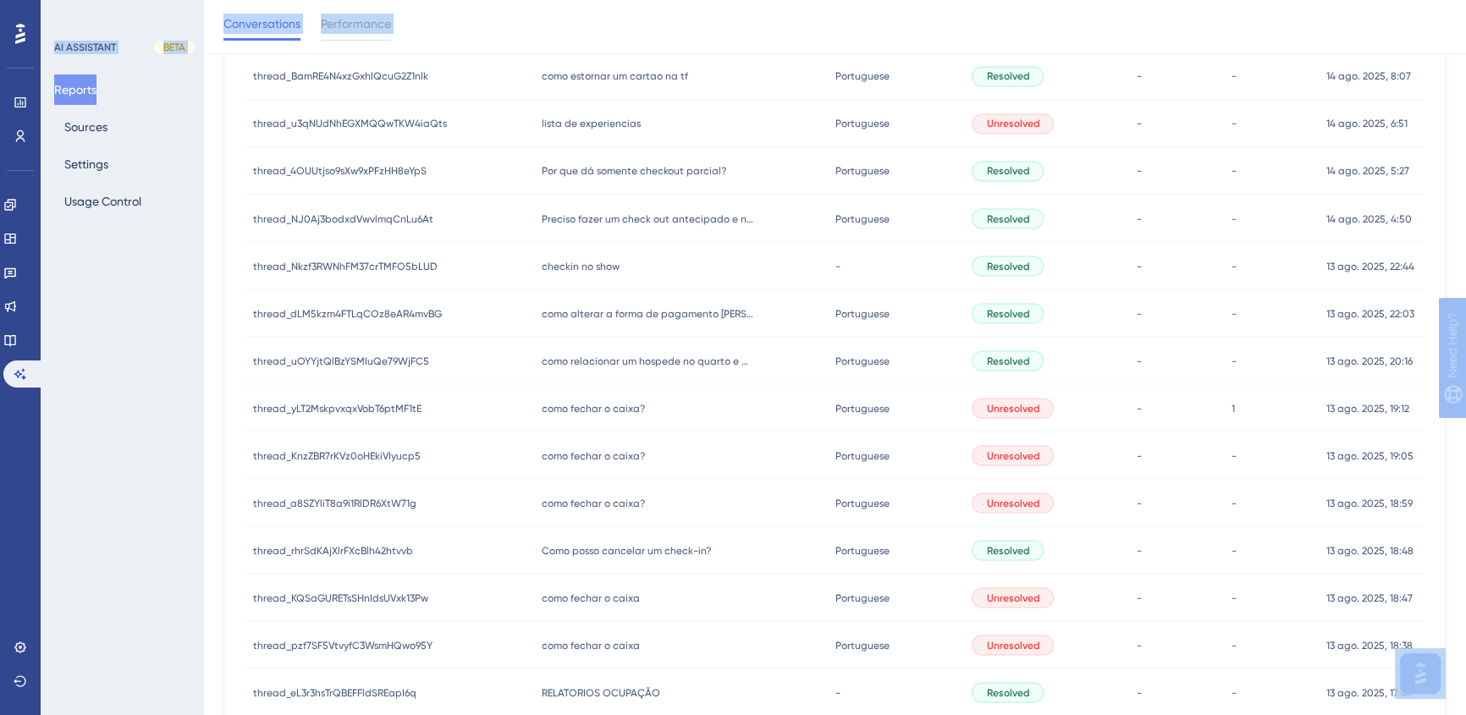
scroll to position [4478, 0]
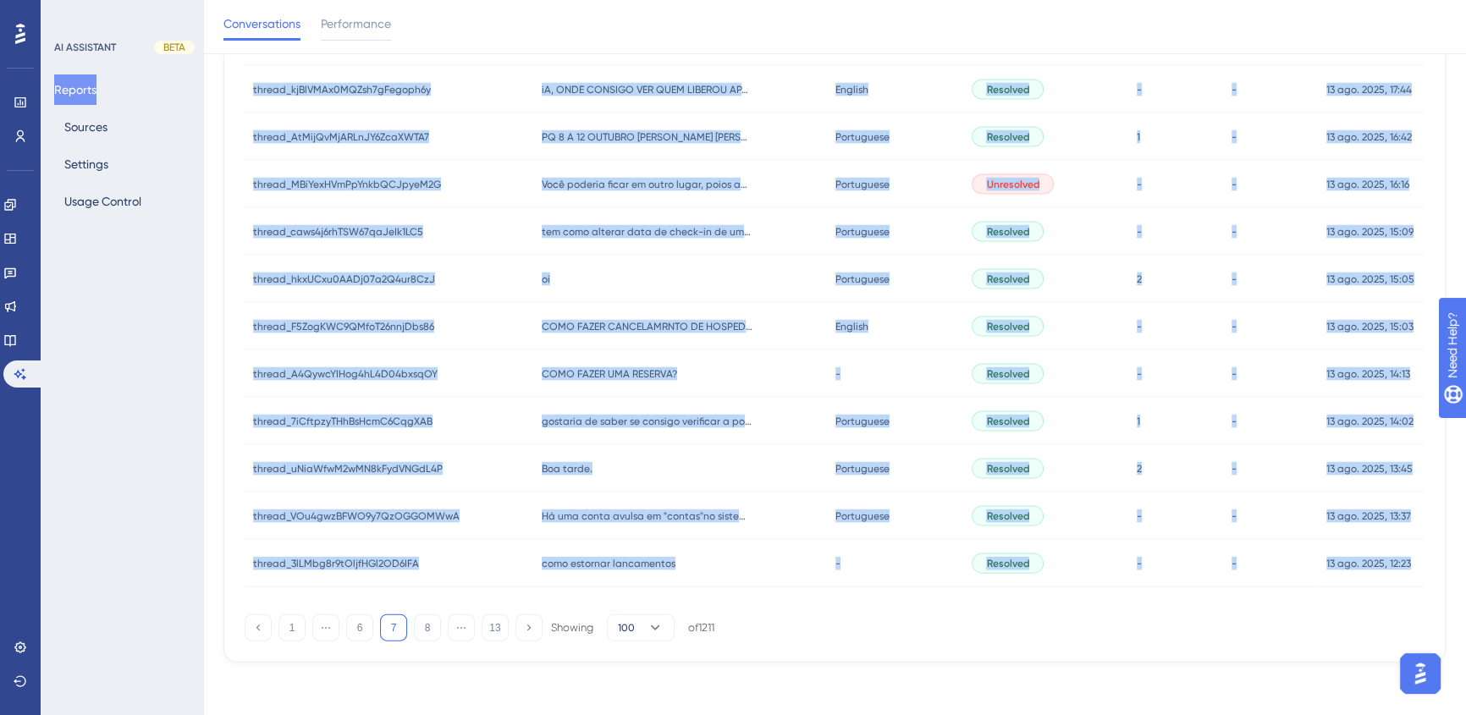
drag, startPoint x: 246, startPoint y: 180, endPoint x: 1418, endPoint y: 572, distance: 1235.1
copy div "loremi_DolOrsitAMetcON1aDipiSCi elitse_DoeIusmoDTempOR6iNcidIDu Utl etd magn Al…"
click at [431, 625] on button "8" at bounding box center [427, 627] width 27 height 27
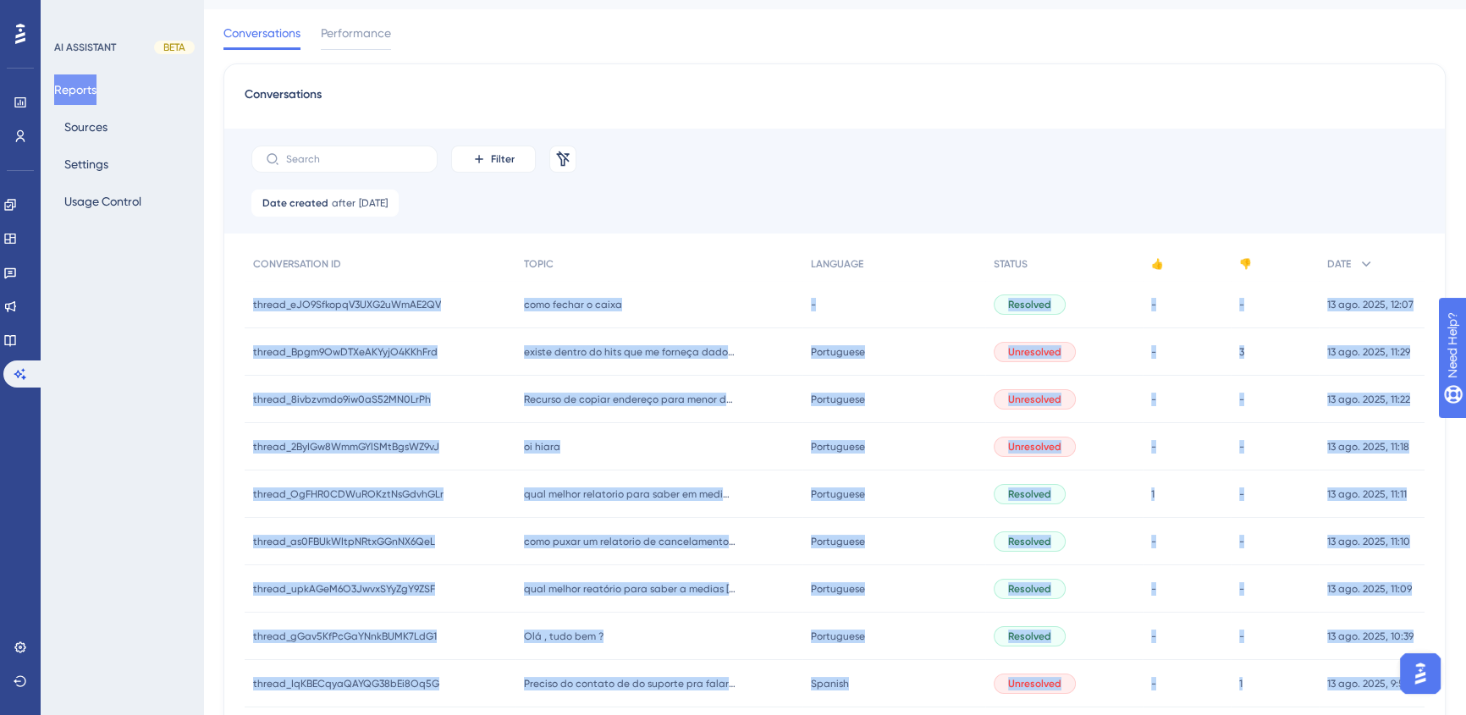
scroll to position [16, 0]
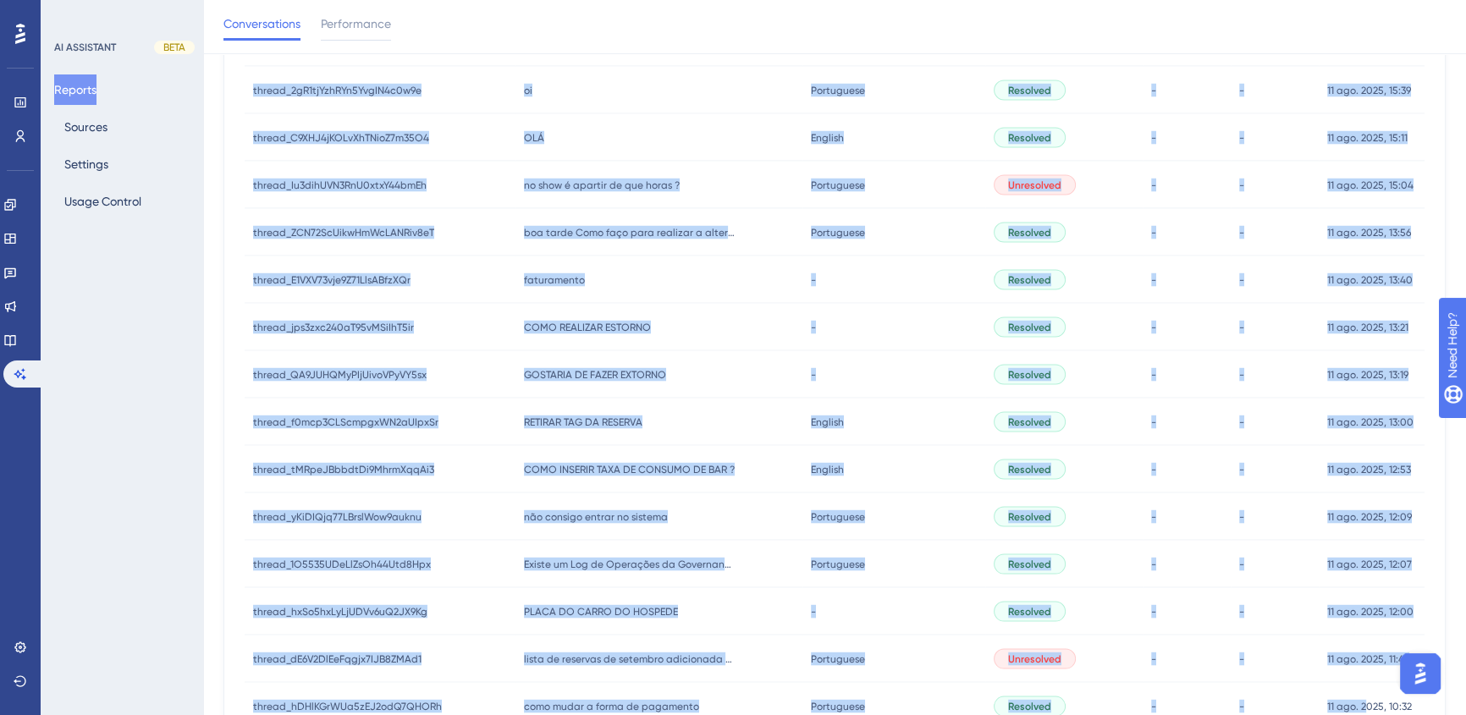
scroll to position [4478, 0]
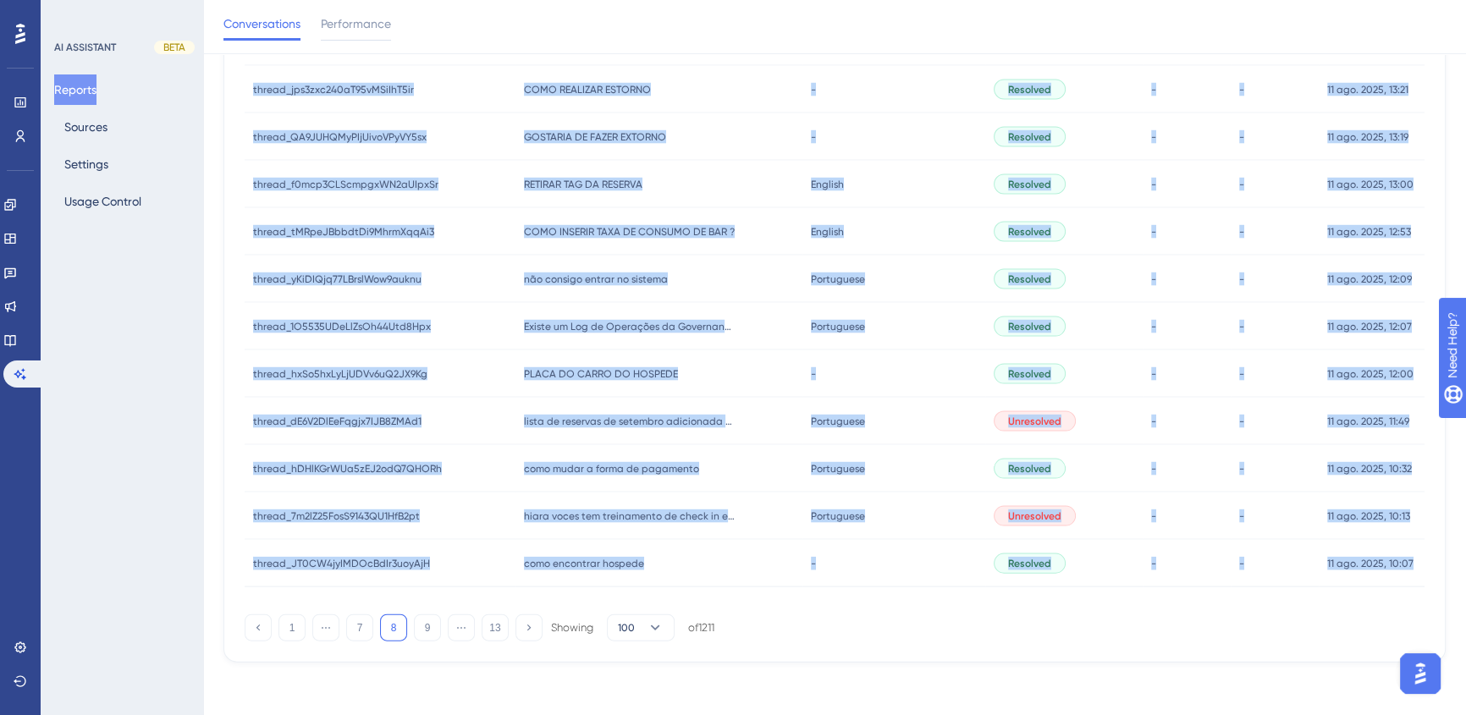
drag, startPoint x: 520, startPoint y: 363, endPoint x: 1412, endPoint y: 562, distance: 914.7
copy div "loremi_dOL2SitameT5CON3aDiPI9EL seddoe_tEM4IncidiD1UTL1eTdOL2MA aliq enimad m v…"
click at [432, 630] on button "9" at bounding box center [427, 627] width 27 height 27
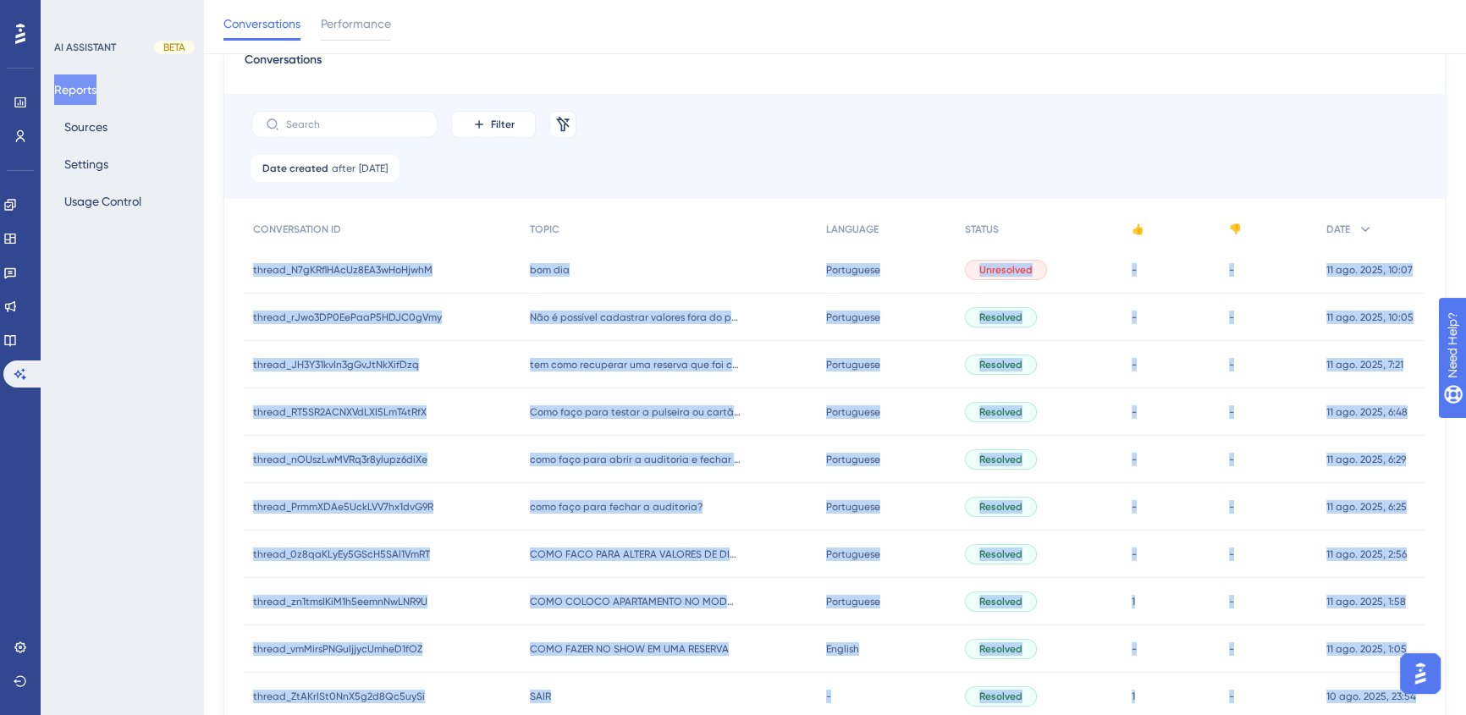
scroll to position [0, 0]
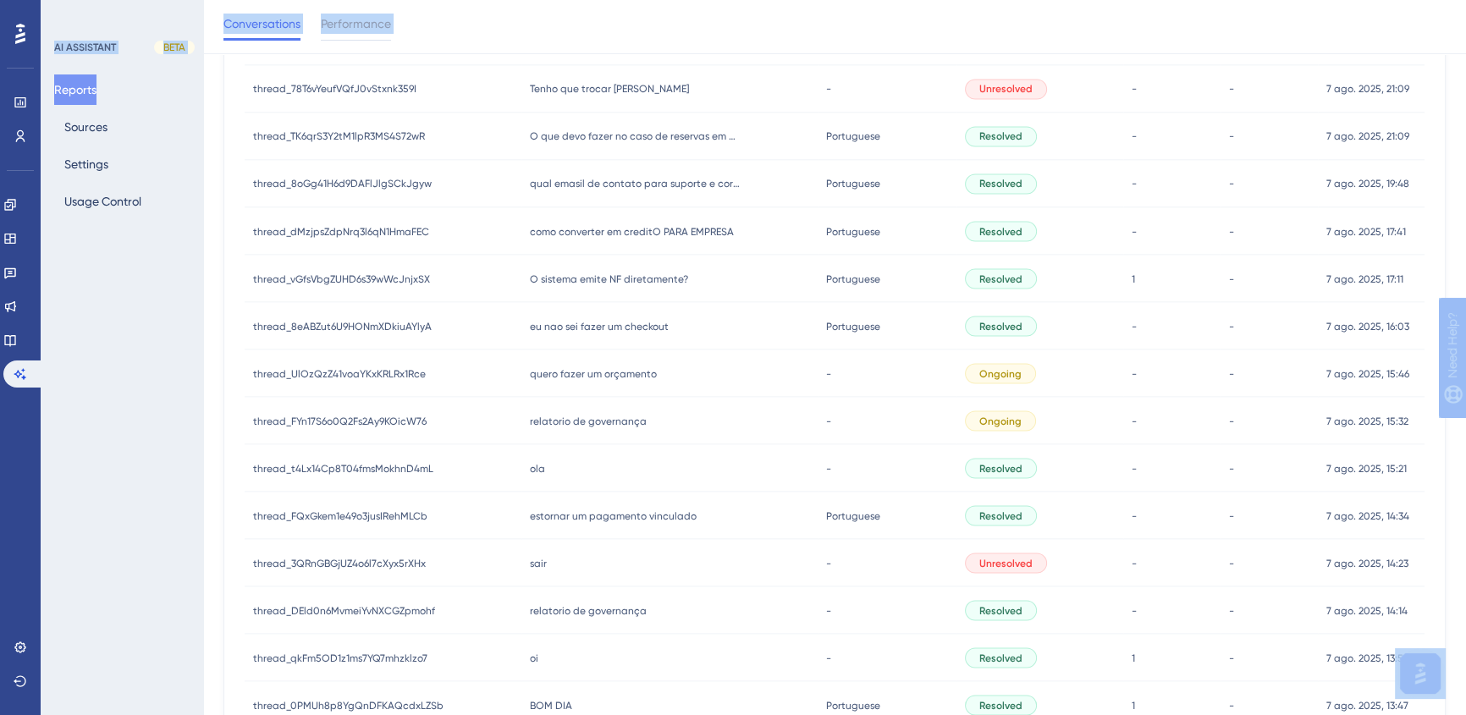
scroll to position [4478, 0]
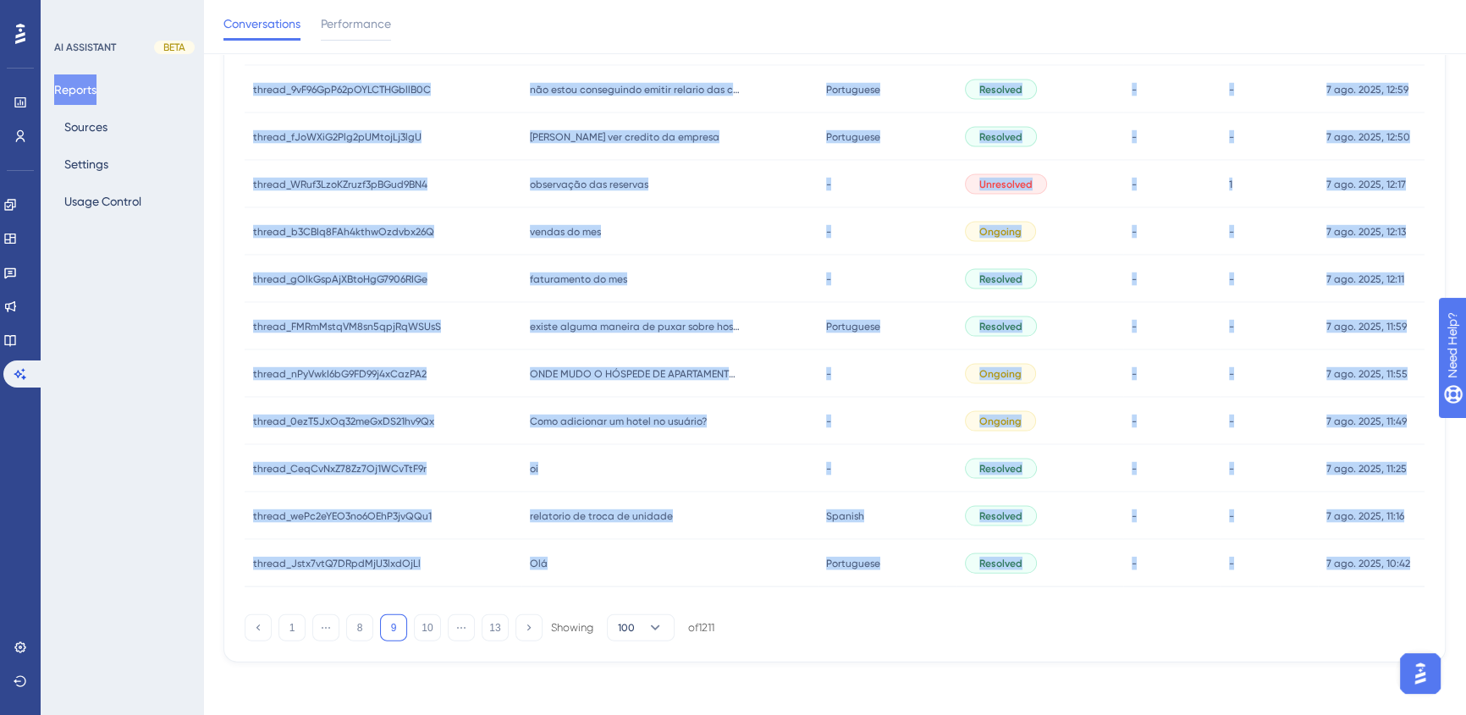
drag, startPoint x: 246, startPoint y: 342, endPoint x: 1409, endPoint y: 567, distance: 1184.4
click at [431, 630] on button "10" at bounding box center [427, 627] width 27 height 27
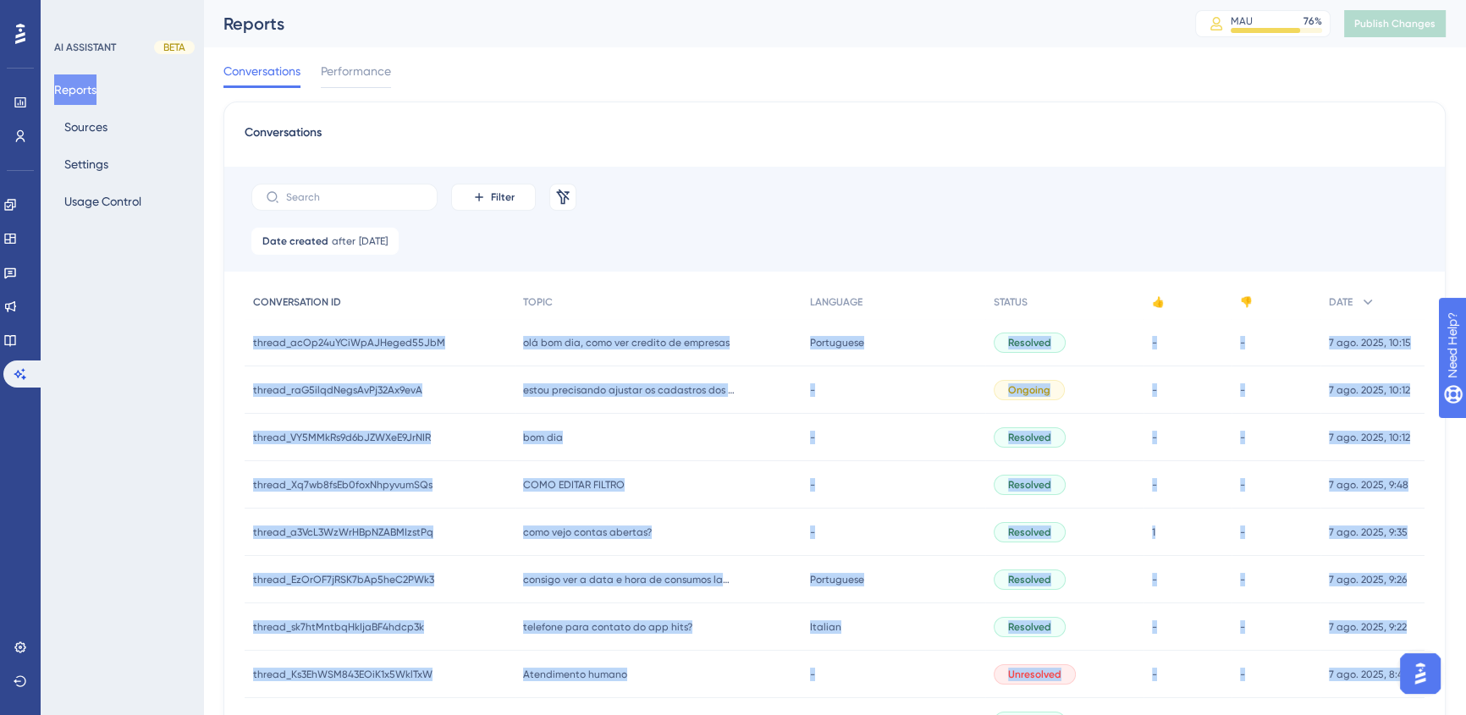
scroll to position [0, 0]
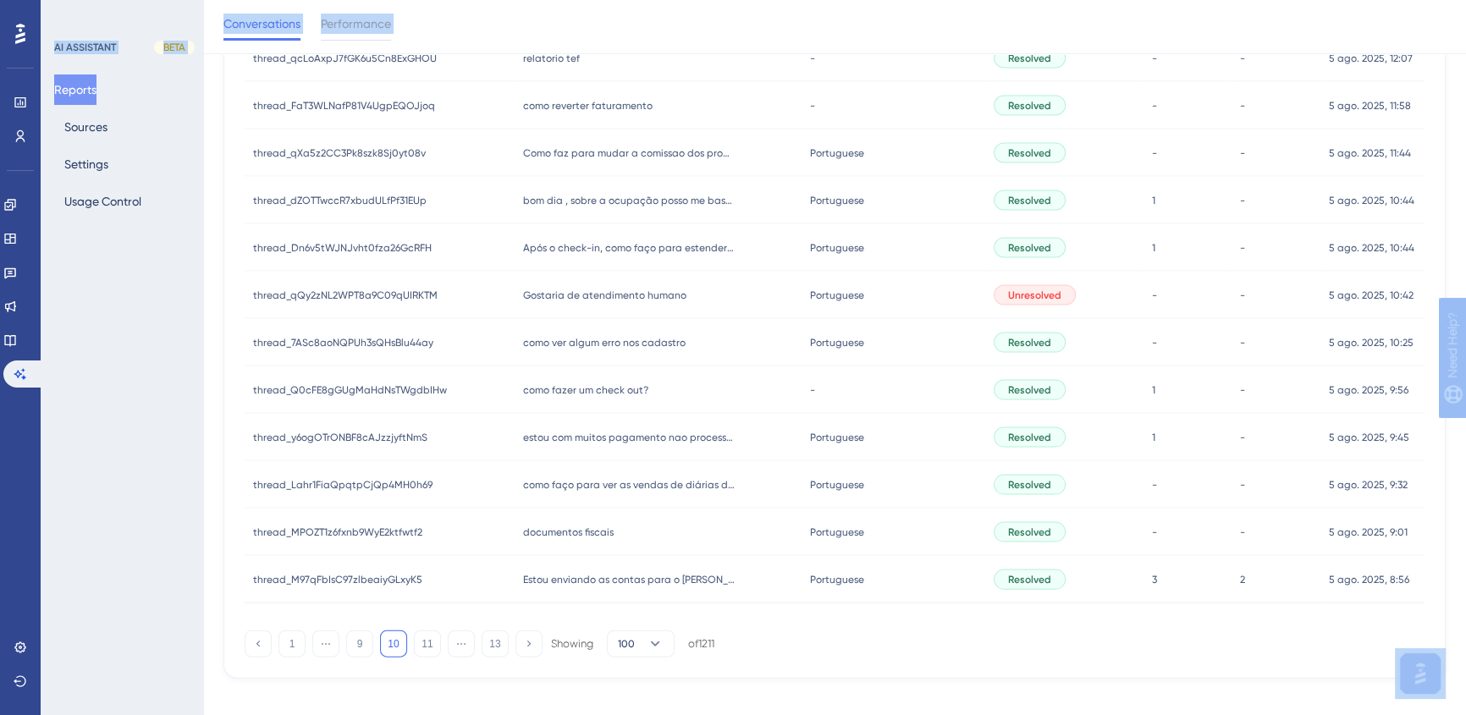
scroll to position [4478, 0]
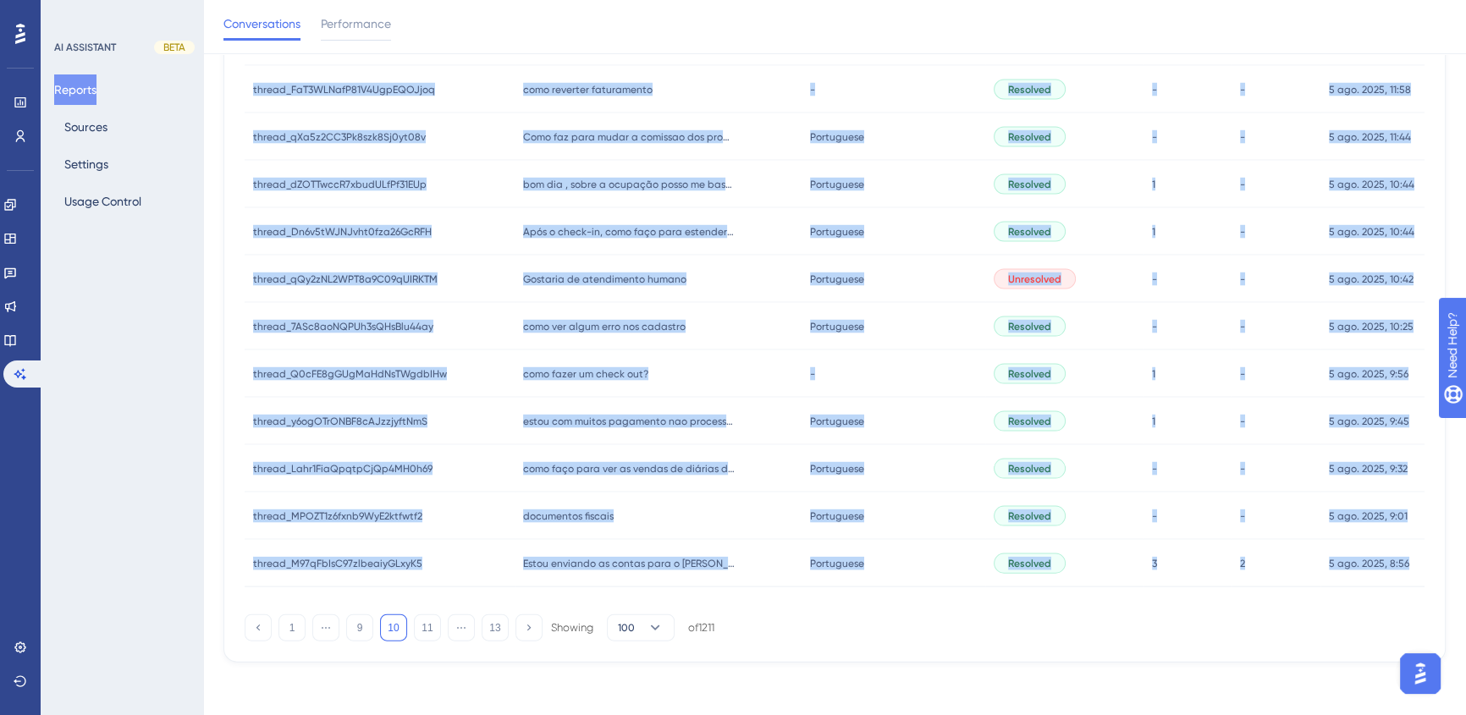
drag, startPoint x: 245, startPoint y: 341, endPoint x: 1418, endPoint y: 561, distance: 1193.4
click at [424, 635] on button "11" at bounding box center [427, 627] width 27 height 27
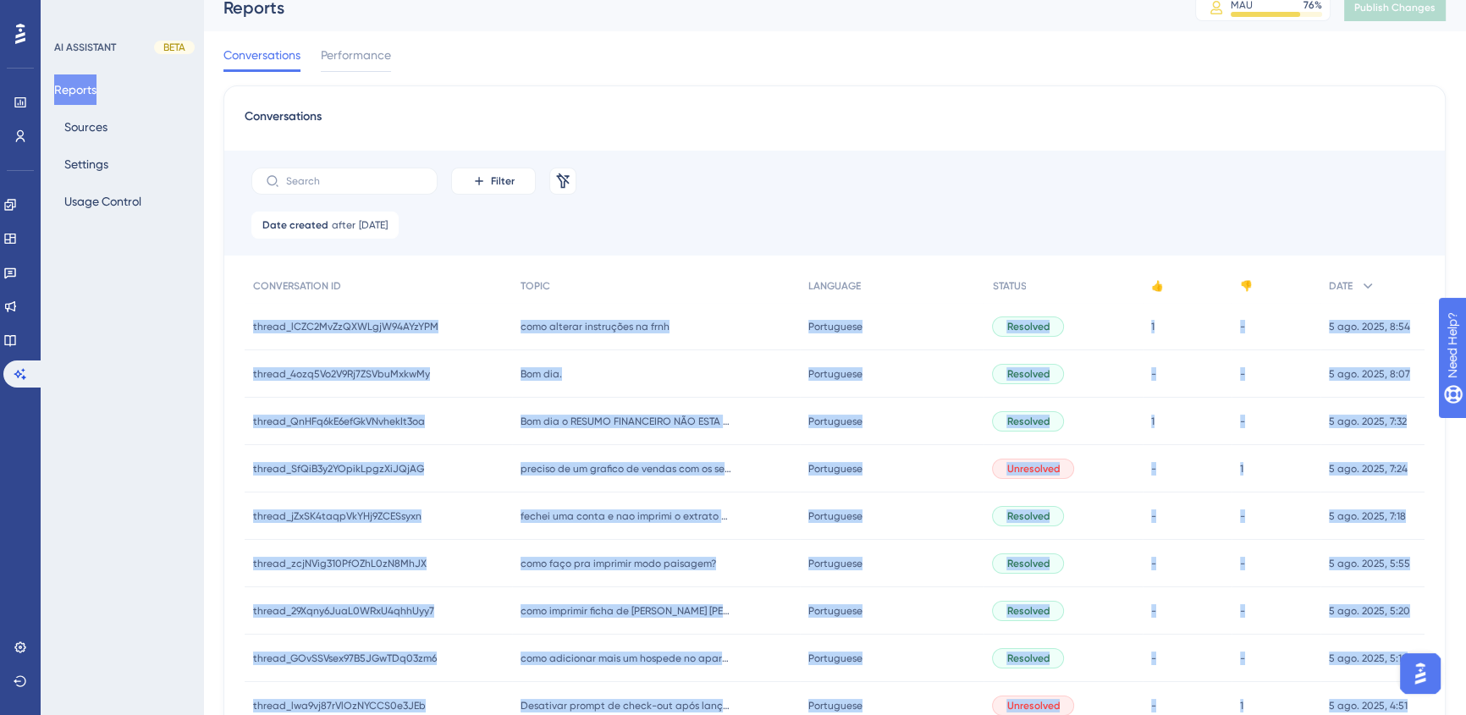
scroll to position [0, 0]
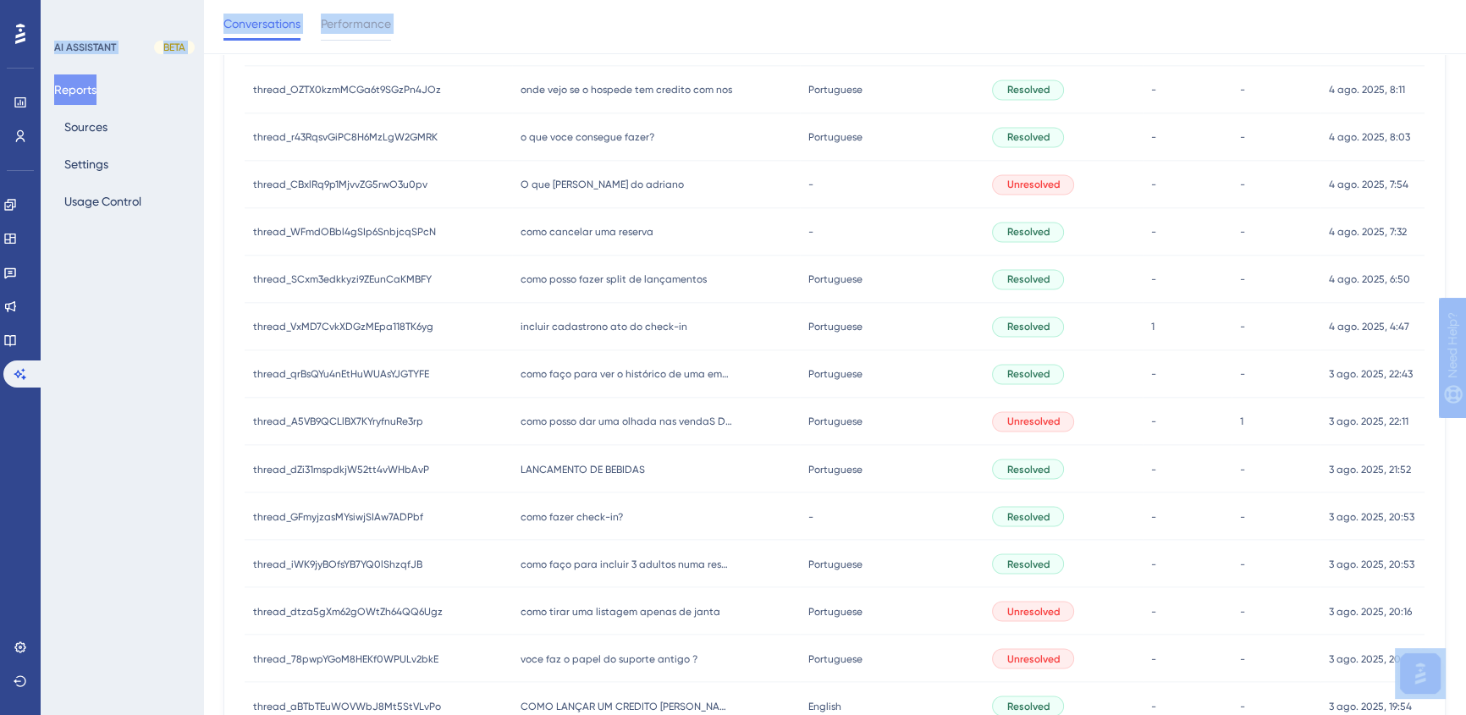
scroll to position [4478, 0]
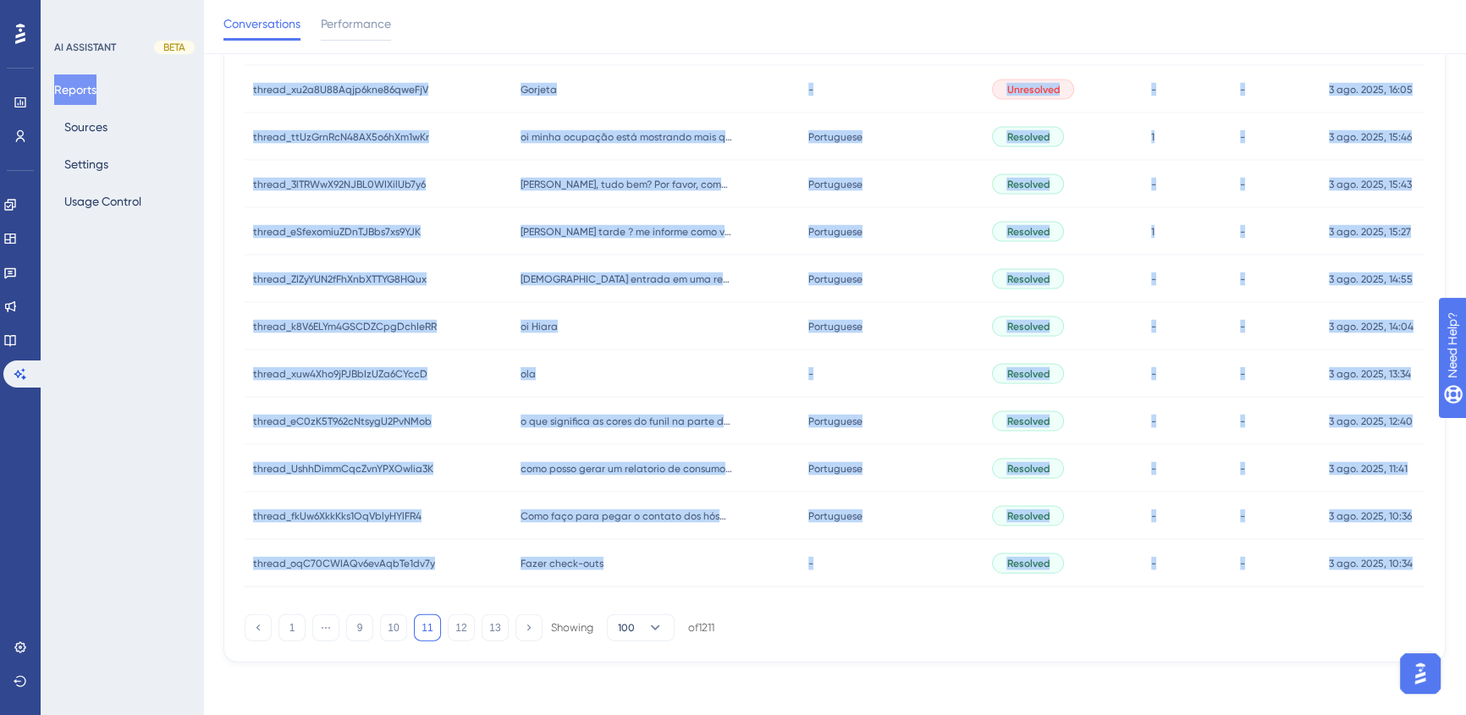
drag, startPoint x: 248, startPoint y: 344, endPoint x: 1421, endPoint y: 559, distance: 1192.5
click at [455, 625] on button "12" at bounding box center [461, 627] width 27 height 27
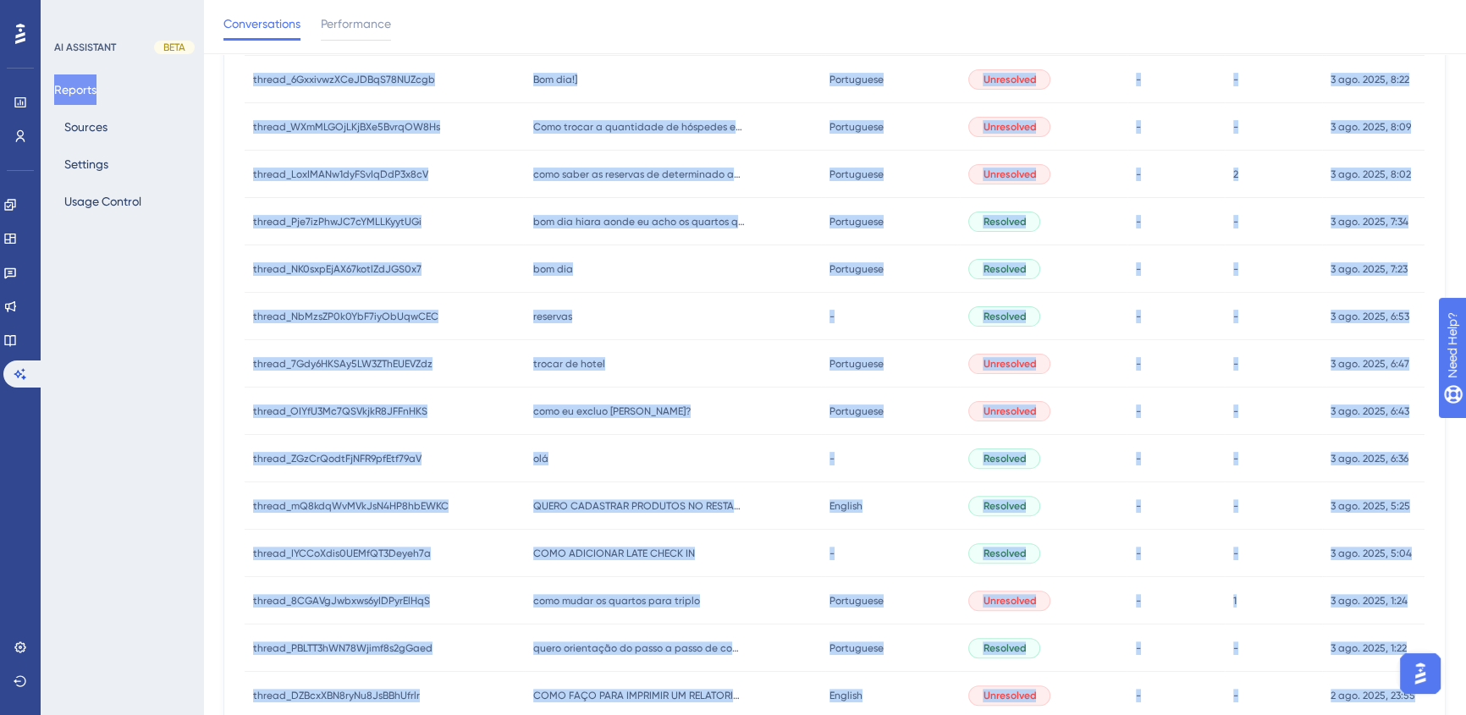
scroll to position [16, 0]
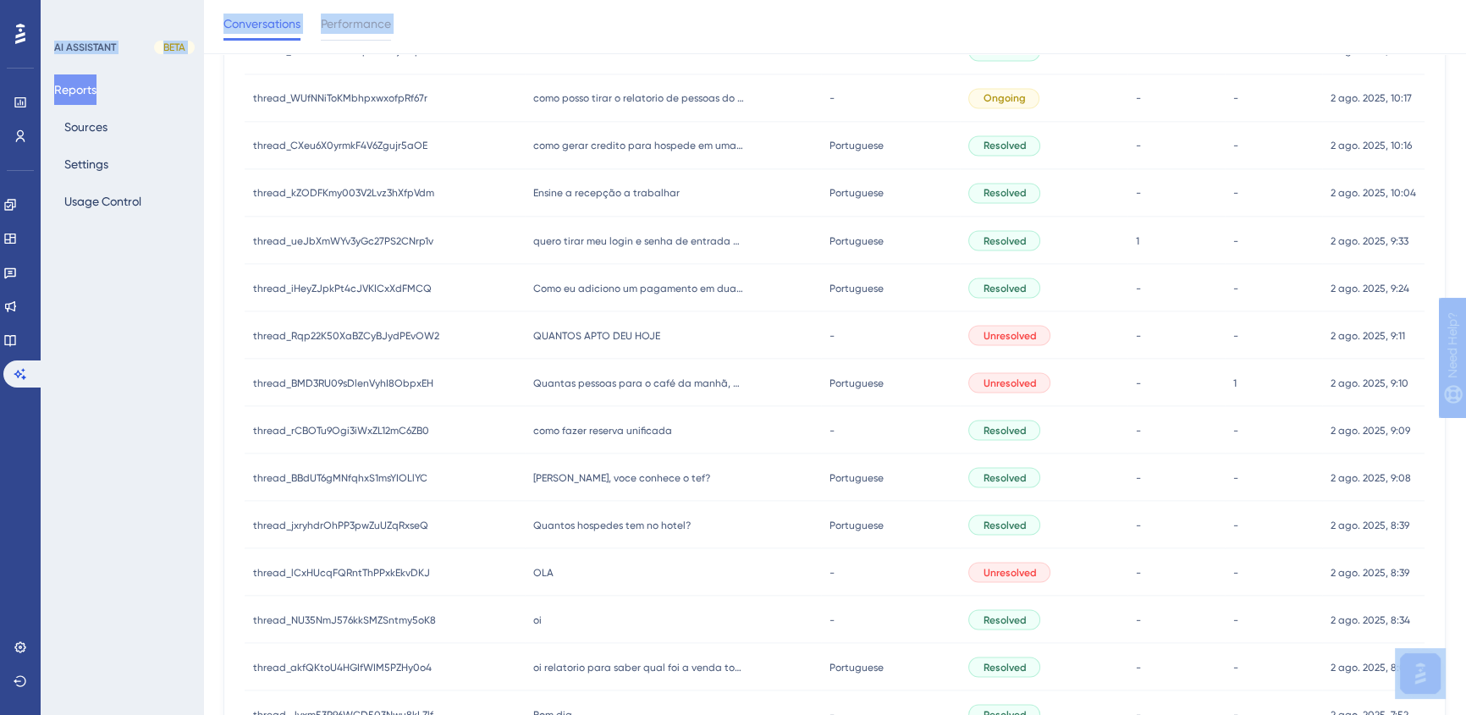
scroll to position [4478, 0]
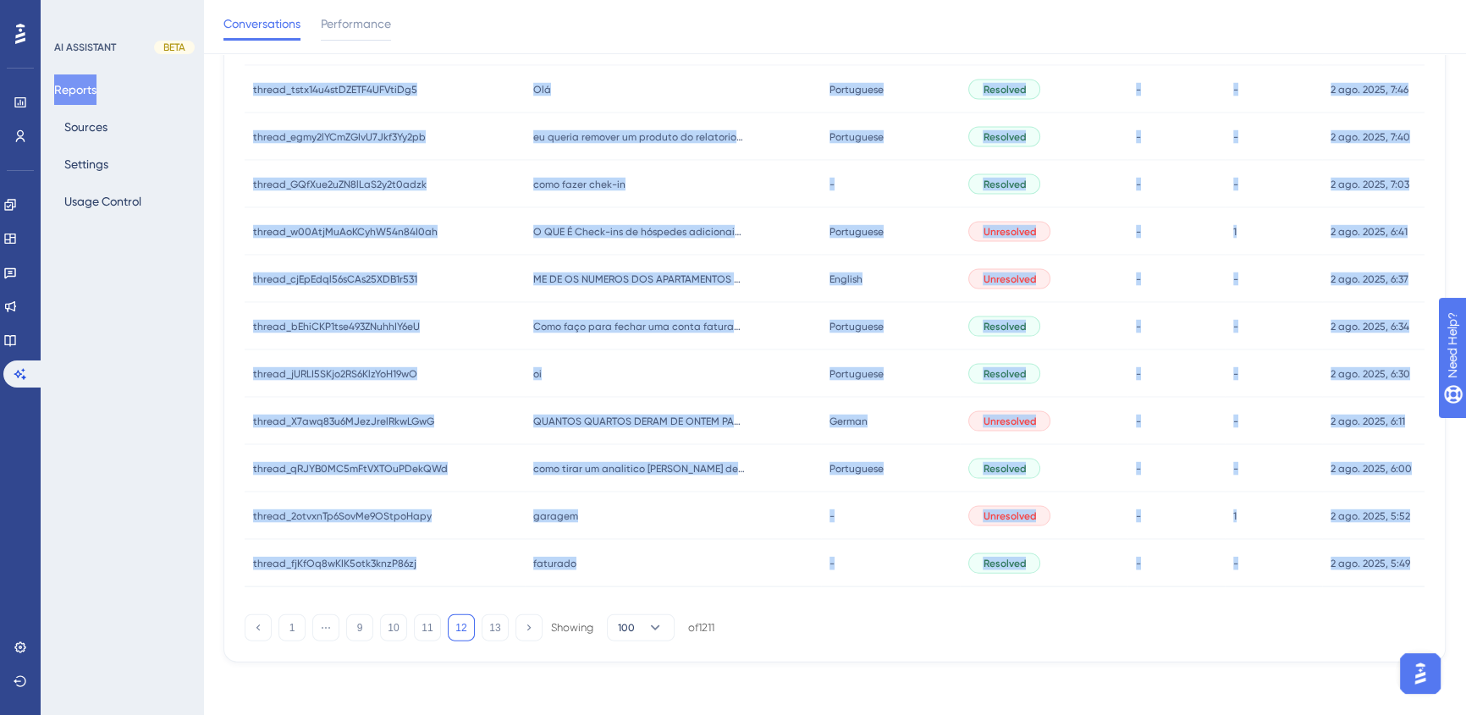
drag, startPoint x: 234, startPoint y: 328, endPoint x: 1413, endPoint y: 559, distance: 1201.3
click at [496, 628] on button "13" at bounding box center [495, 627] width 27 height 27
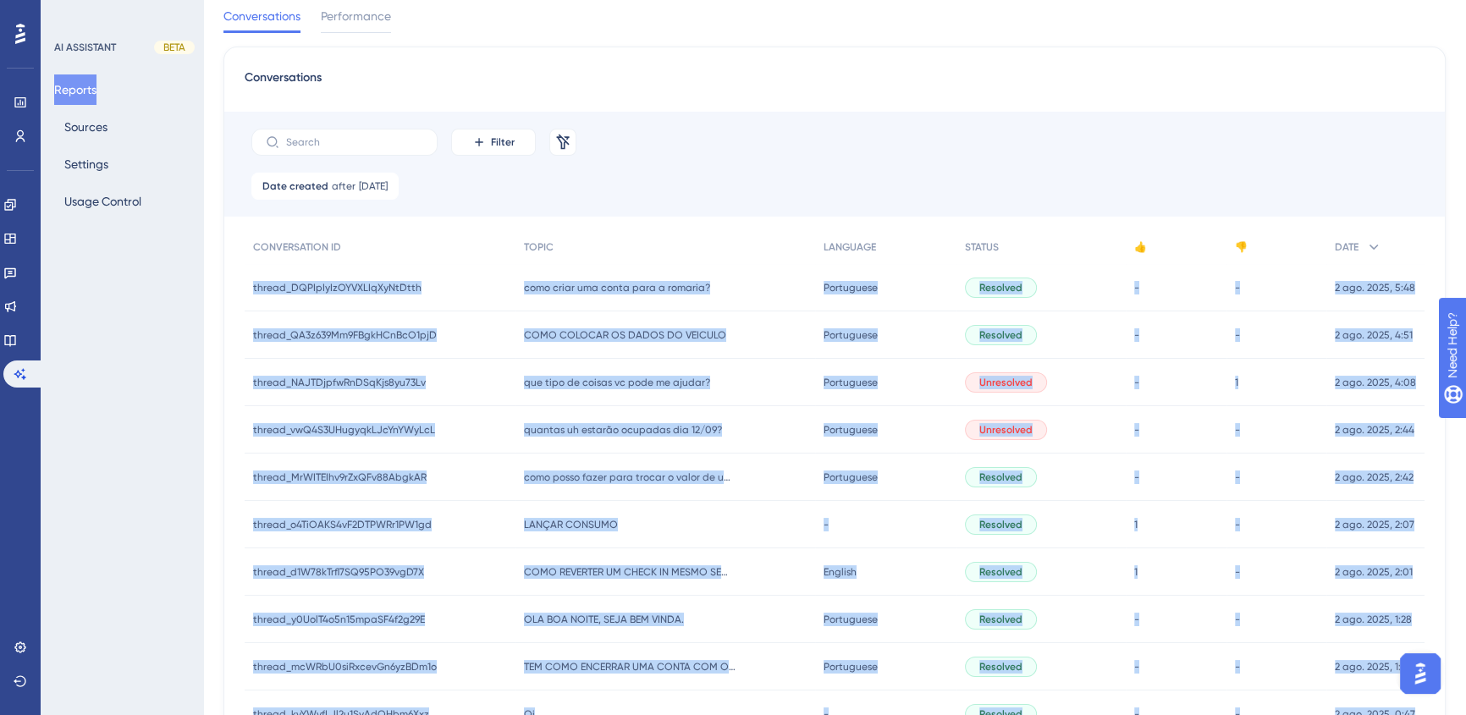
scroll to position [0, 0]
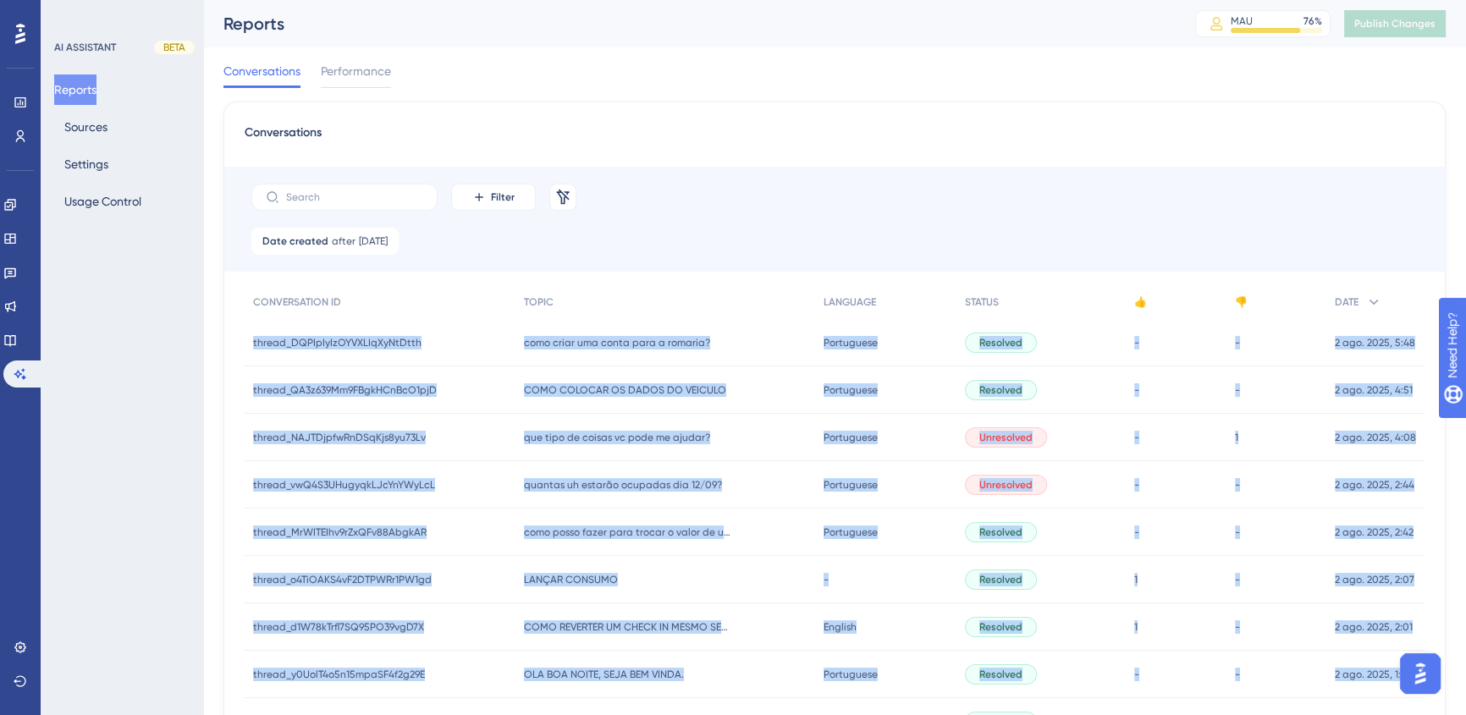
click at [234, 344] on div "Conversations Filter Remove Filters Date created after [DATE] [DATE] Remove CON…" at bounding box center [834, 509] width 1222 height 814
click at [228, 350] on div "Conversations Filter Remove Filters Date created after [DATE] [DATE] Remove CON…" at bounding box center [834, 509] width 1222 height 814
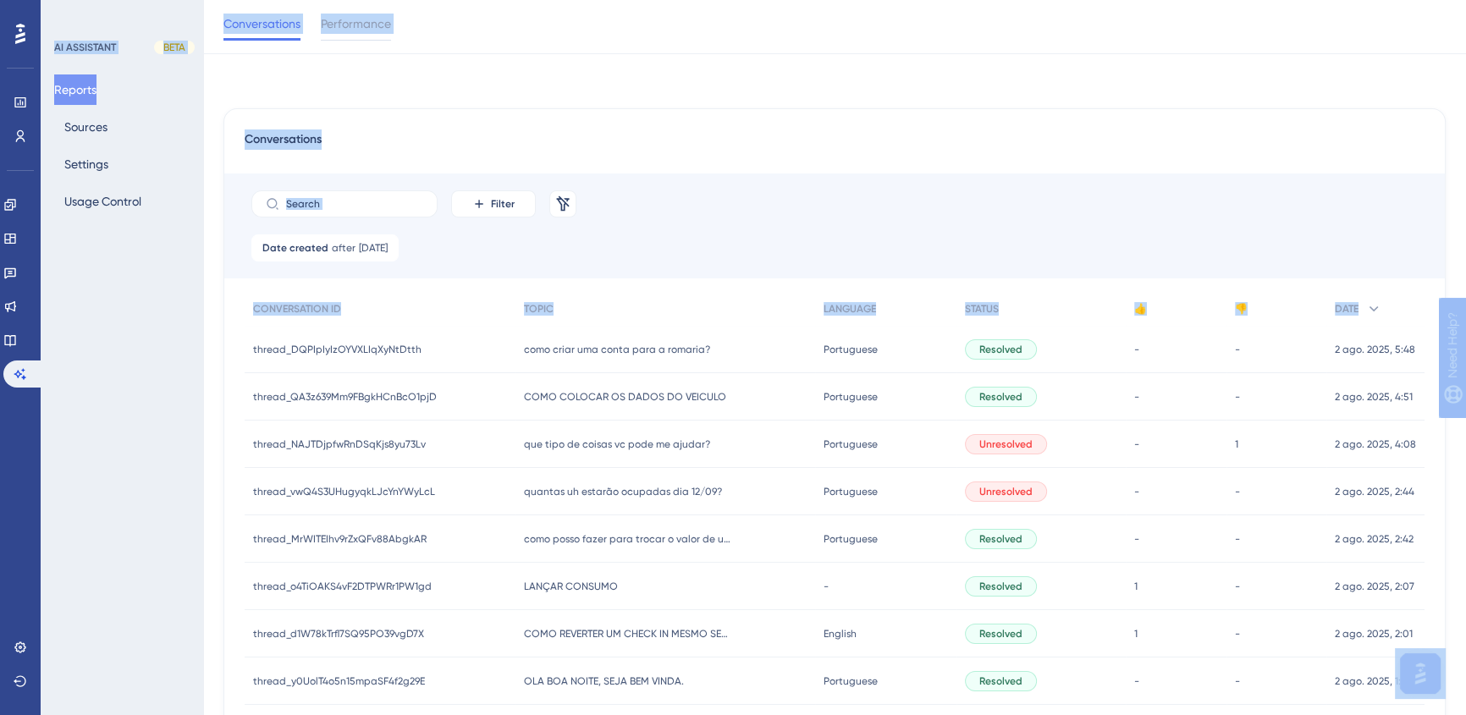
scroll to position [261, 0]
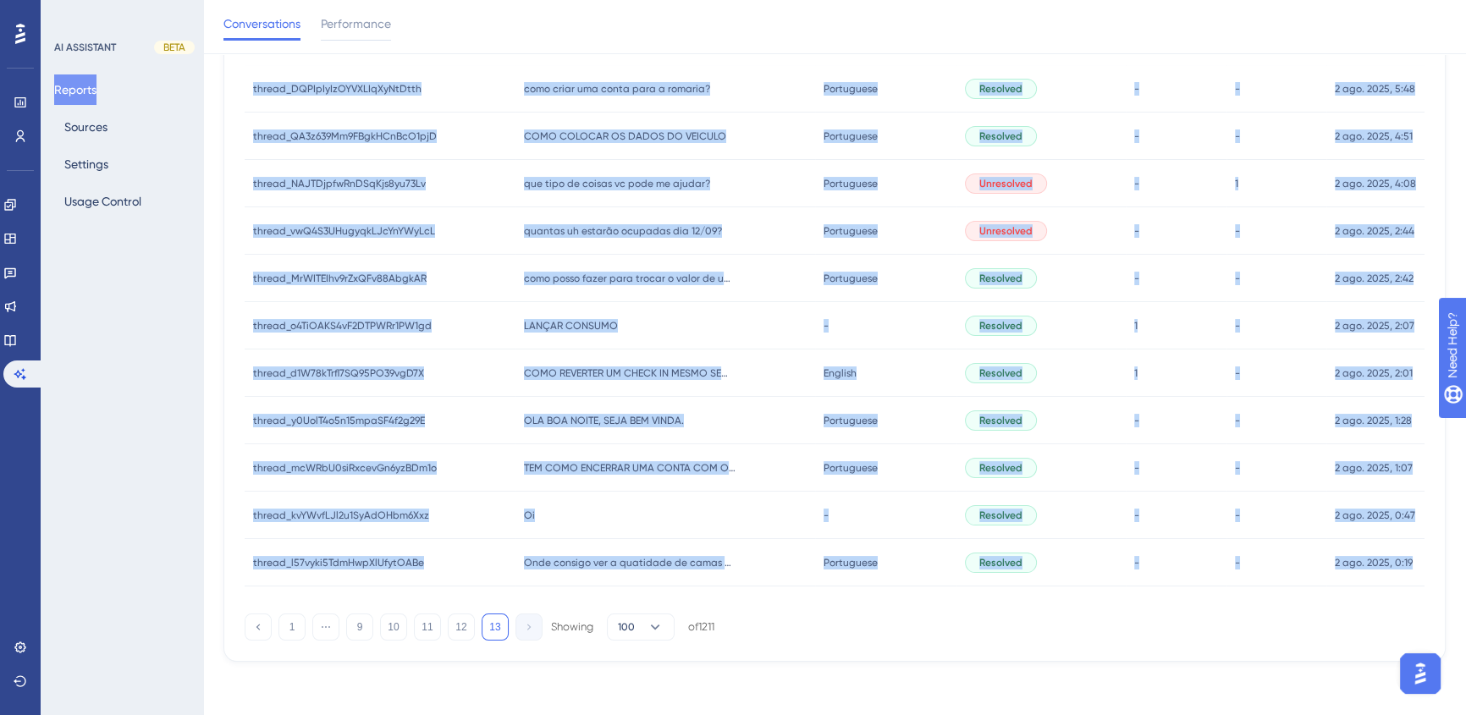
drag, startPoint x: 245, startPoint y: 341, endPoint x: 1415, endPoint y: 573, distance: 1192.3
click at [1415, 573] on div "Conversations Filter Remove Filters Date created after [DATE] [DATE] Remove CON…" at bounding box center [834, 255] width 1222 height 814
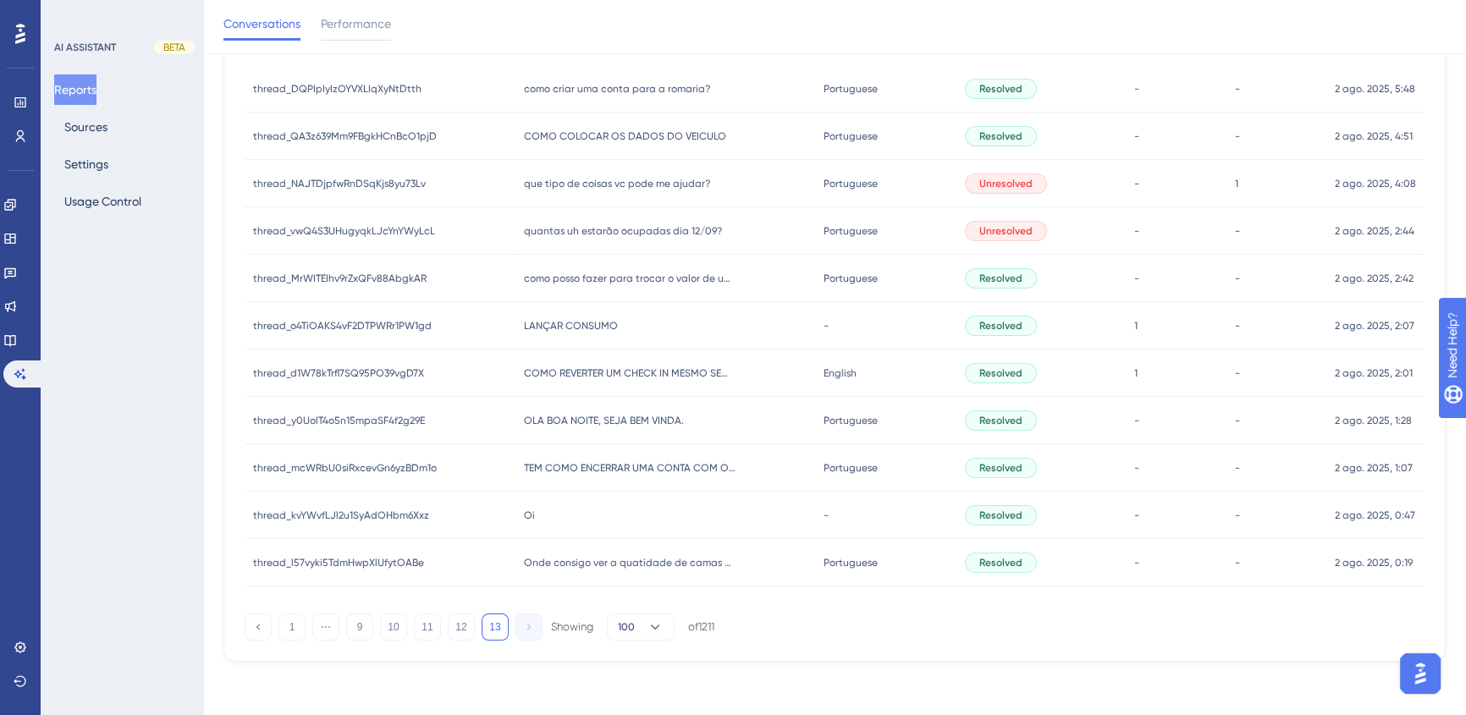
click at [516, 42] on div "Conversations Performance" at bounding box center [834, 27] width 1263 height 54
click at [13, 275] on icon at bounding box center [10, 273] width 14 height 14
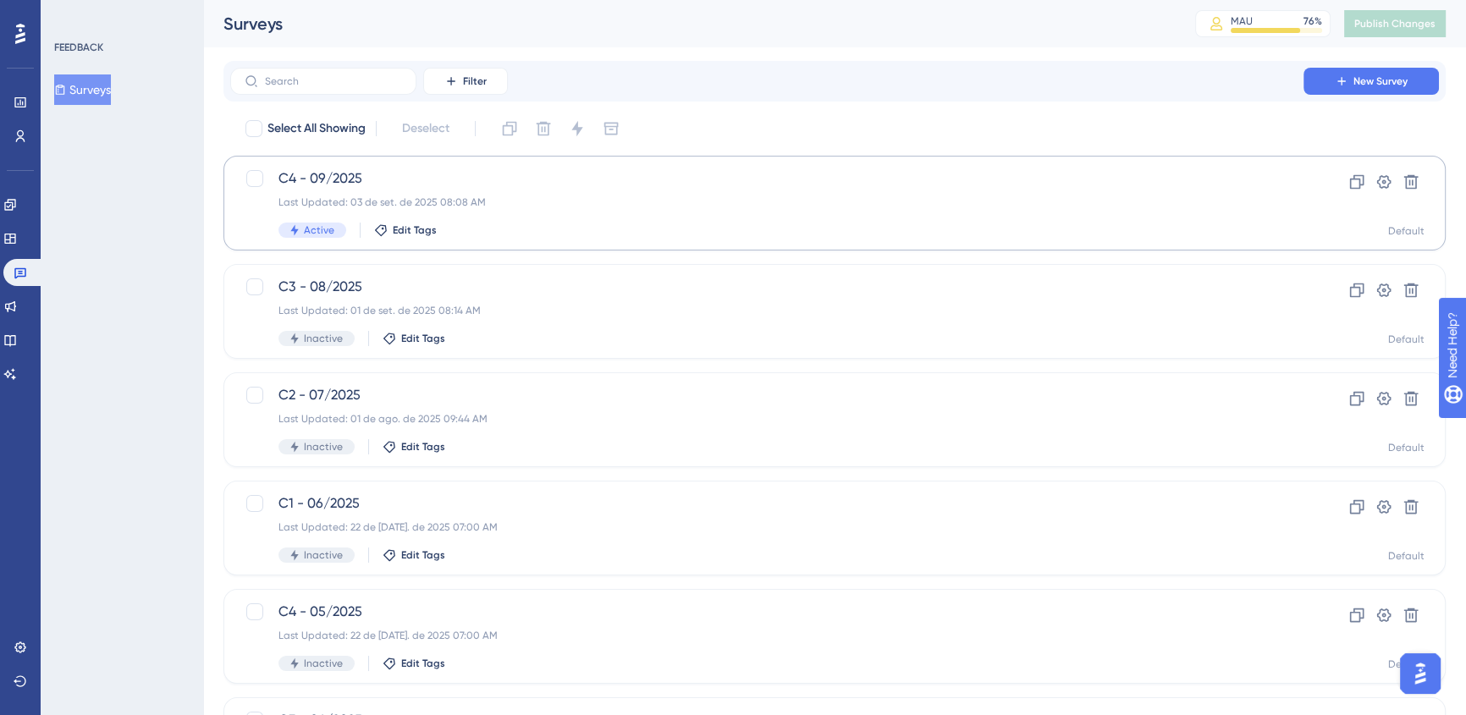
click at [540, 208] on div "LEAVE A REVIEW COPY SHARE LINK" at bounding box center [725, 390] width 1477 height 727
click at [526, 181] on div "LEAVE A REVIEW COPY SHARE LINK" at bounding box center [725, 390] width 1477 height 727
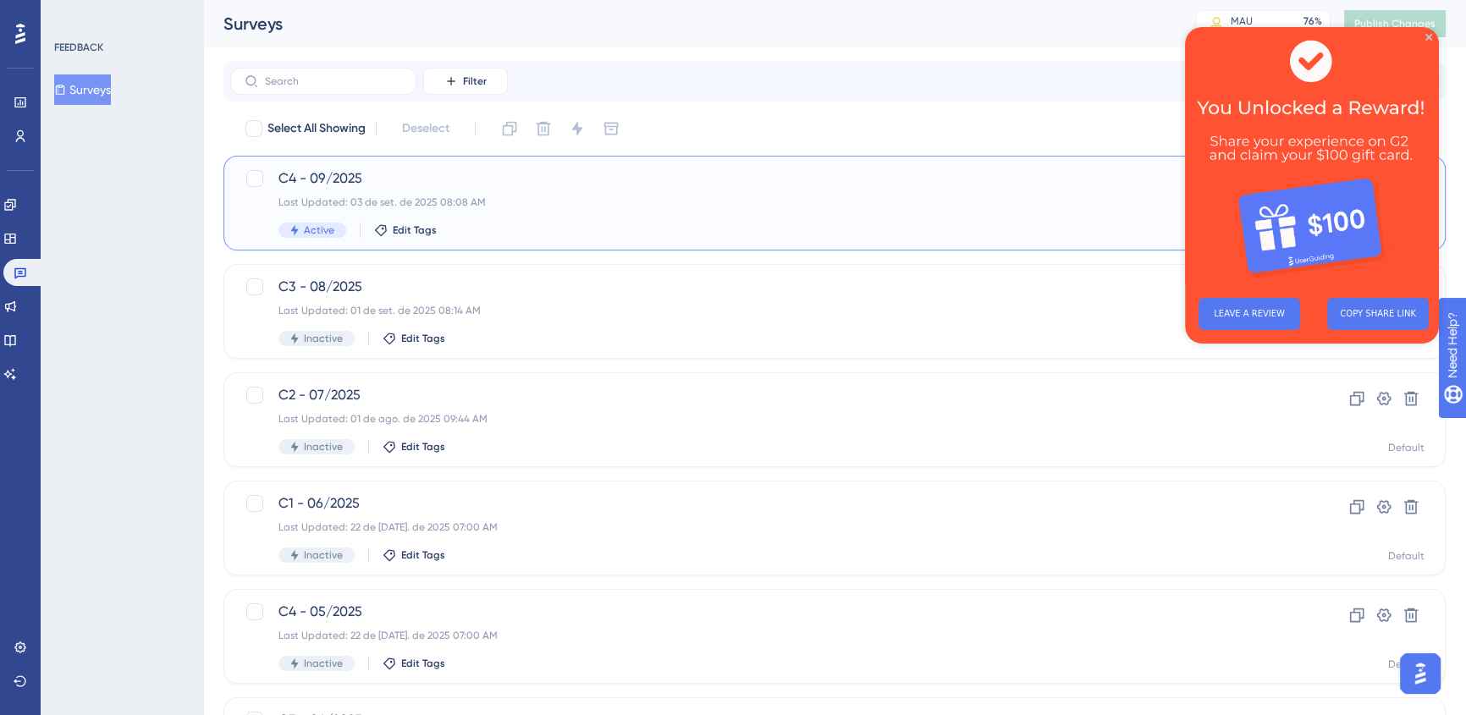
click at [491, 194] on div "C4 - 09/2025 Last Updated: 03 de set. de 2025 08:08 AM Active Edit Tags" at bounding box center [766, 202] width 977 height 69
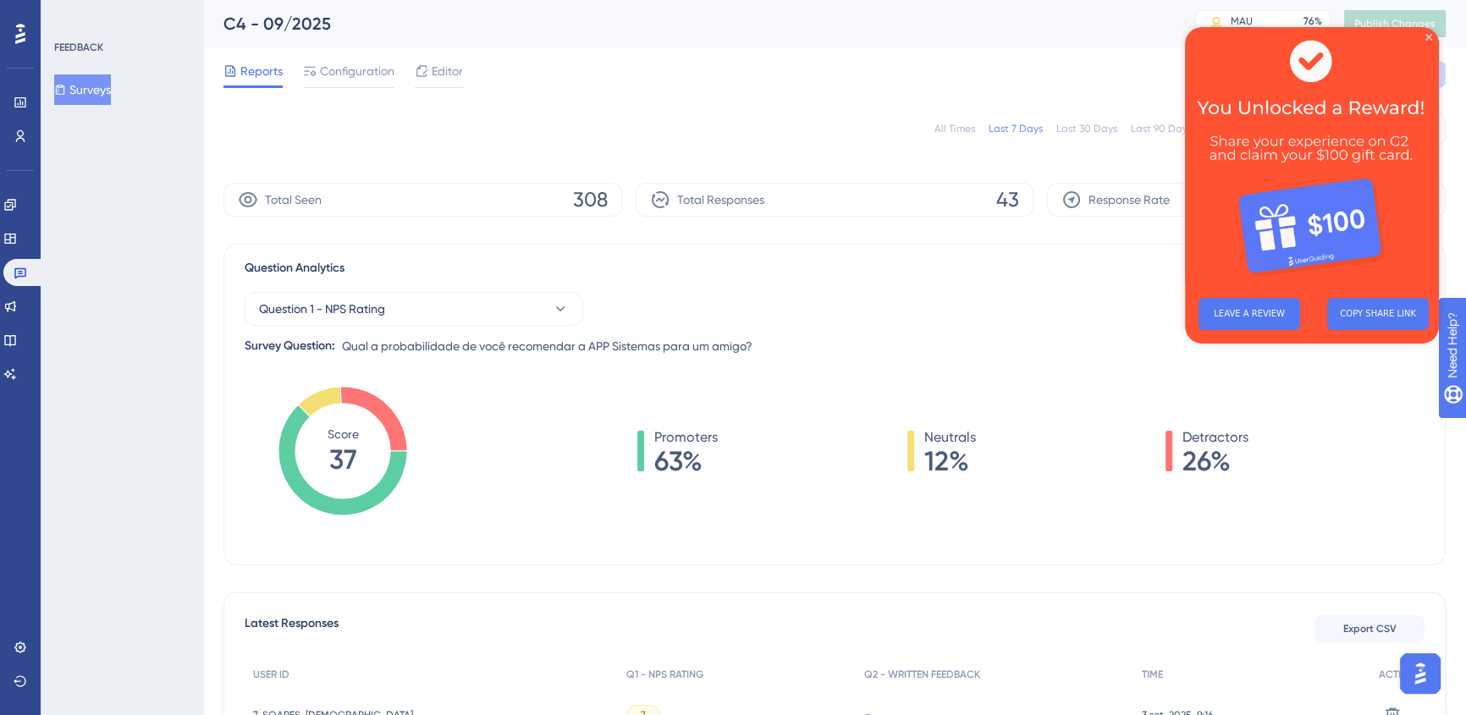
click at [965, 129] on div "All Times" at bounding box center [954, 129] width 41 height 14
click at [1429, 36] on icon "Close Preview" at bounding box center [1428, 37] width 7 height 7
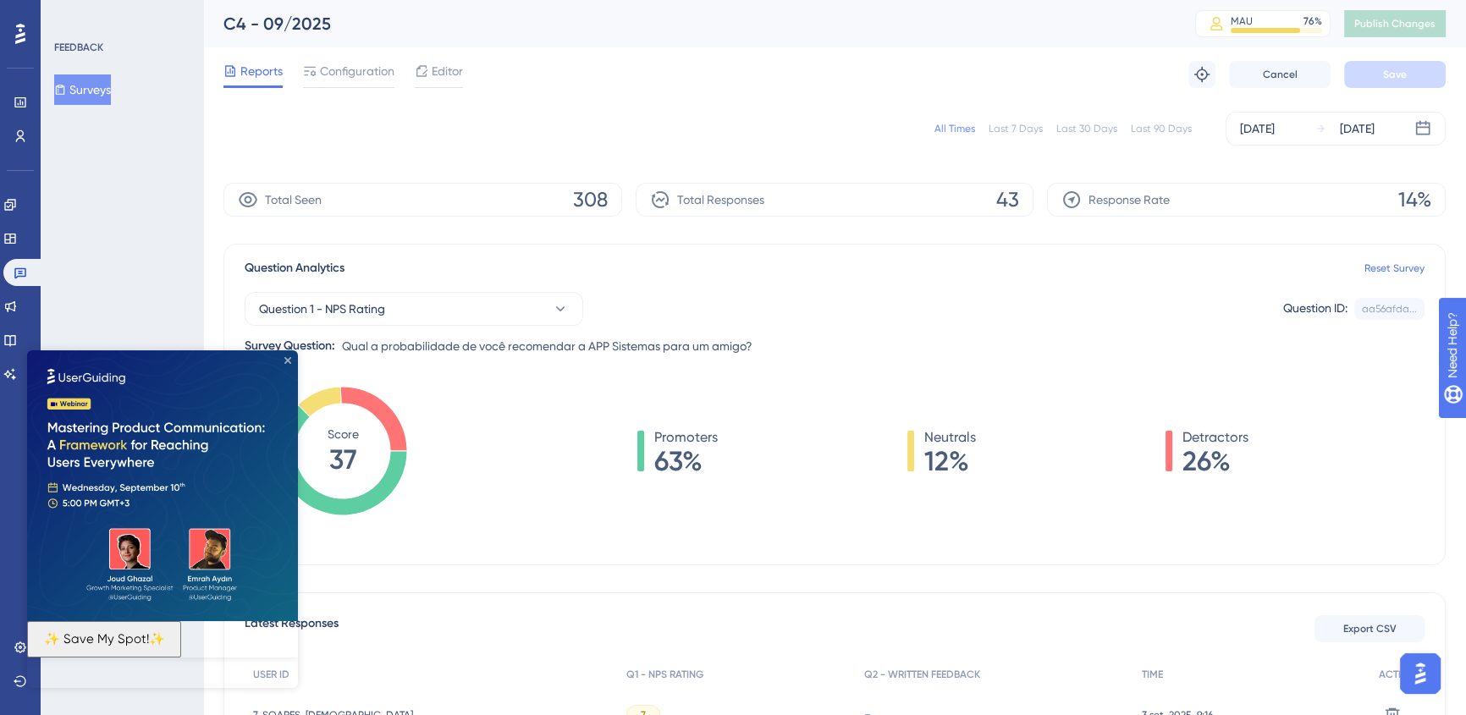
click at [288, 361] on icon "Close Preview" at bounding box center [287, 360] width 7 height 7
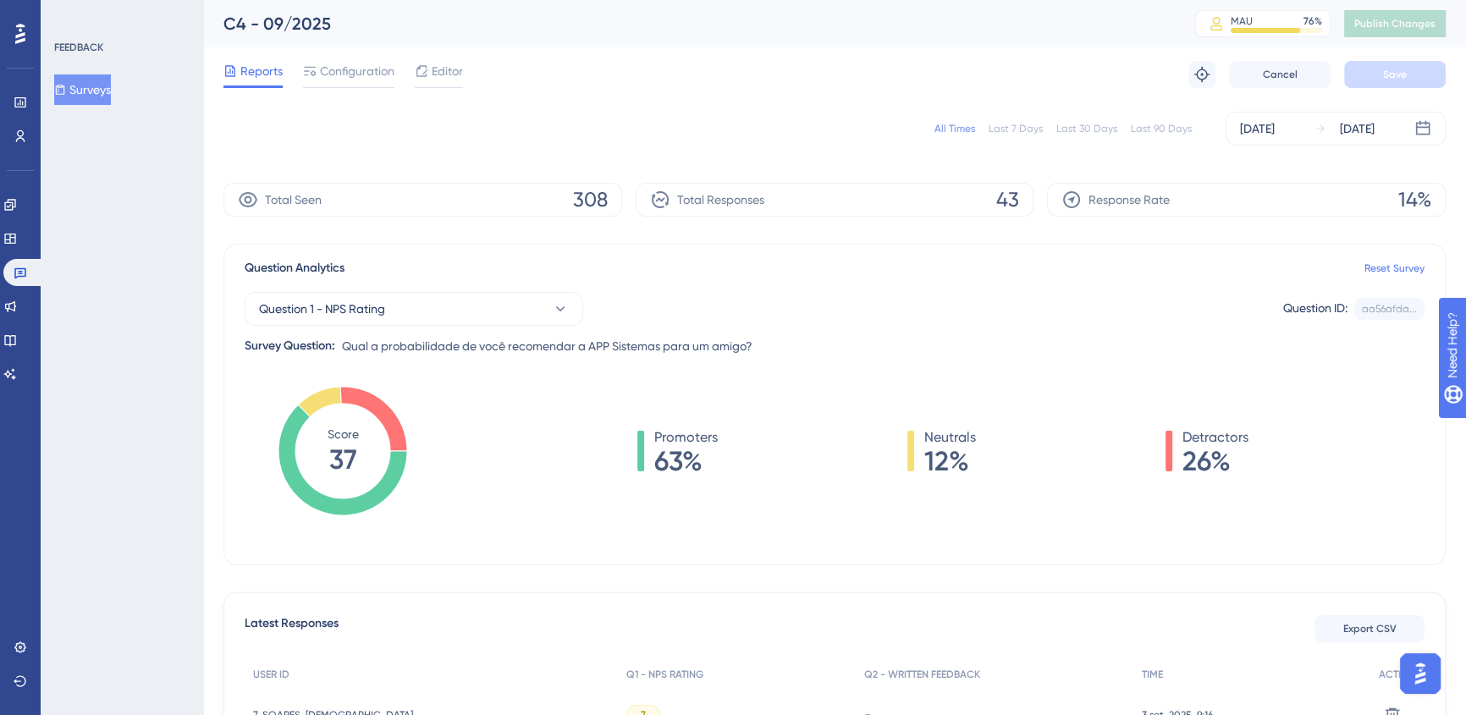
click at [735, 114] on div "All Times Last 7 Days Last 30 Days Last 90 Days [DATE] [DATE]" at bounding box center [834, 129] width 1222 height 34
click at [363, 76] on span "Configuration" at bounding box center [357, 71] width 74 height 20
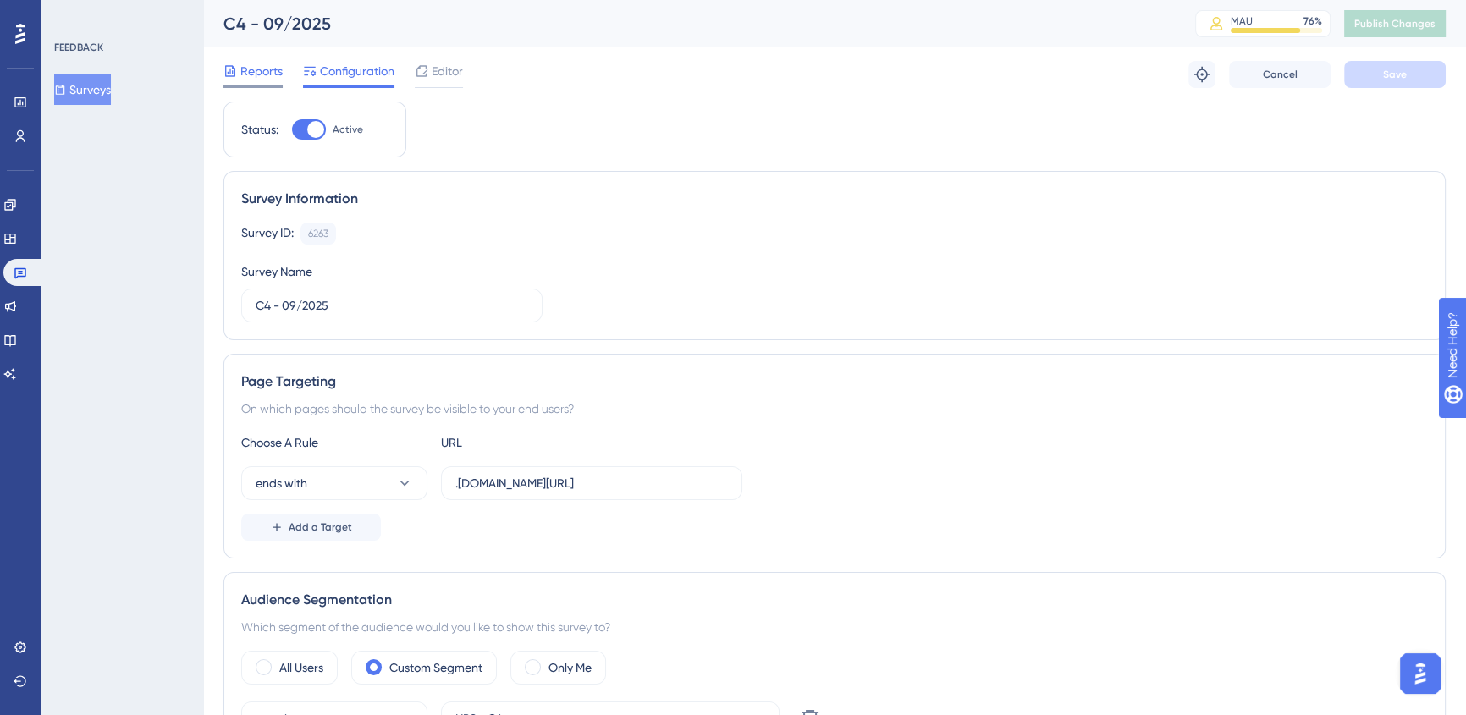
click at [262, 83] on div "Reports" at bounding box center [252, 74] width 59 height 27
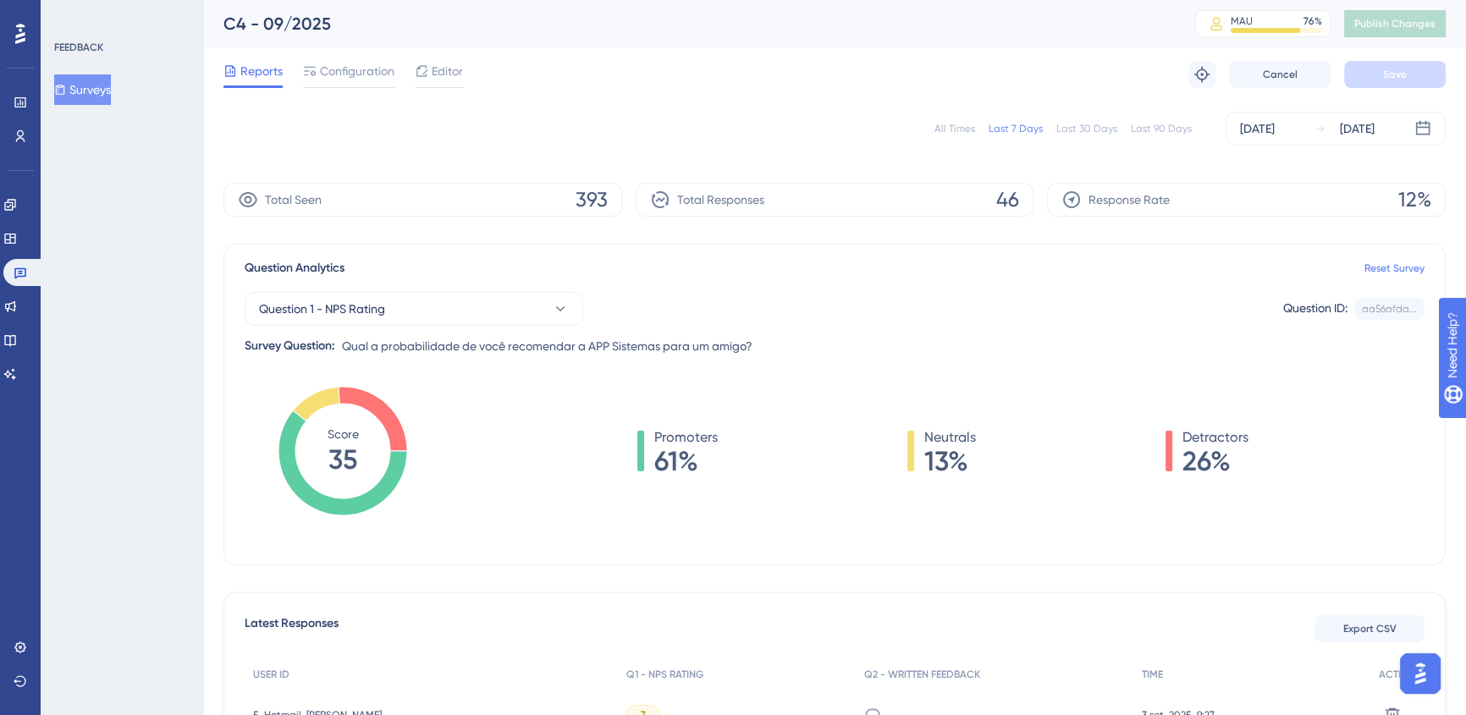
click at [972, 128] on div "All Times" at bounding box center [954, 129] width 41 height 14
drag, startPoint x: 23, startPoint y: 196, endPoint x: 25, endPoint y: 210, distance: 13.6
click at [17, 196] on link at bounding box center [10, 204] width 14 height 27
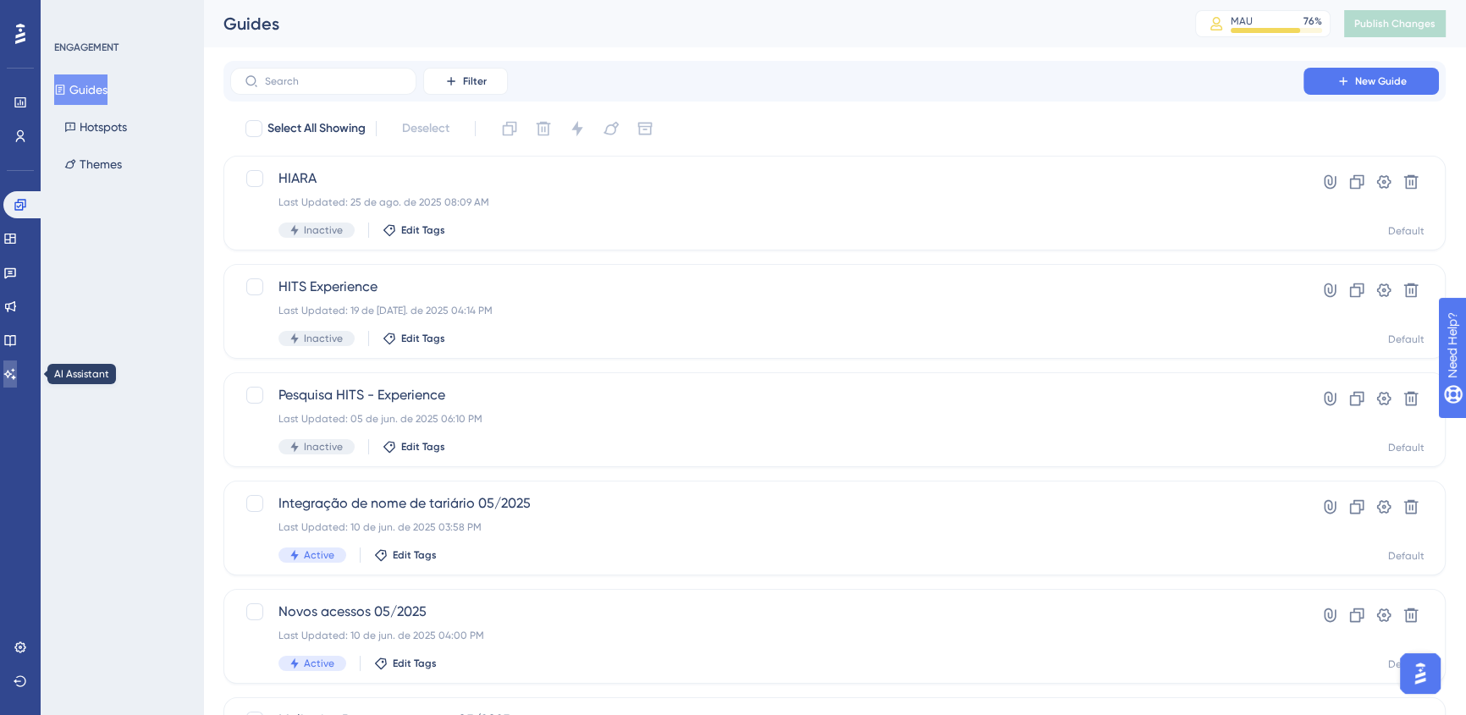
click at [17, 378] on icon at bounding box center [10, 374] width 14 height 14
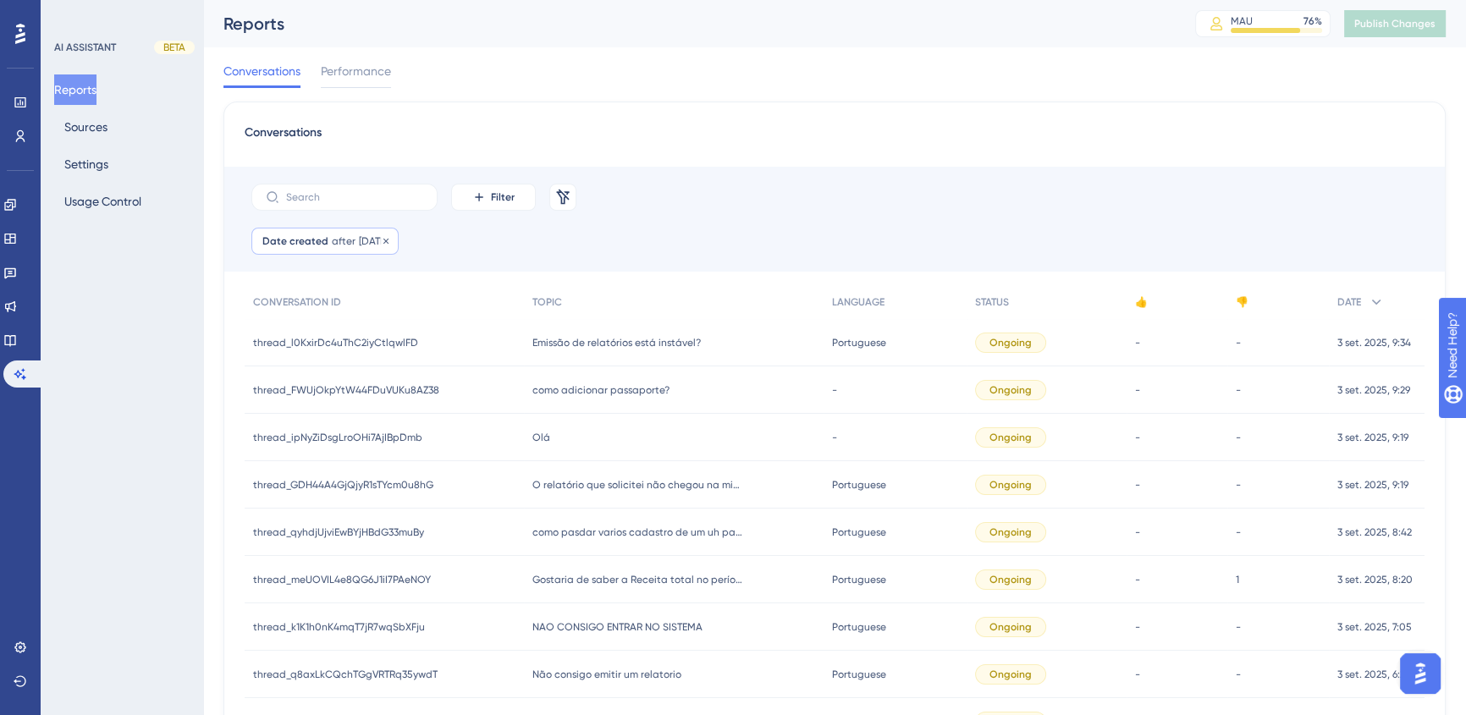
drag, startPoint x: 377, startPoint y: 238, endPoint x: 375, endPoint y: 246, distance: 8.6
click at [377, 239] on span "[DATE]" at bounding box center [373, 241] width 29 height 14
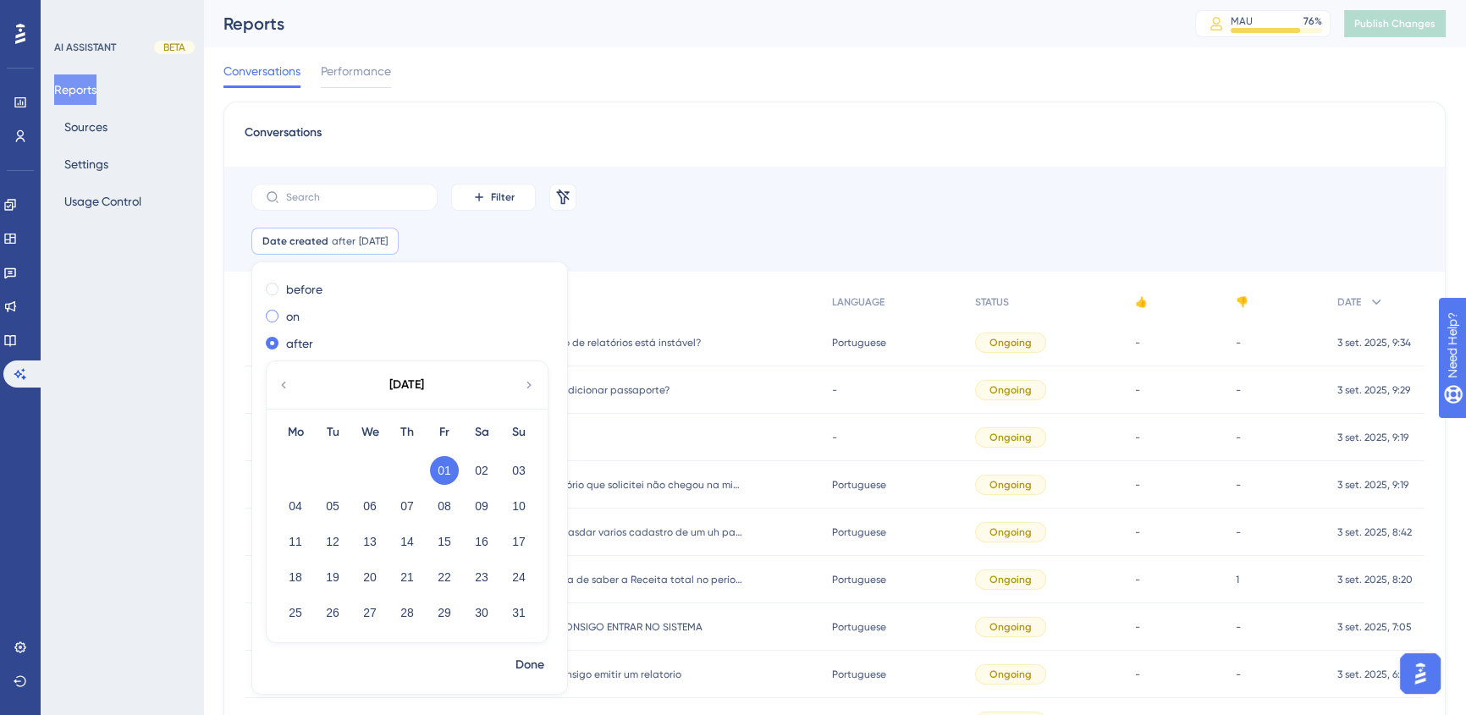
click at [293, 322] on label "on" at bounding box center [293, 316] width 14 height 20
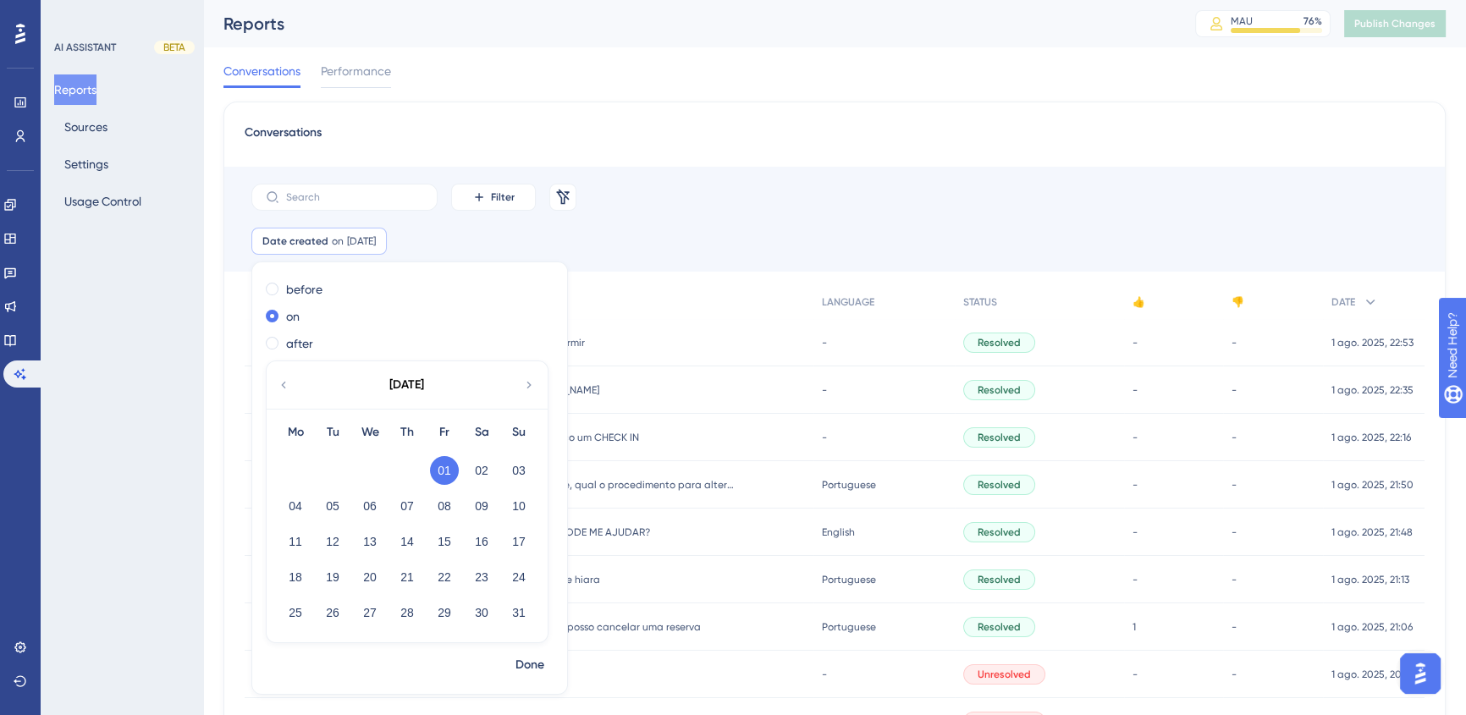
click at [912, 152] on div "Conversations Filter Remove Filters Date created on [DATE] [DATE] Remove before…" at bounding box center [834, 722] width 1222 height 1241
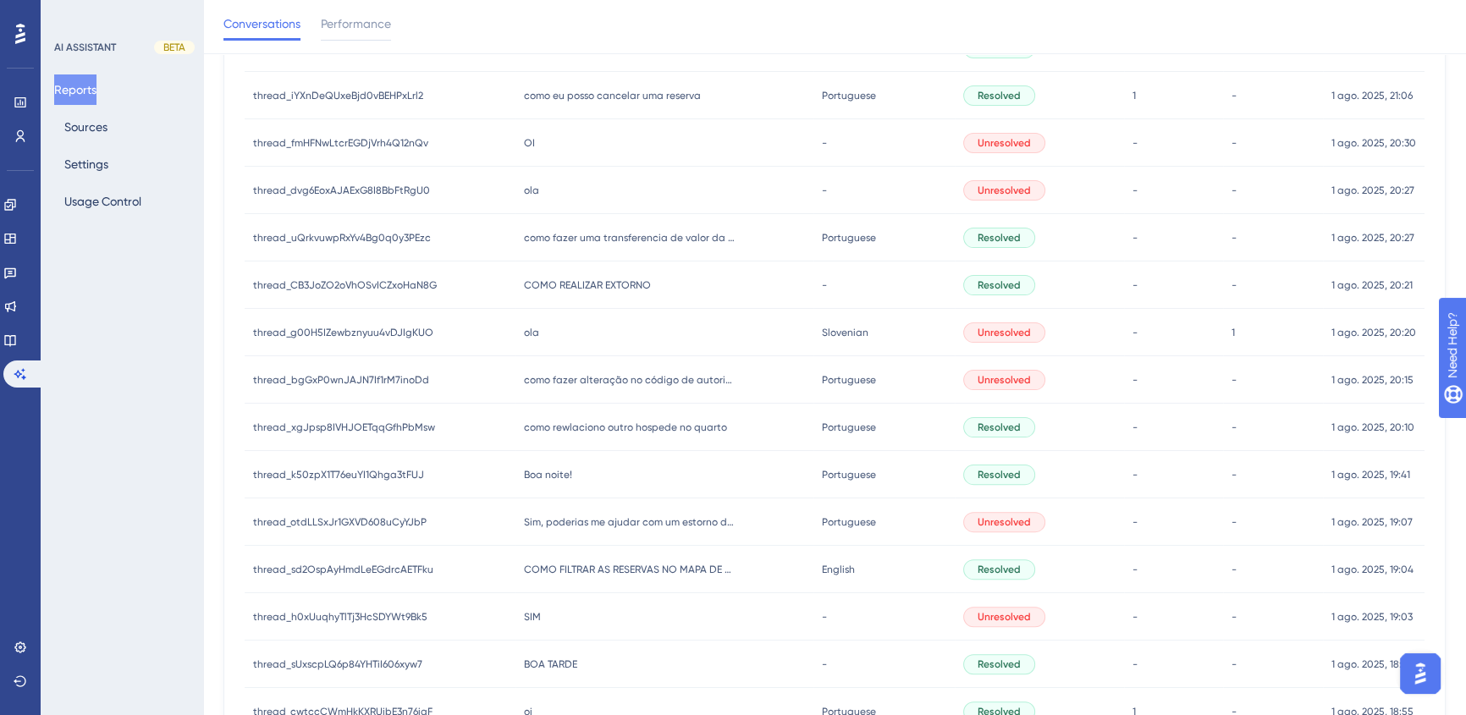
scroll to position [686, 0]
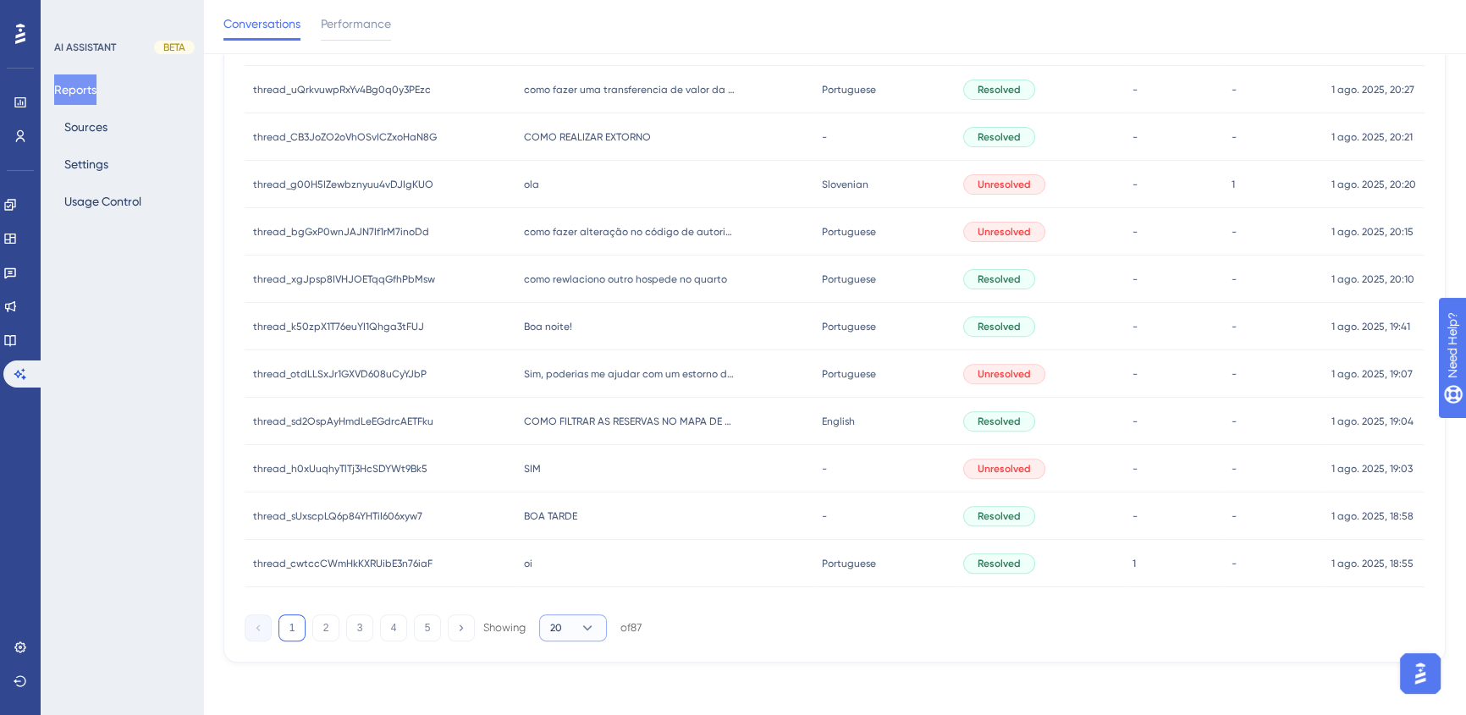
click at [553, 632] on span "20" at bounding box center [556, 628] width 12 height 14
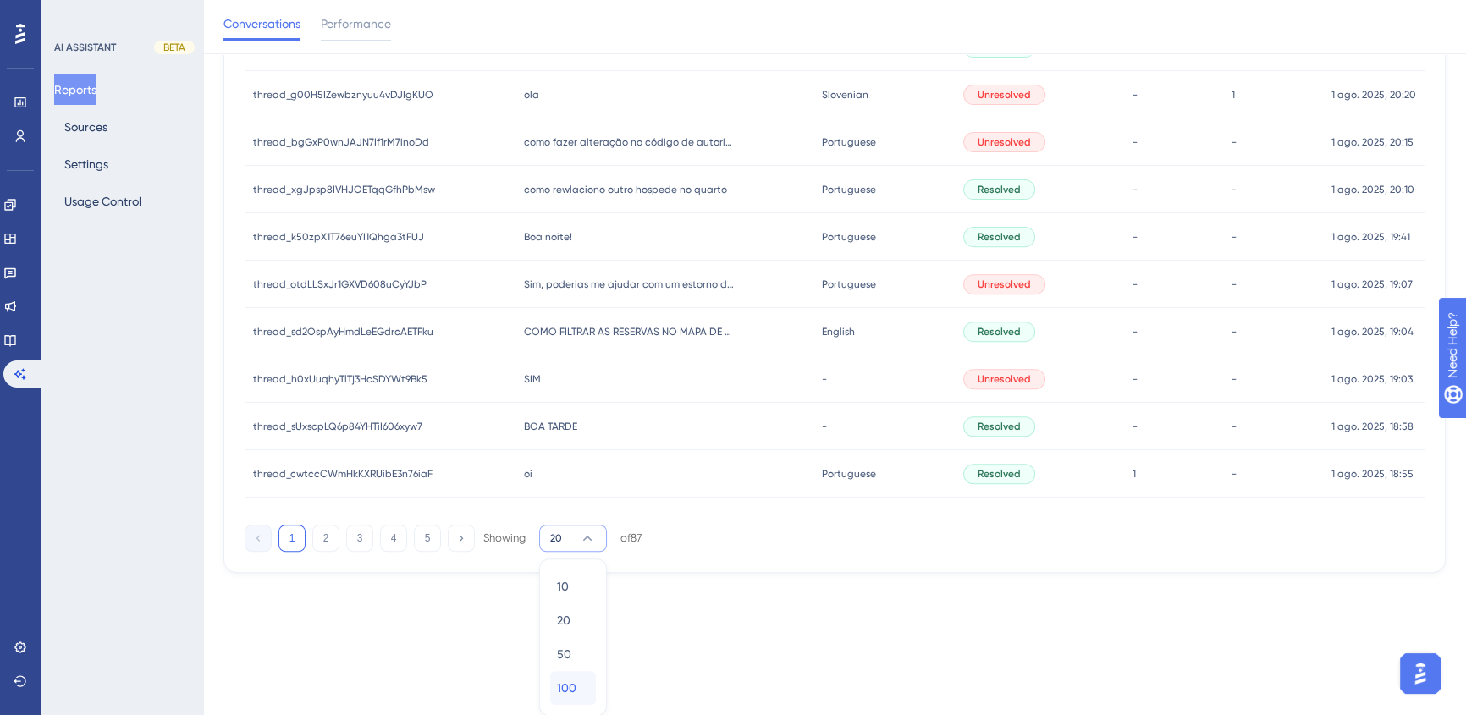
click at [584, 684] on div "100 100" at bounding box center [573, 688] width 32 height 34
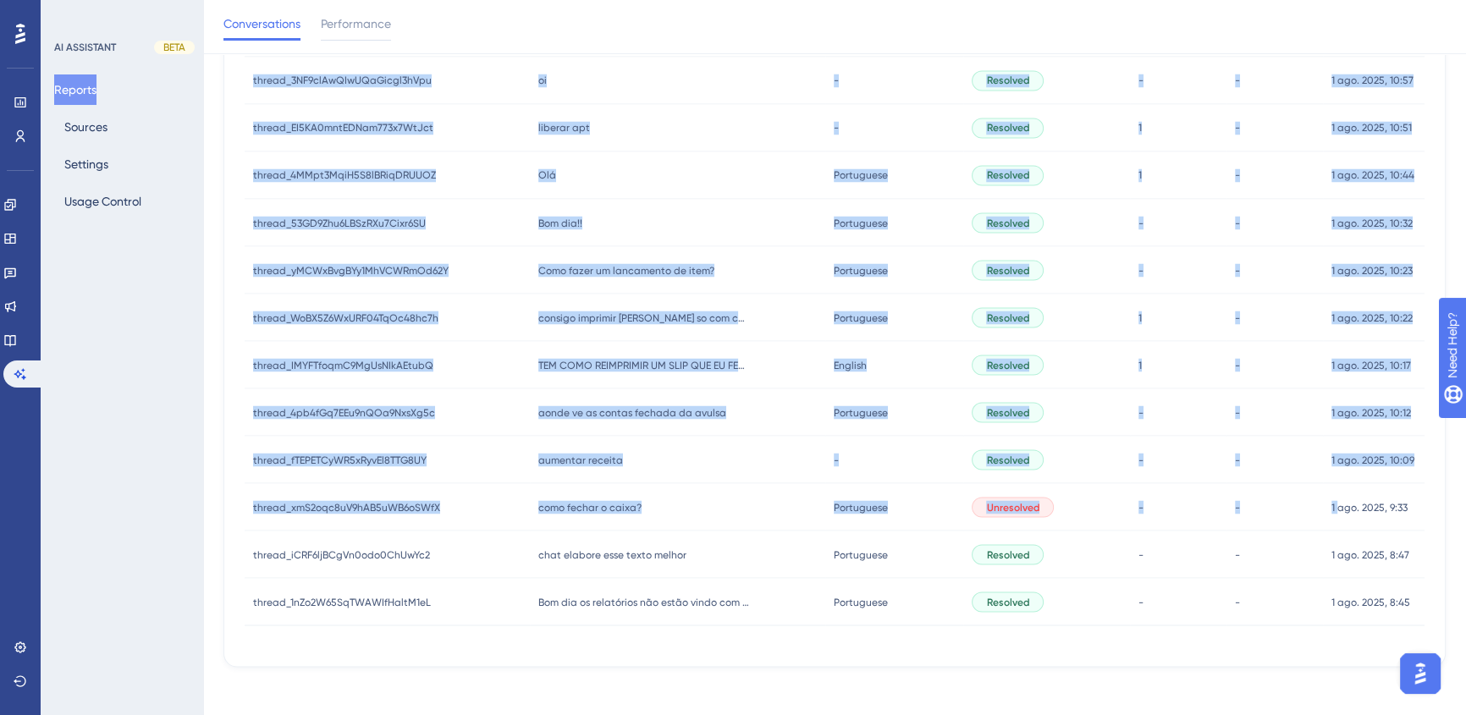
scroll to position [3828, 0]
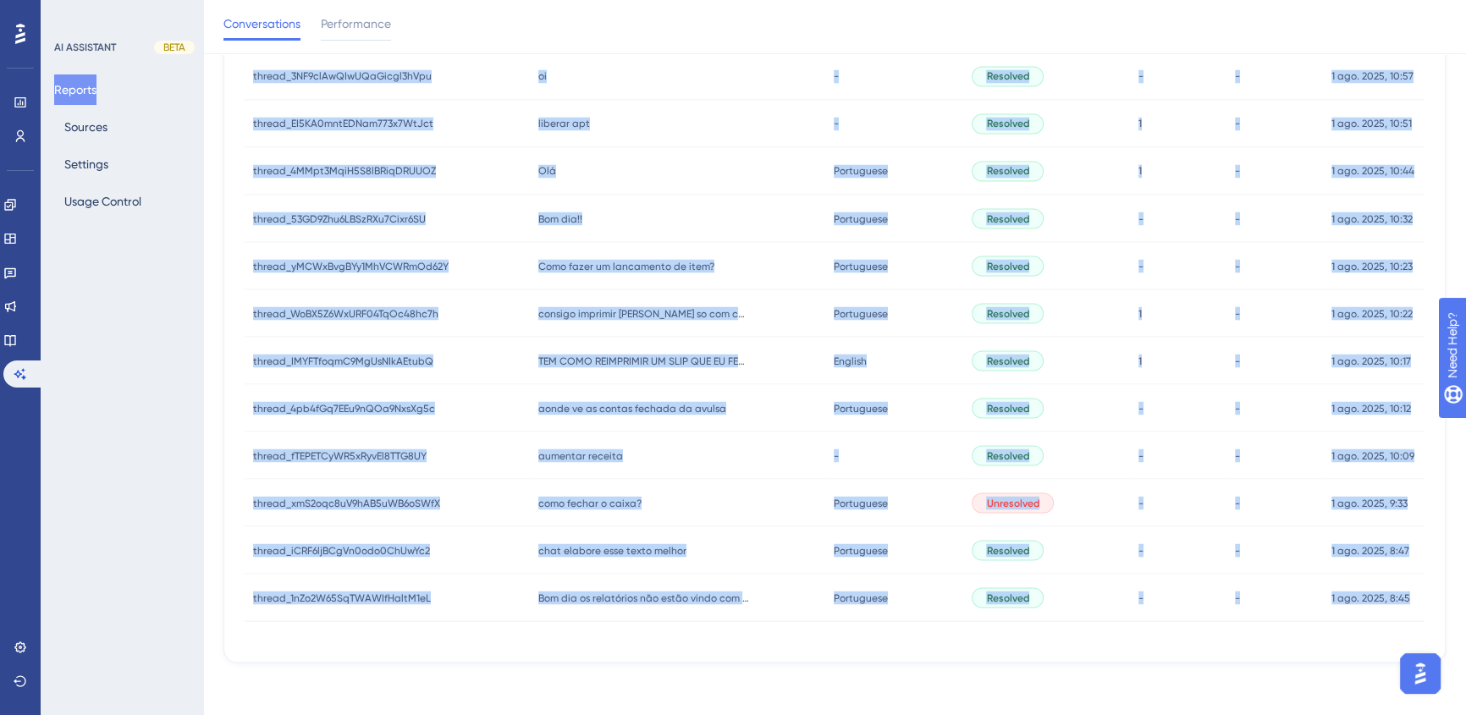
drag, startPoint x: 239, startPoint y: 347, endPoint x: 1423, endPoint y: 604, distance: 1211.6
click at [17, 269] on icon at bounding box center [10, 273] width 14 height 14
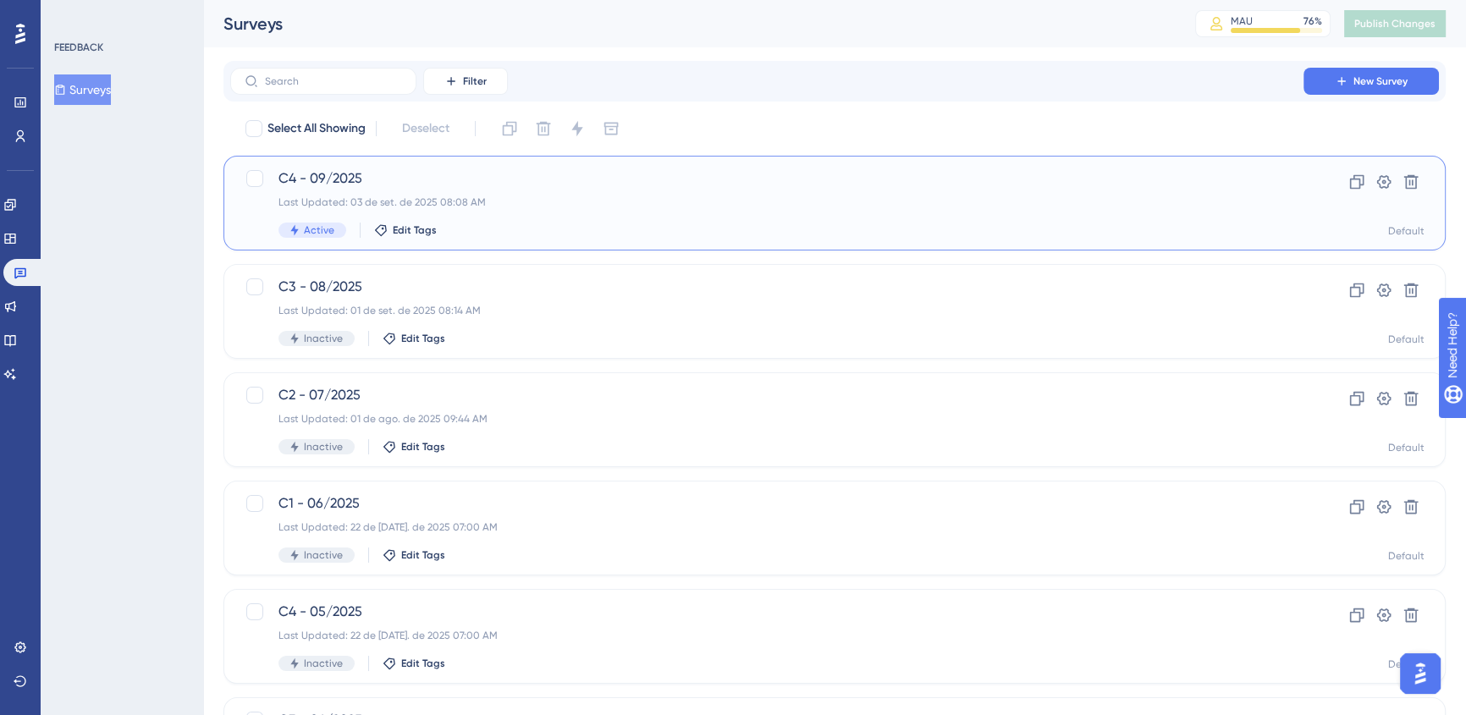
click at [482, 178] on span "C4 - 09/2025" at bounding box center [766, 178] width 977 height 20
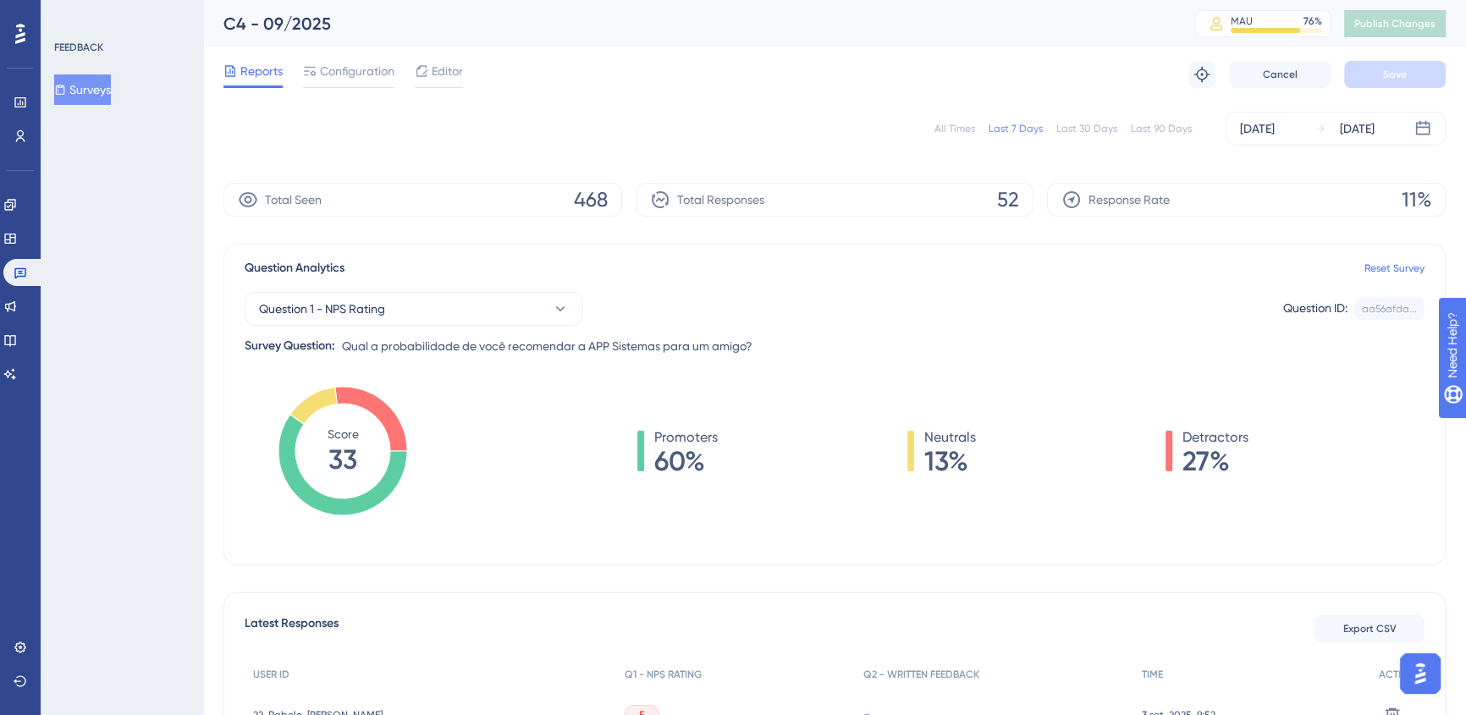
click at [965, 131] on div "All Times" at bounding box center [954, 129] width 41 height 14
